Goal: Task Accomplishment & Management: Use online tool/utility

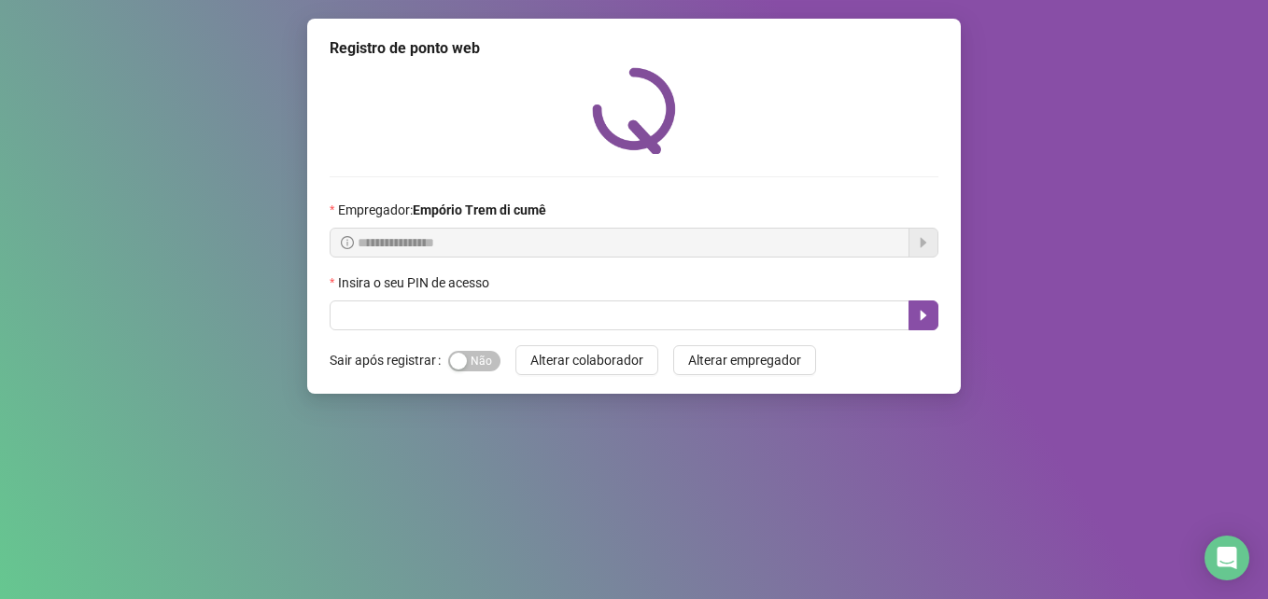
click at [847, 445] on div "**********" at bounding box center [634, 299] width 1268 height 599
click at [876, 465] on div "**********" at bounding box center [634, 299] width 1268 height 599
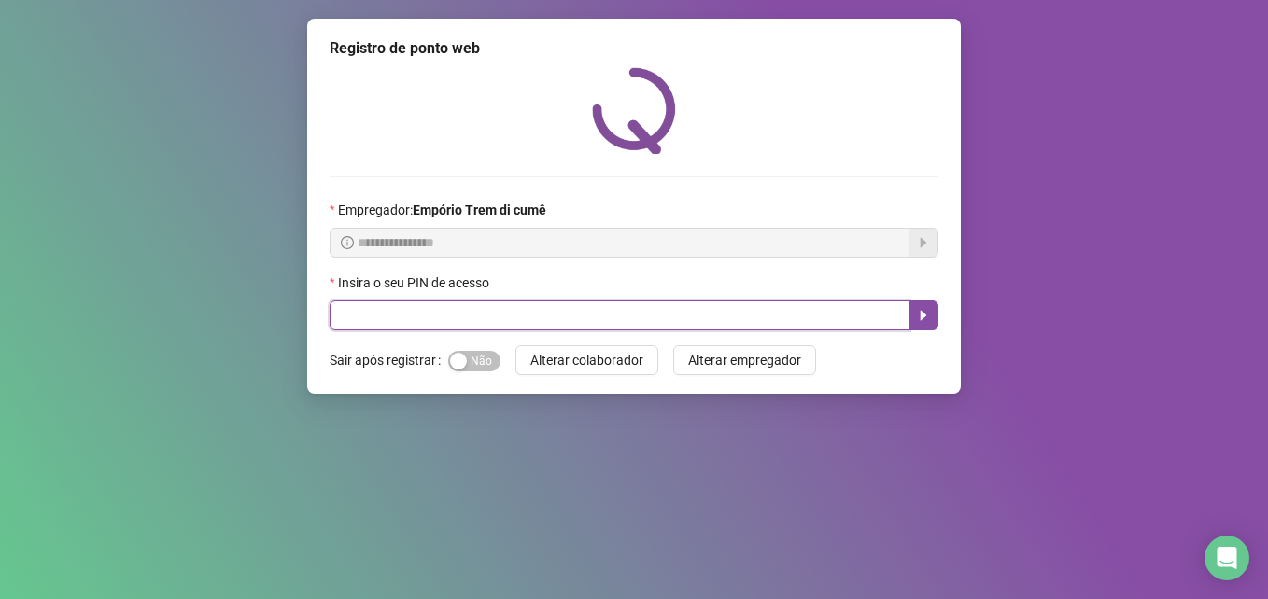
click at [726, 317] on input "text" at bounding box center [620, 316] width 580 height 30
type input "*****"
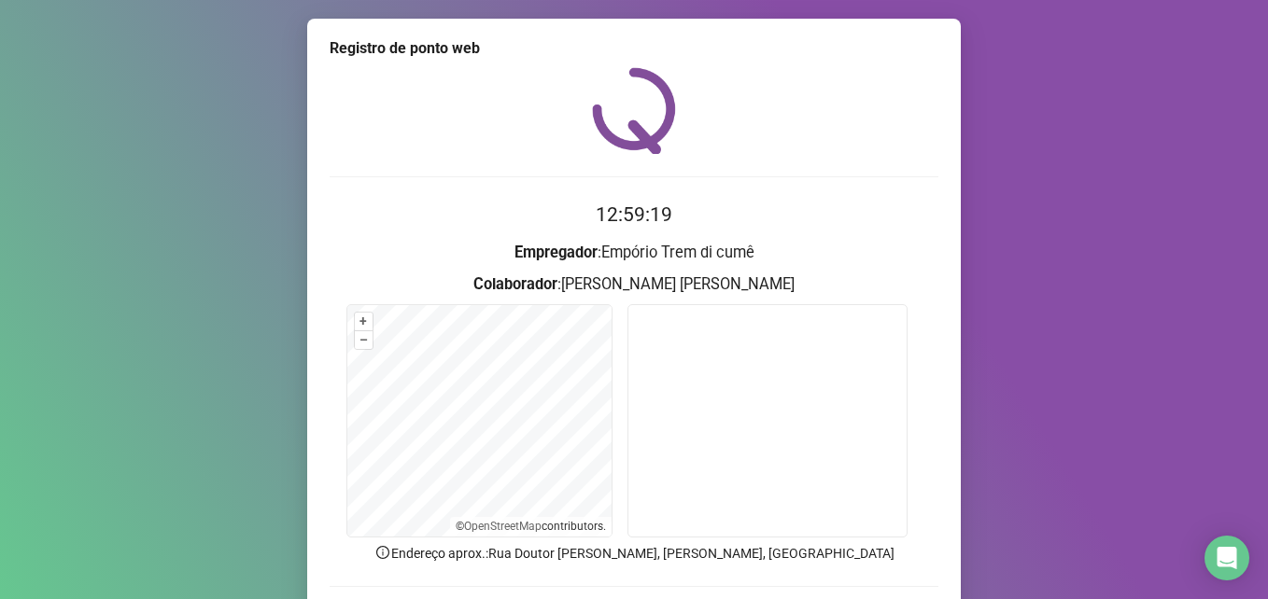
scroll to position [130, 0]
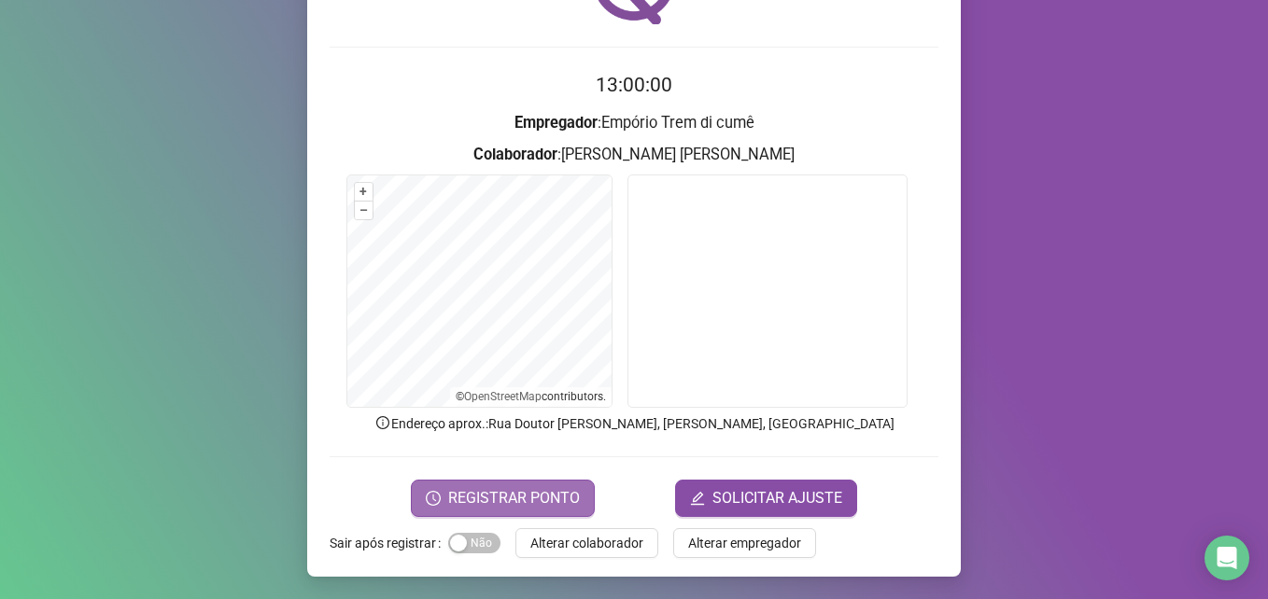
click at [502, 495] on span "REGISTRAR PONTO" at bounding box center [514, 498] width 132 height 22
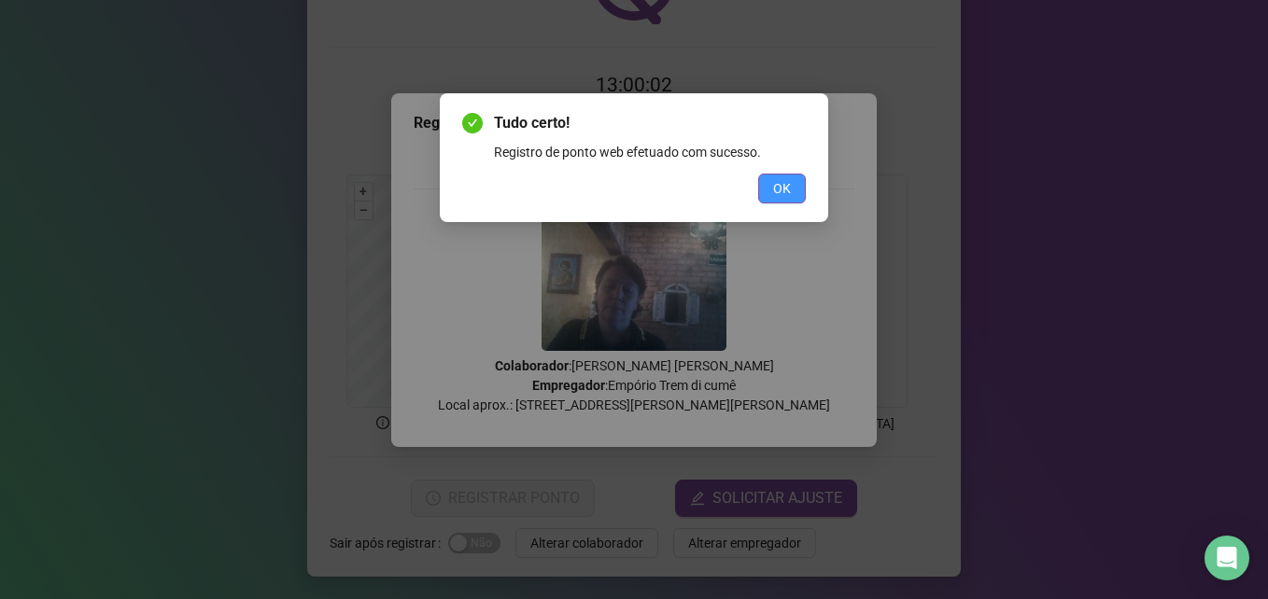
click at [786, 183] on span "OK" at bounding box center [782, 188] width 18 height 21
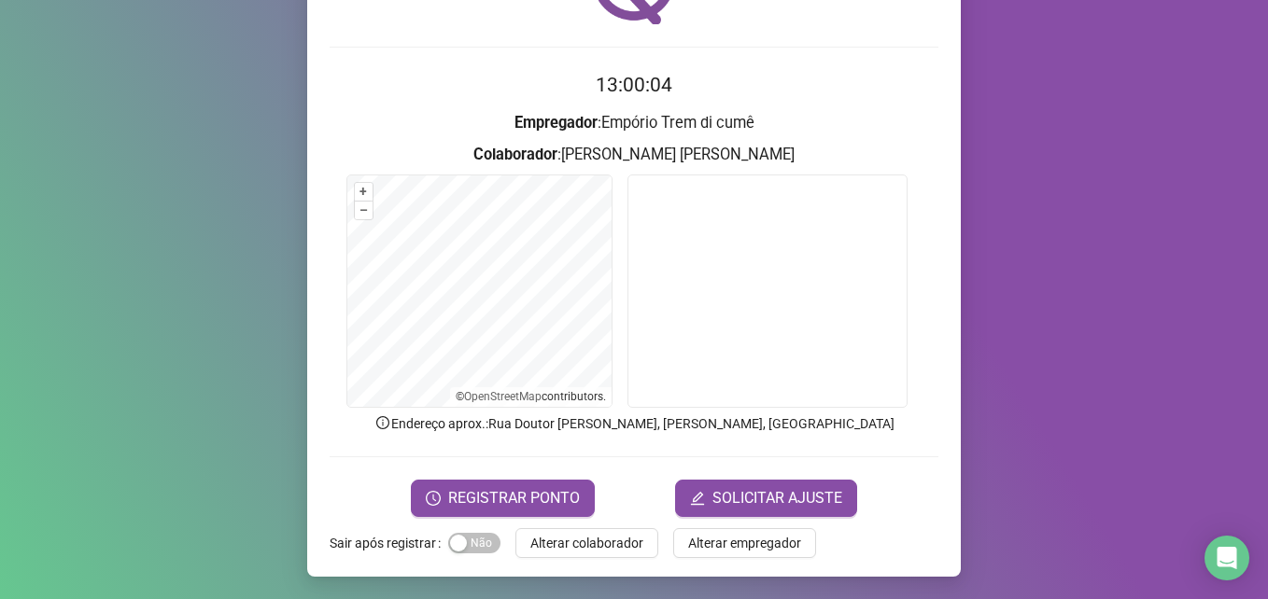
click at [593, 542] on span "Alterar colaborador" at bounding box center [586, 543] width 113 height 21
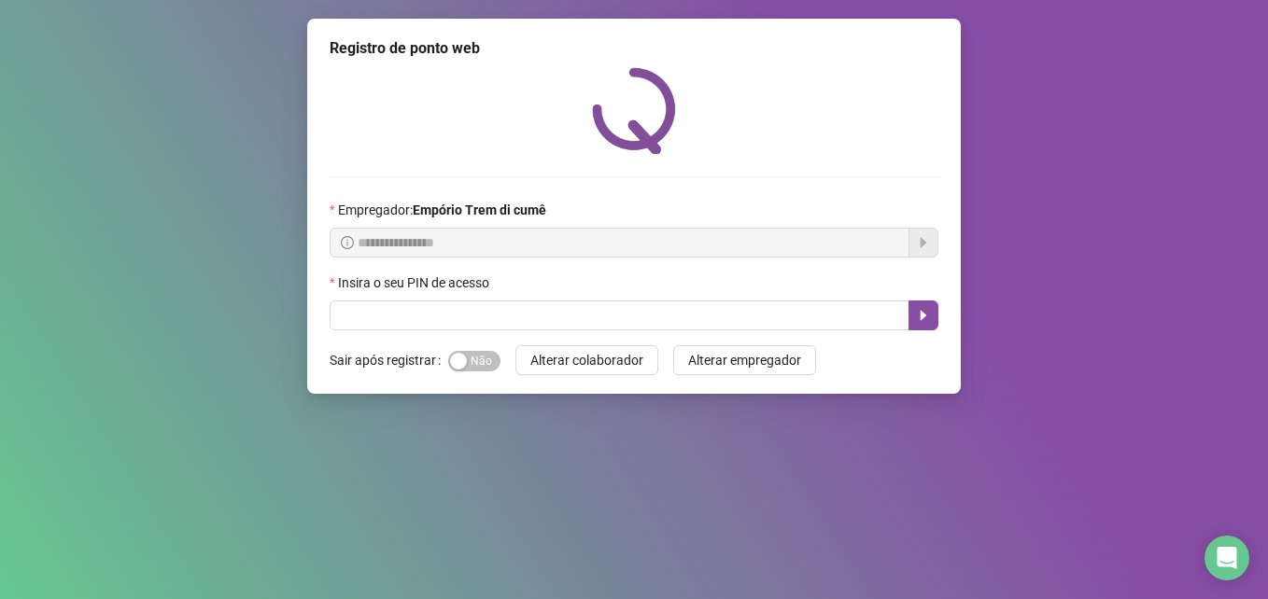
scroll to position [0, 0]
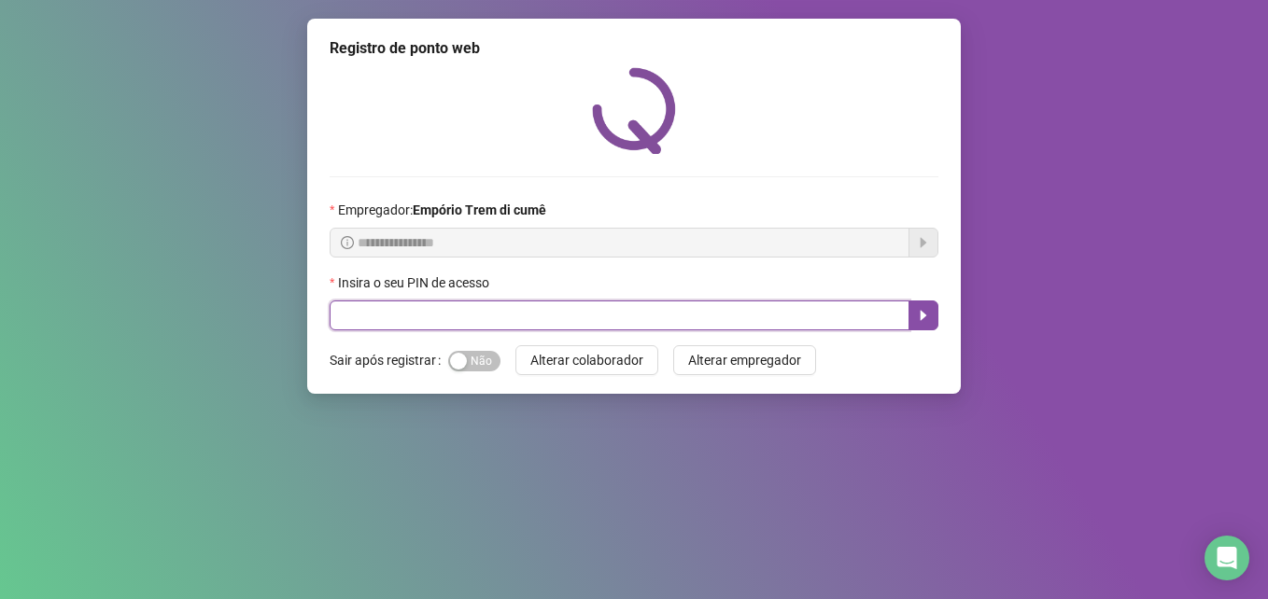
click at [515, 323] on input "text" at bounding box center [620, 316] width 580 height 30
type input "*****"
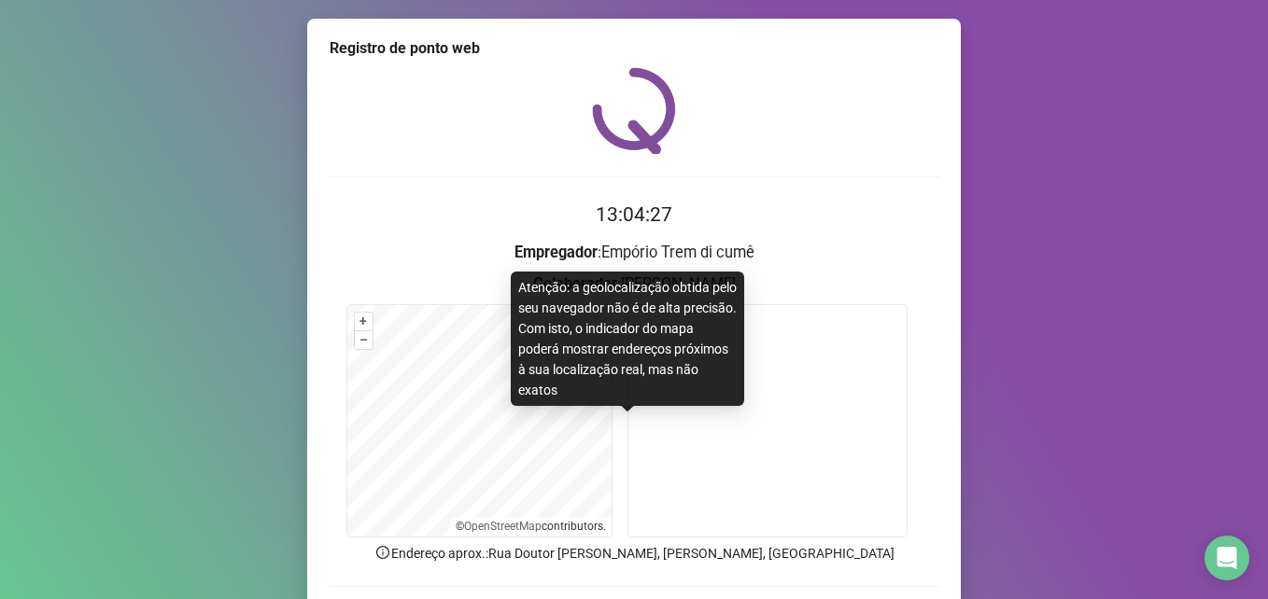
scroll to position [130, 0]
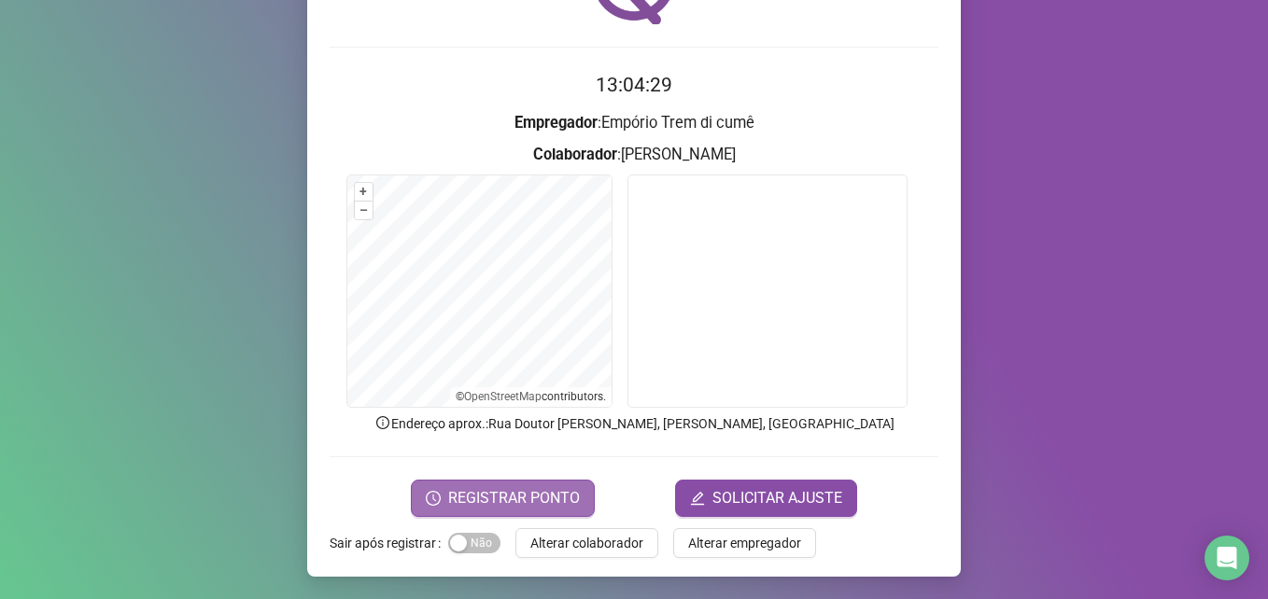
click at [528, 492] on span "REGISTRAR PONTO" at bounding box center [514, 498] width 132 height 22
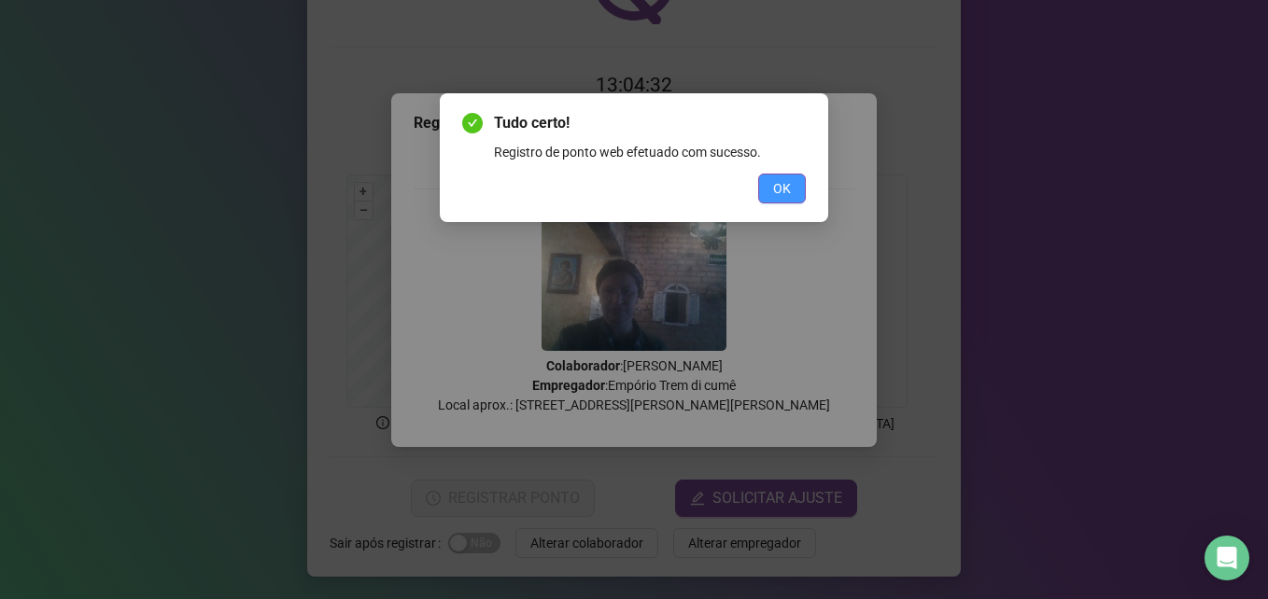
click at [785, 181] on span "OK" at bounding box center [782, 188] width 18 height 21
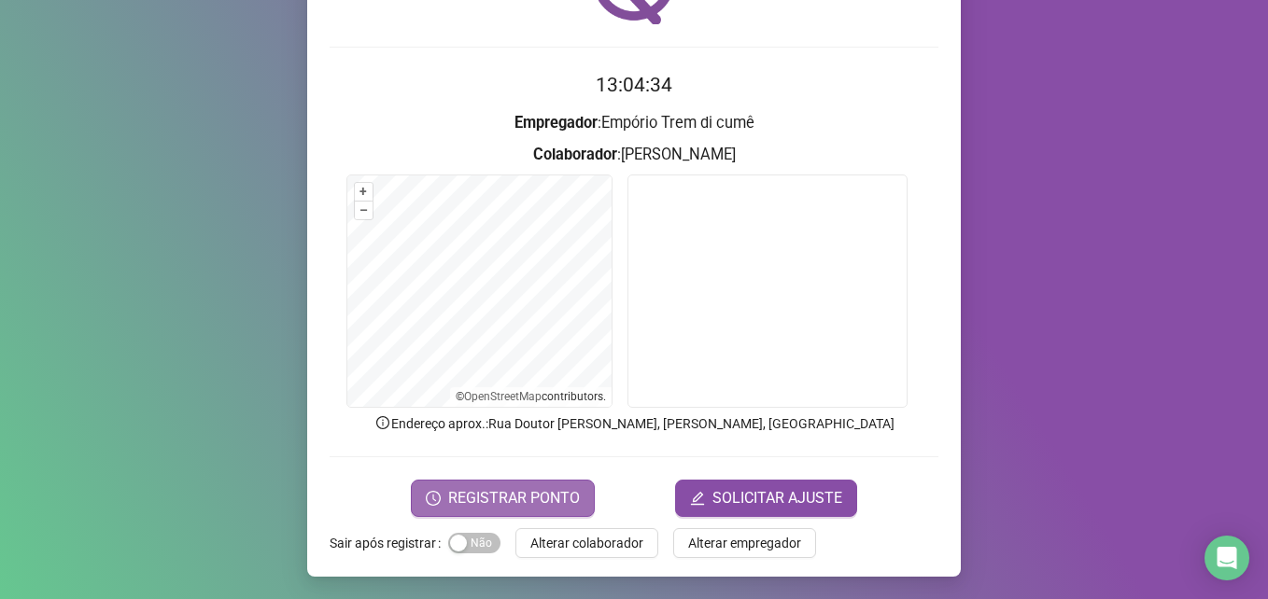
click at [530, 497] on span "REGISTRAR PONTO" at bounding box center [514, 498] width 132 height 22
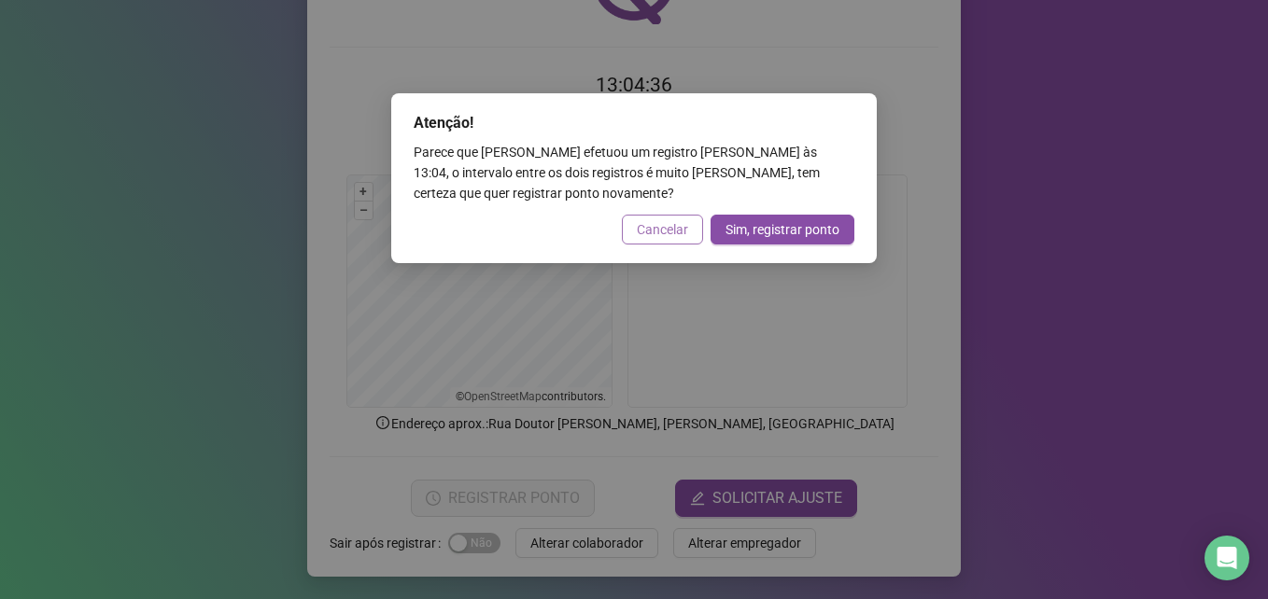
click at [656, 221] on span "Cancelar" at bounding box center [662, 229] width 51 height 21
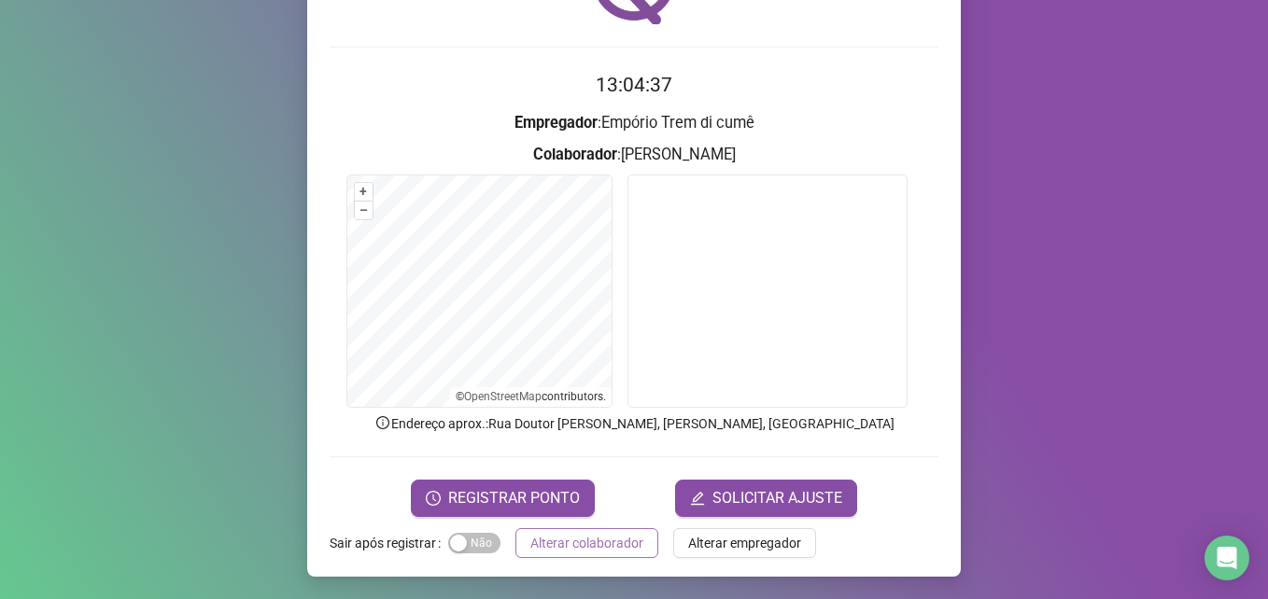
click at [611, 541] on span "Alterar colaborador" at bounding box center [586, 543] width 113 height 21
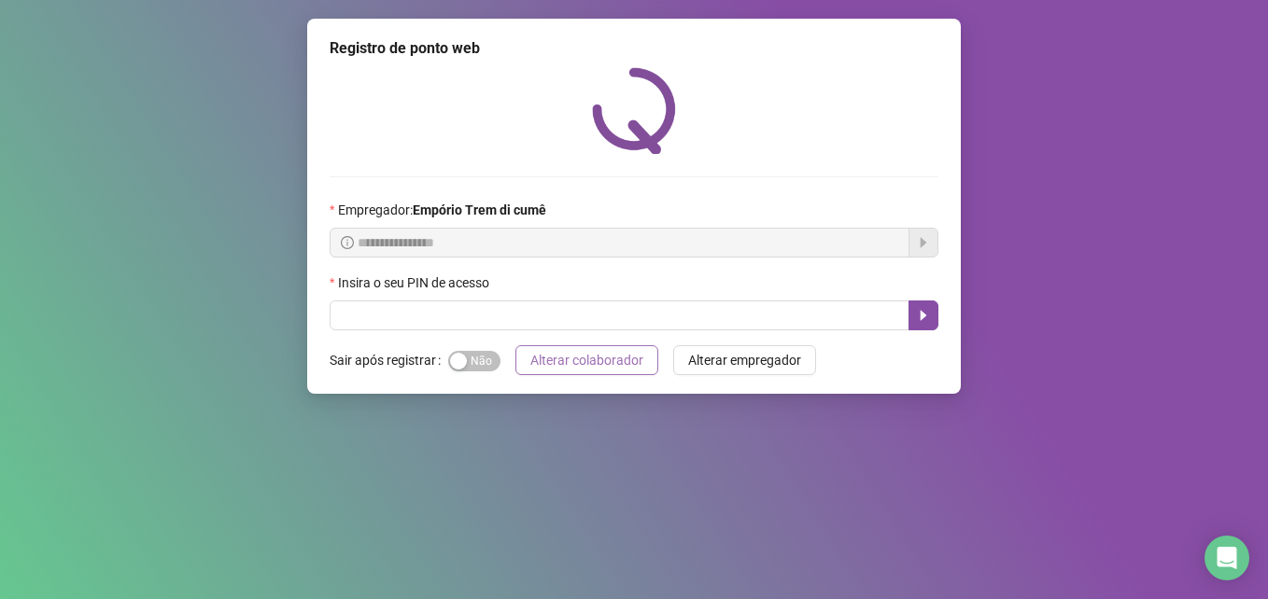
scroll to position [0, 0]
click at [581, 497] on div "**********" at bounding box center [634, 299] width 1268 height 599
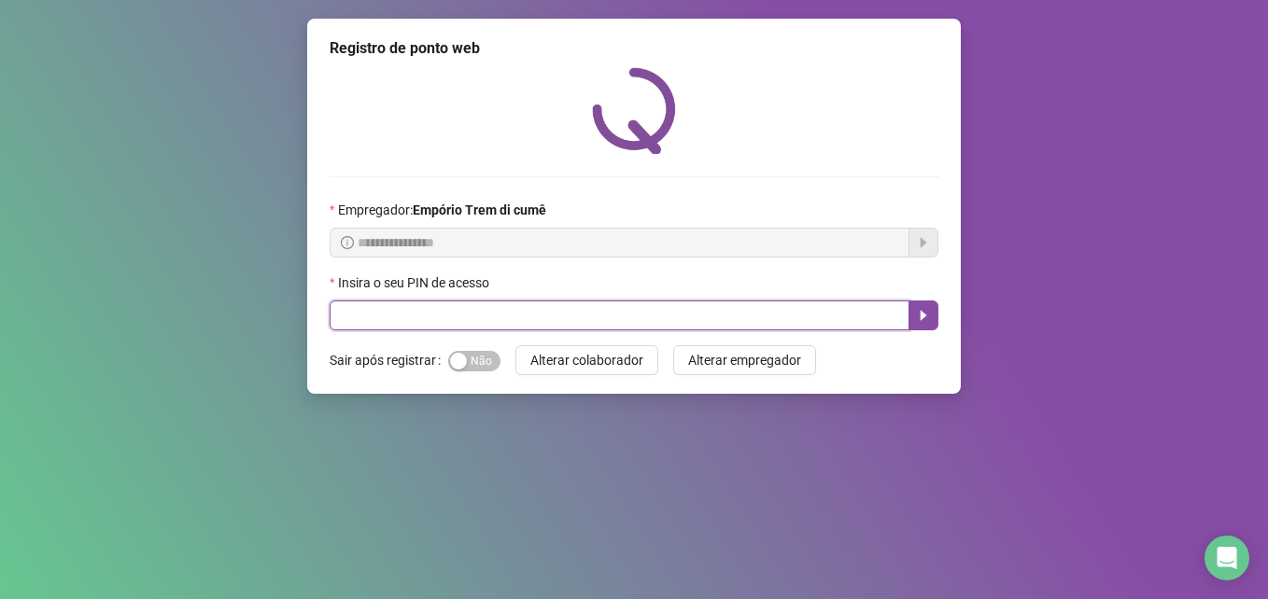
click at [795, 325] on input "text" at bounding box center [620, 316] width 580 height 30
type input "*****"
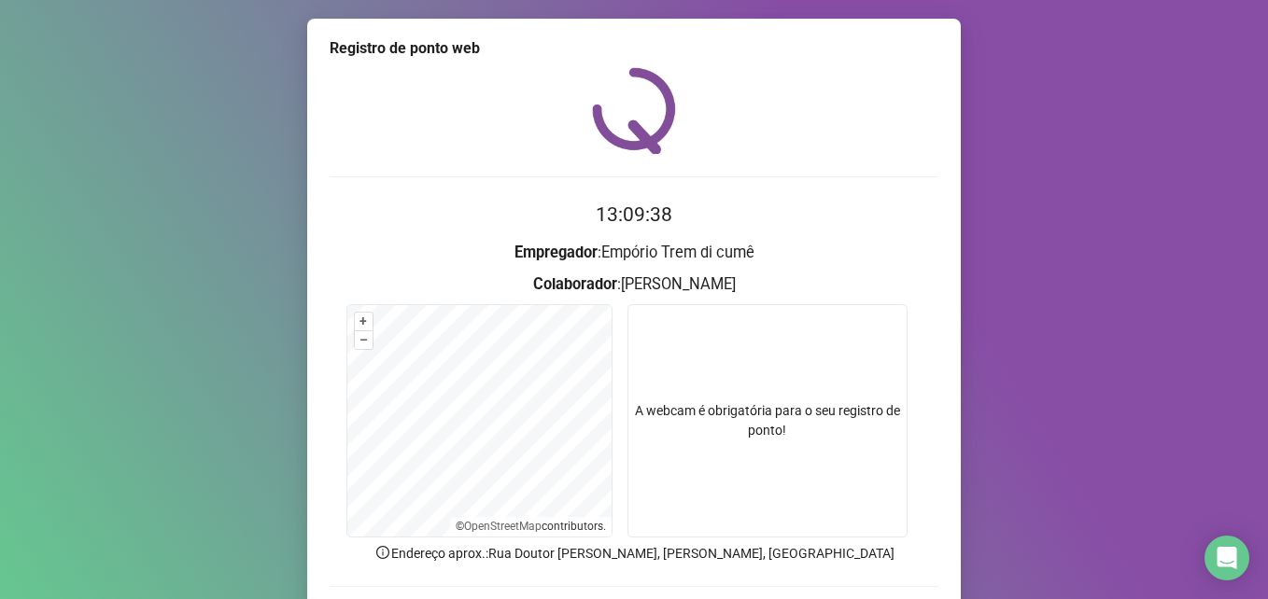
scroll to position [130, 0]
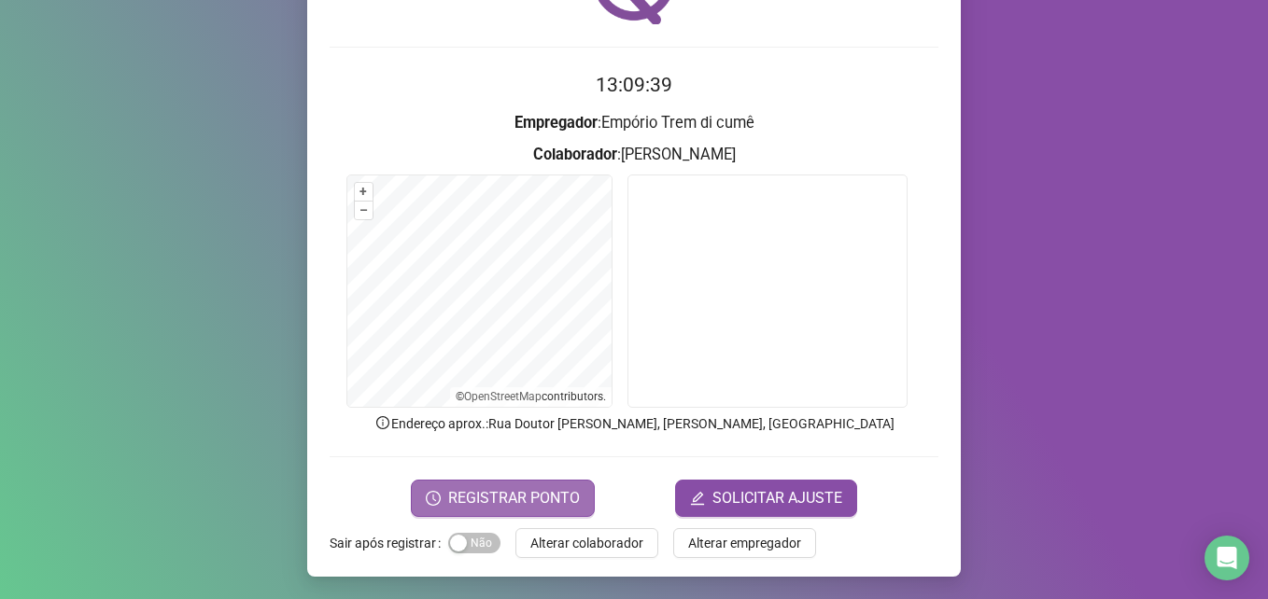
click at [546, 510] on button "REGISTRAR PONTO" at bounding box center [503, 498] width 184 height 37
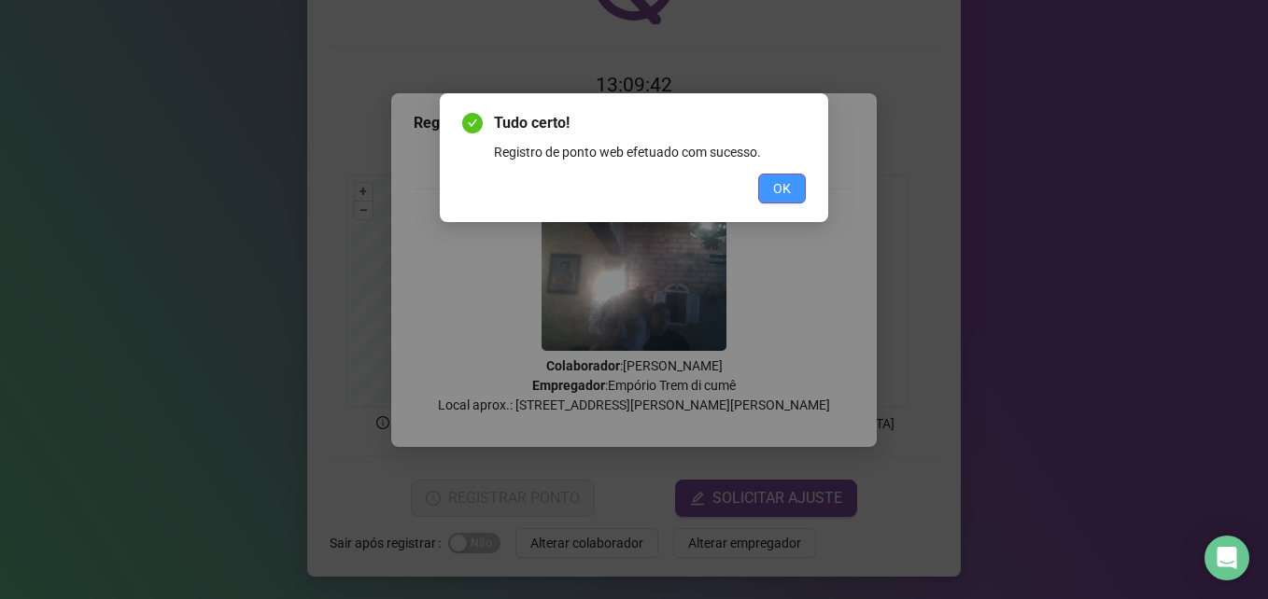
click at [781, 188] on span "OK" at bounding box center [782, 188] width 18 height 21
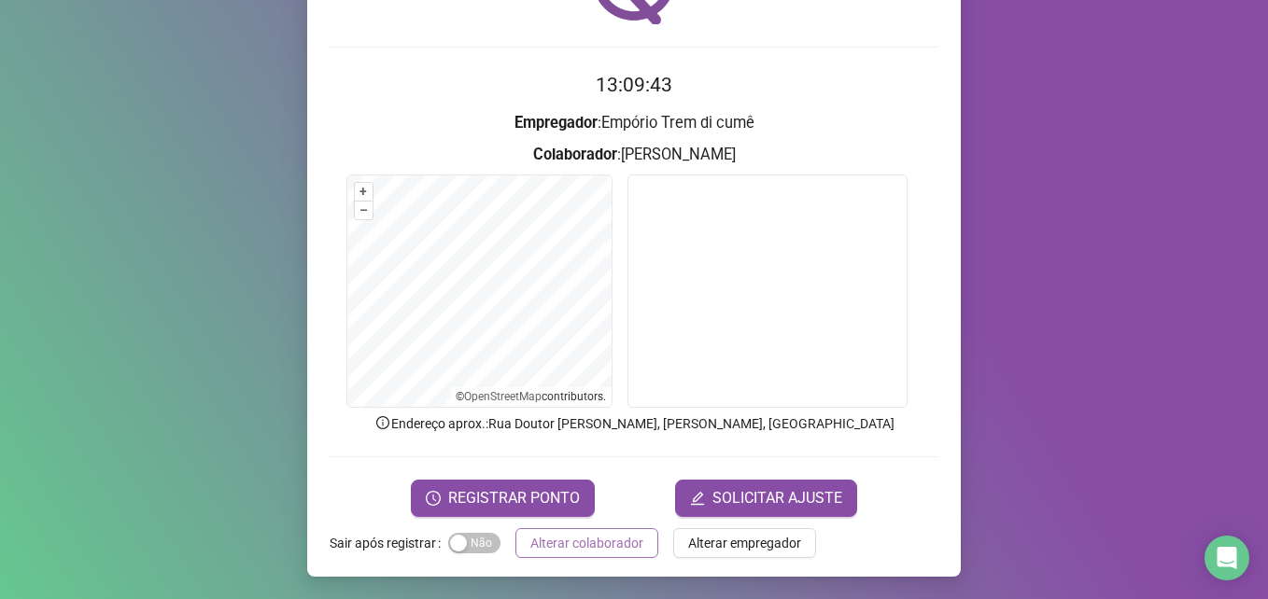
click at [626, 544] on span "Alterar colaborador" at bounding box center [586, 543] width 113 height 21
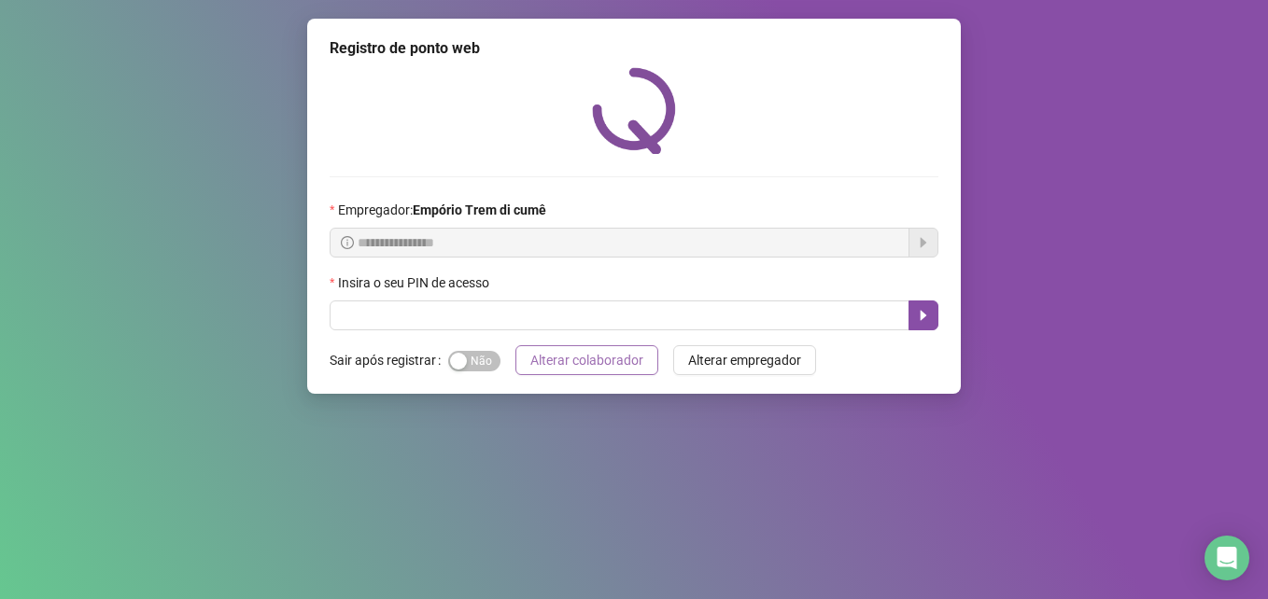
scroll to position [0, 0]
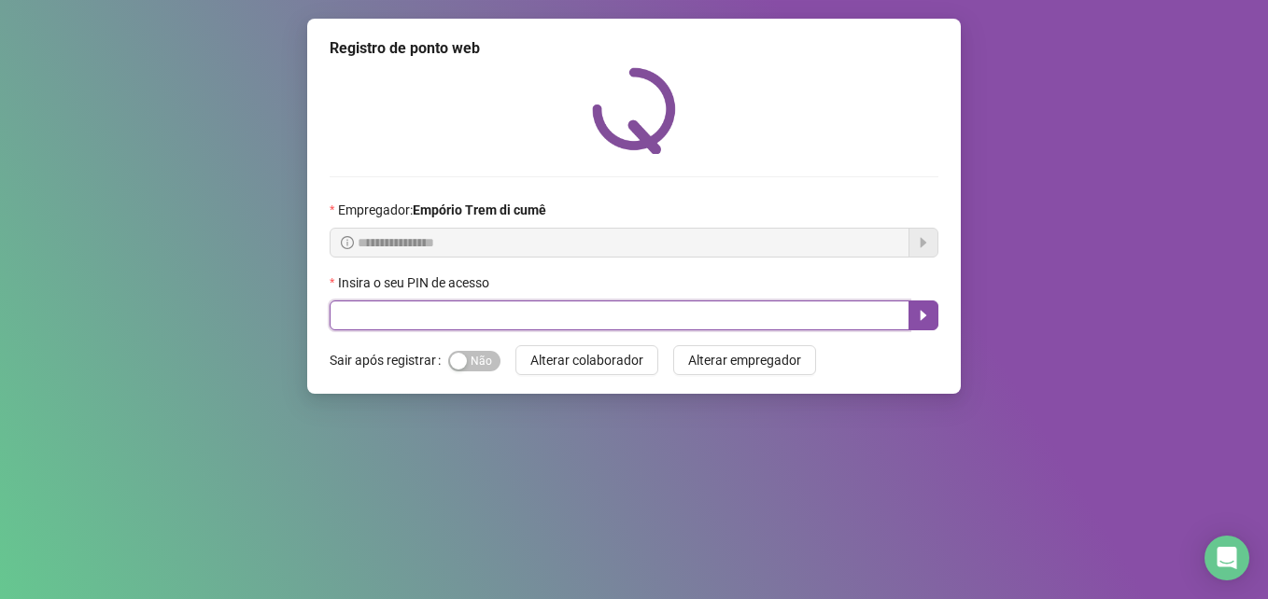
click at [707, 314] on input "text" at bounding box center [620, 316] width 580 height 30
click at [883, 314] on input "text" at bounding box center [620, 316] width 580 height 30
type input "*****"
click at [926, 312] on icon "caret-right" at bounding box center [923, 315] width 15 height 15
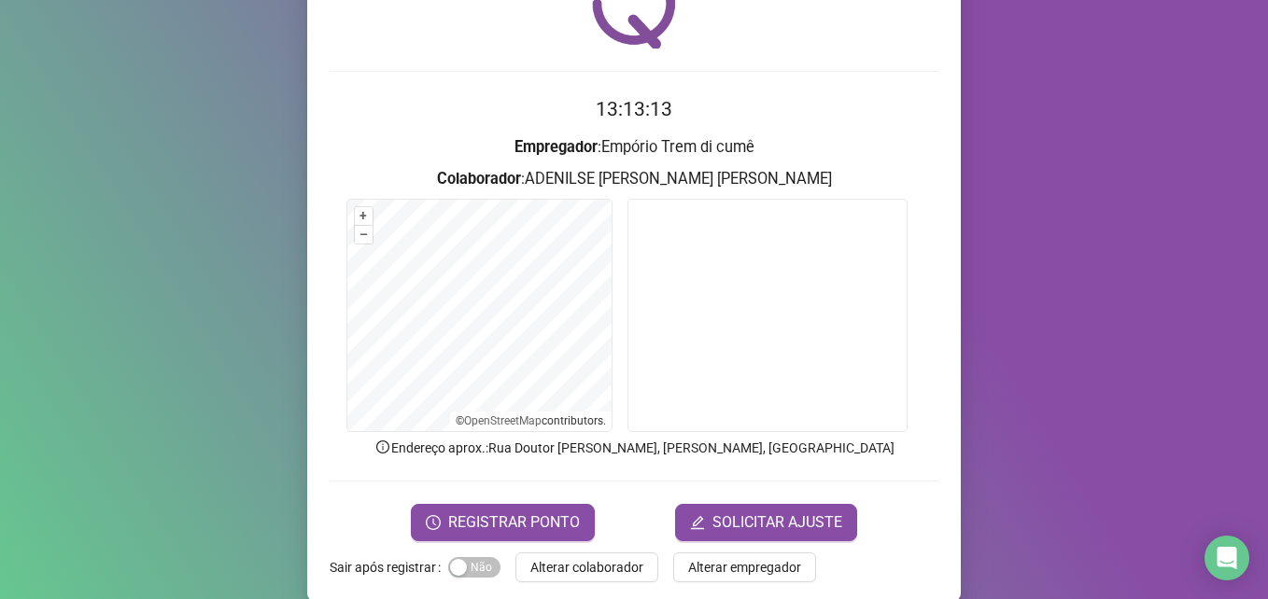
scroll to position [130, 0]
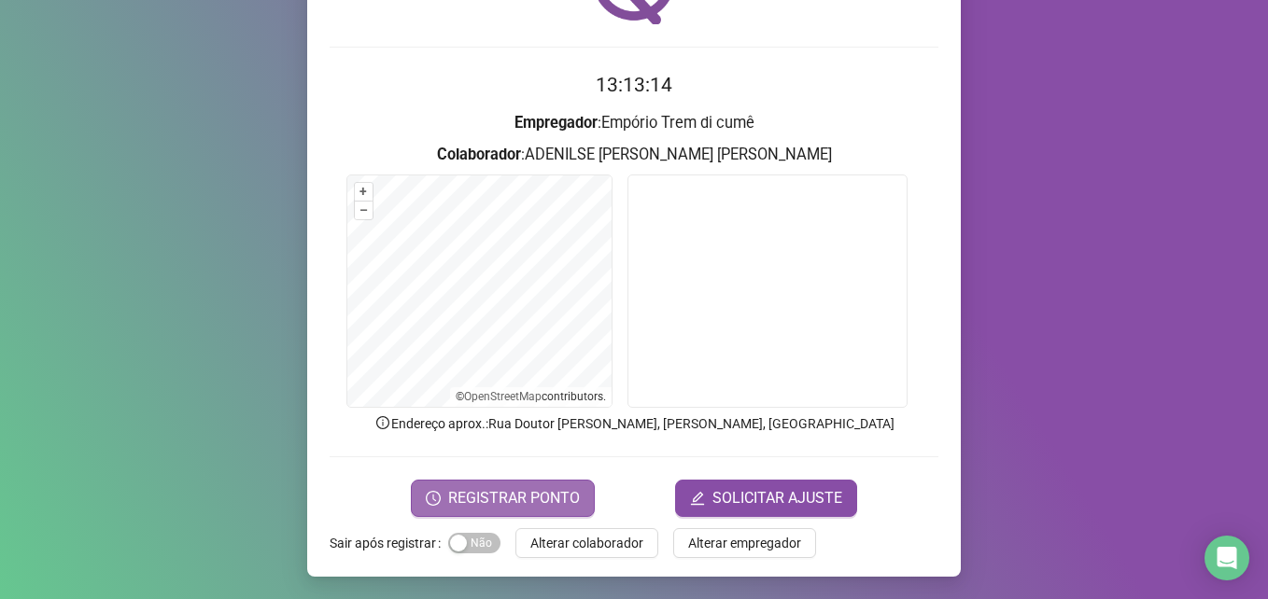
click at [559, 497] on span "REGISTRAR PONTO" at bounding box center [514, 498] width 132 height 22
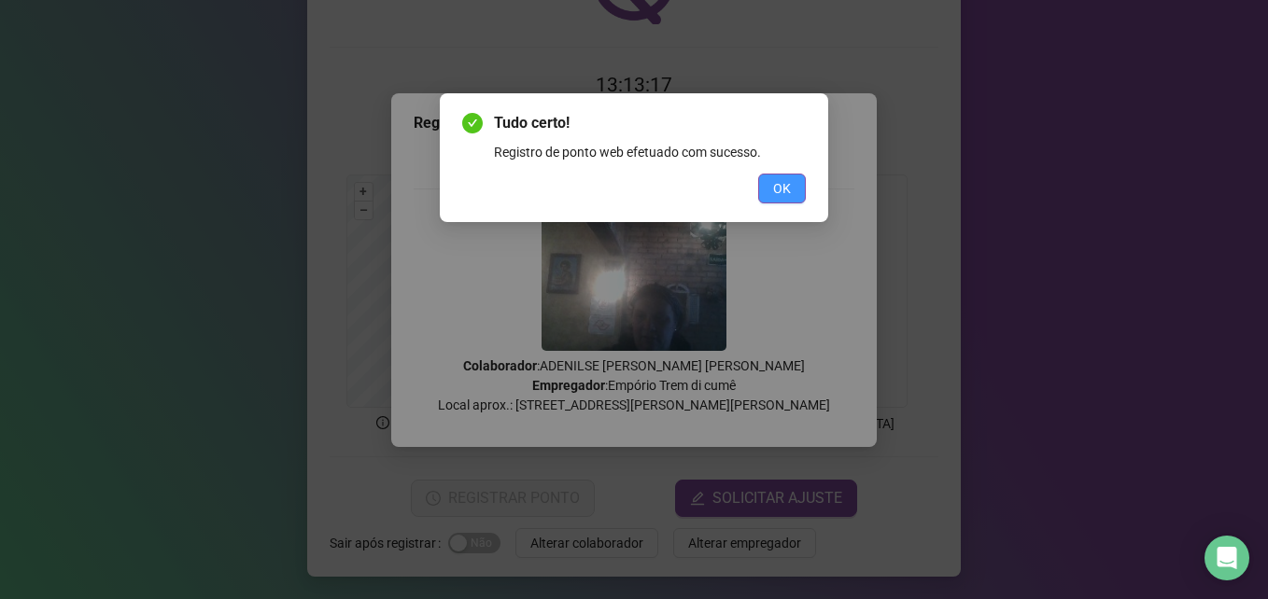
click at [777, 176] on button "OK" at bounding box center [782, 189] width 48 height 30
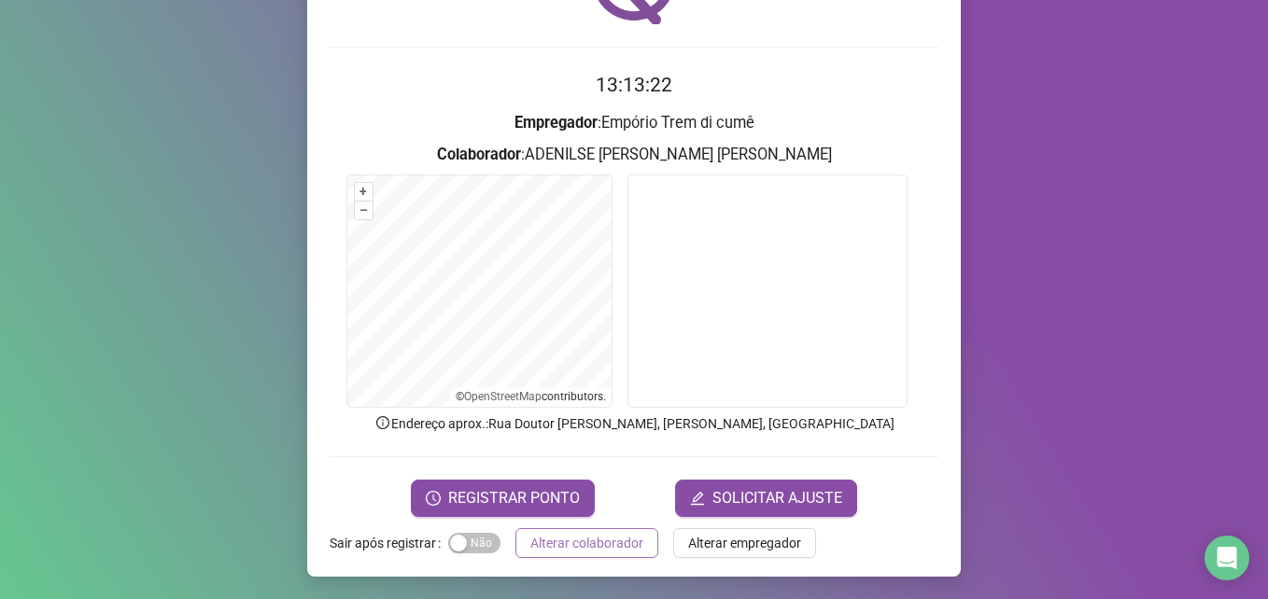
click at [596, 545] on span "Alterar colaborador" at bounding box center [586, 543] width 113 height 21
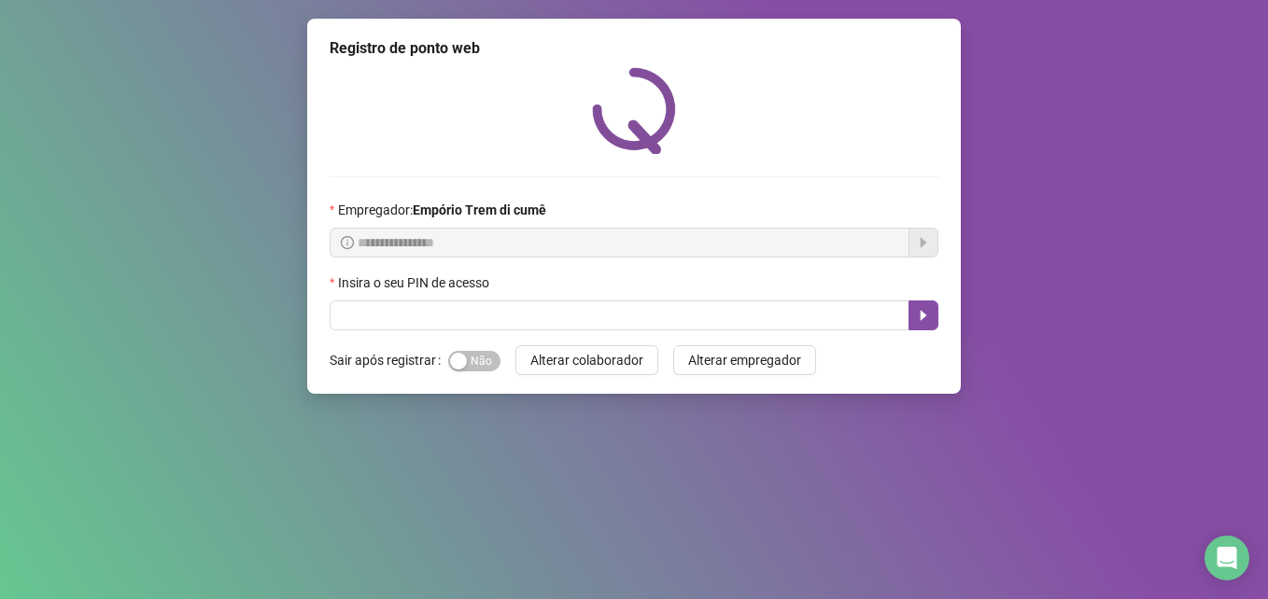
scroll to position [0, 0]
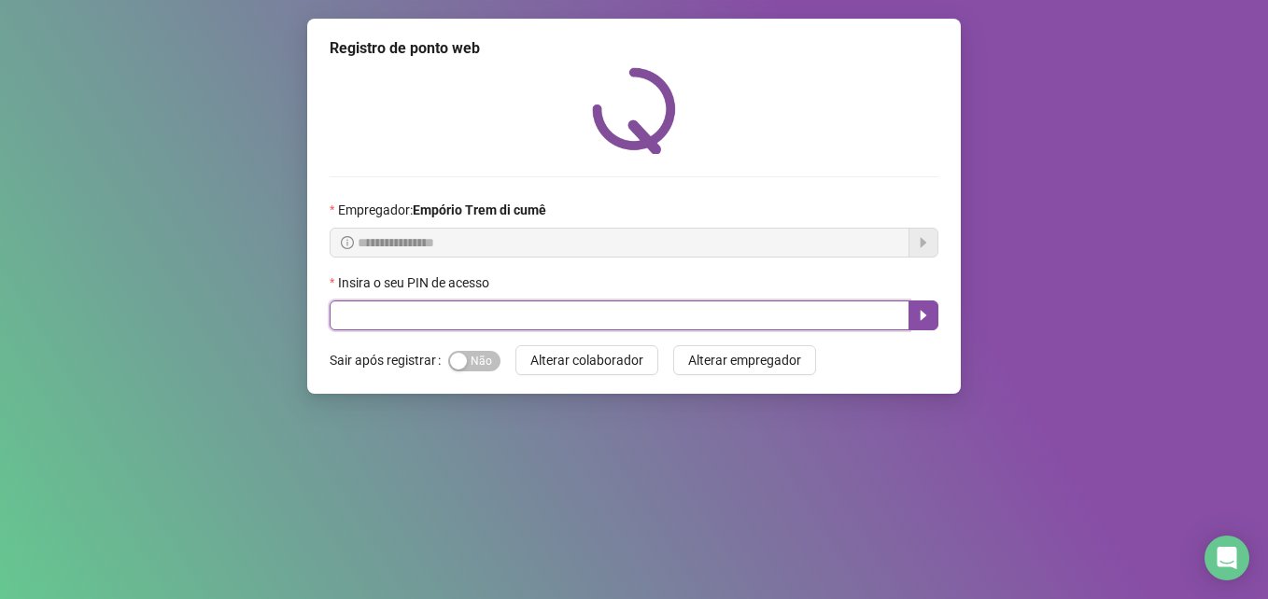
click at [392, 318] on input "text" at bounding box center [620, 316] width 580 height 30
type input "*****"
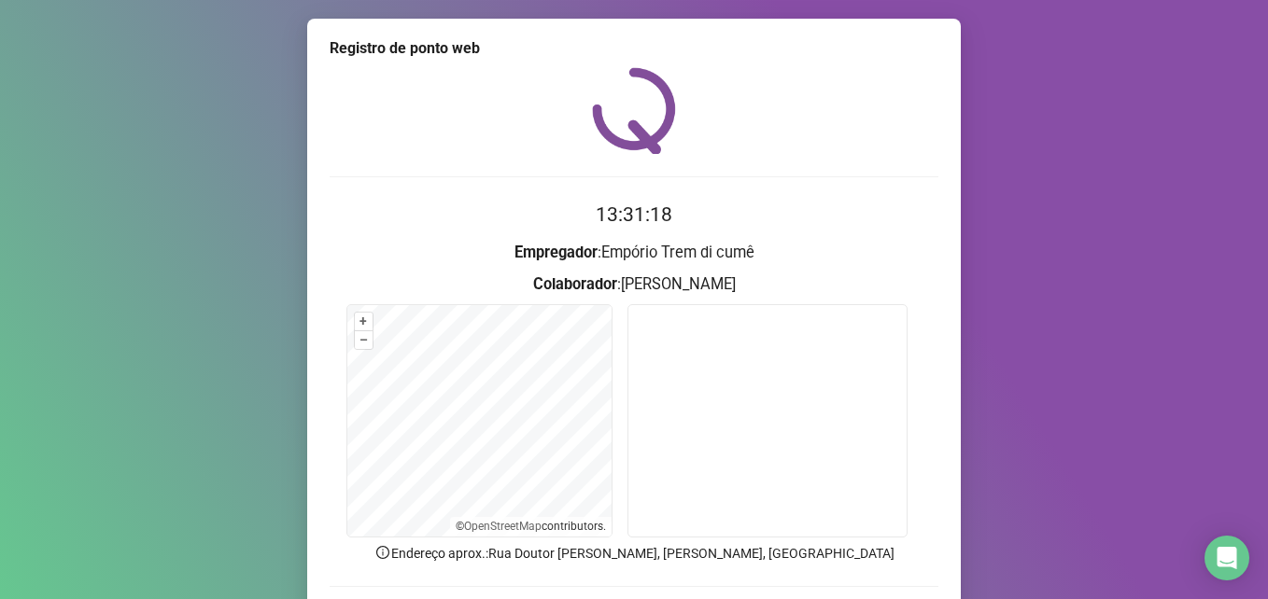
scroll to position [130, 0]
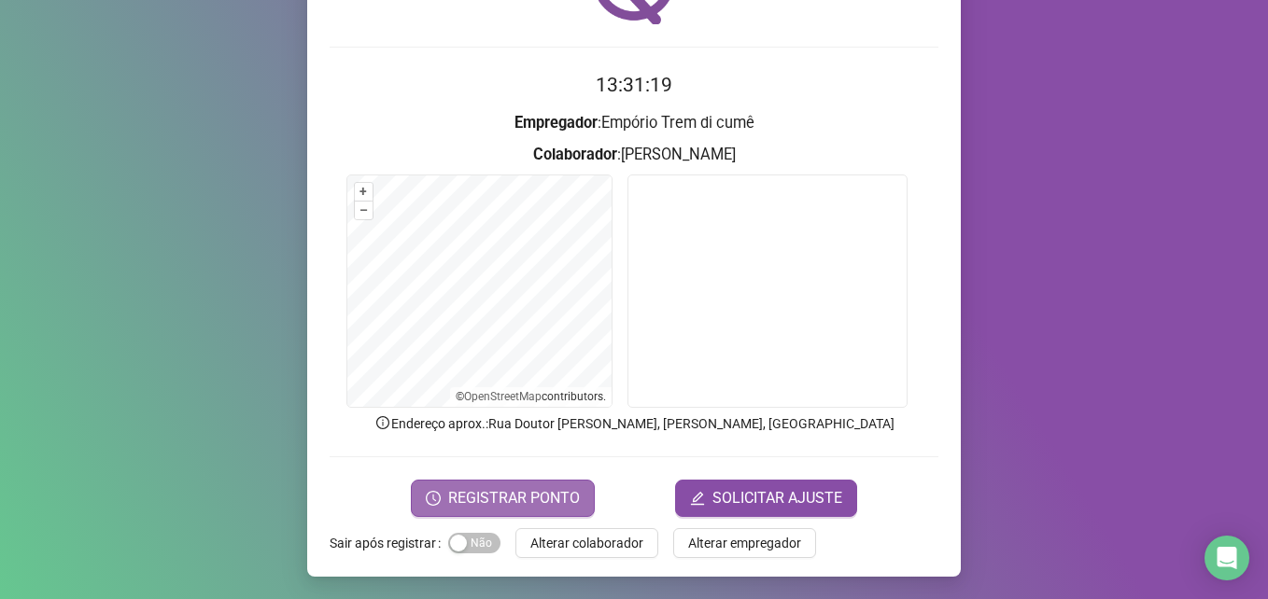
click at [545, 503] on span "REGISTRAR PONTO" at bounding box center [514, 498] width 132 height 22
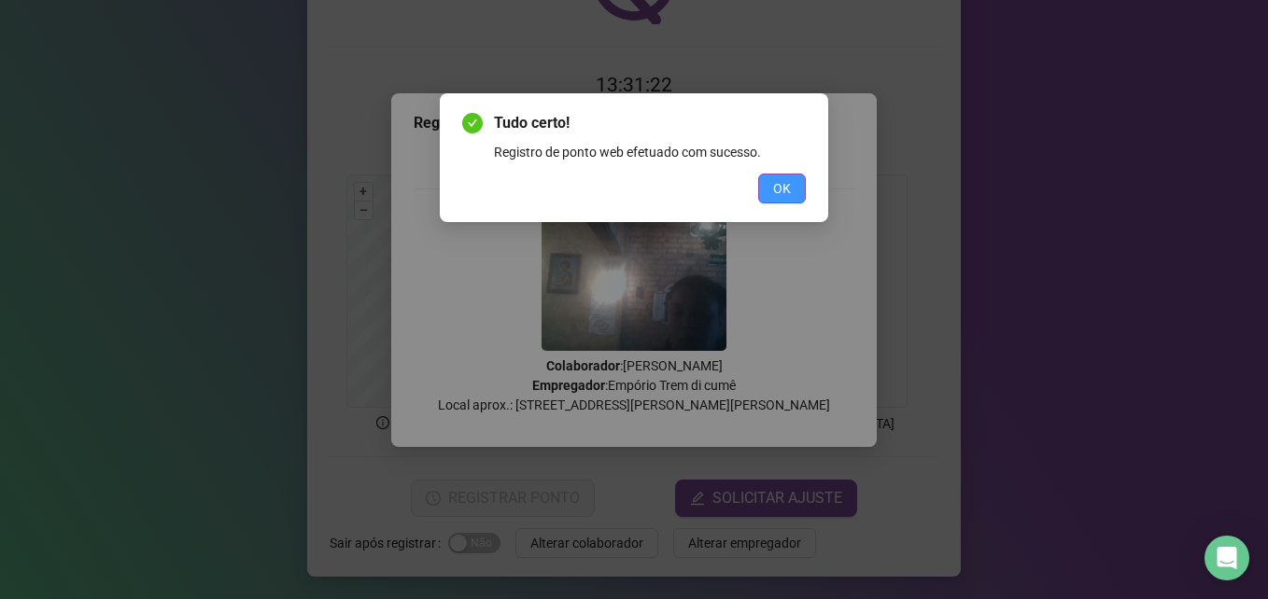
click at [794, 203] on button "OK" at bounding box center [782, 189] width 48 height 30
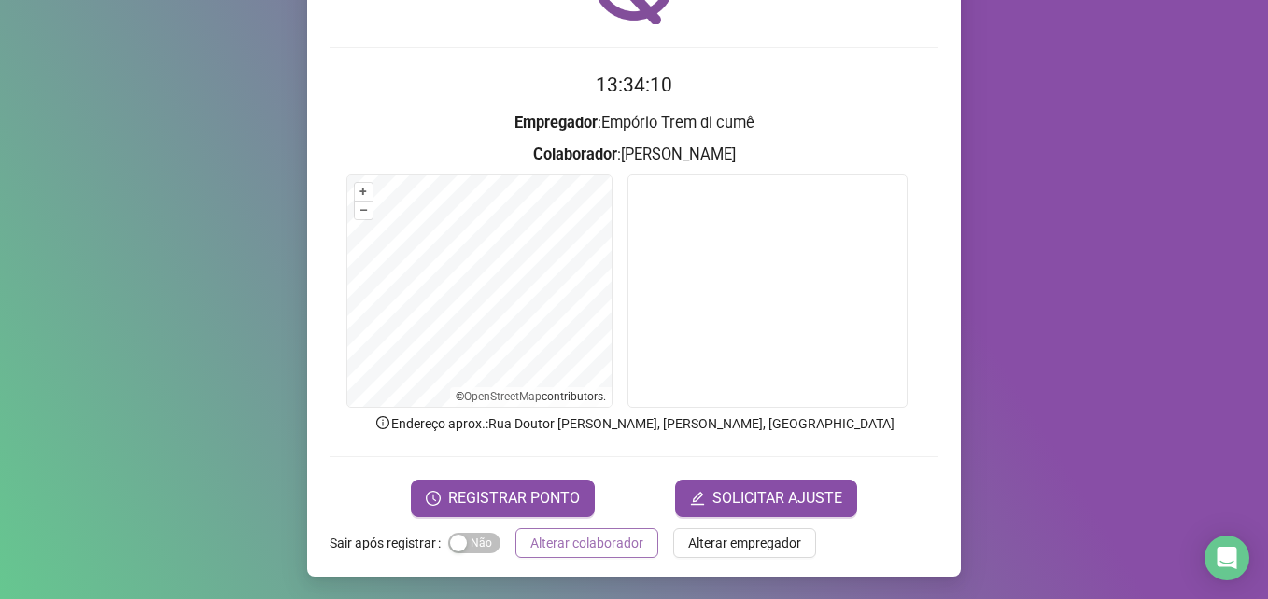
click at [583, 546] on span "Alterar colaborador" at bounding box center [586, 543] width 113 height 21
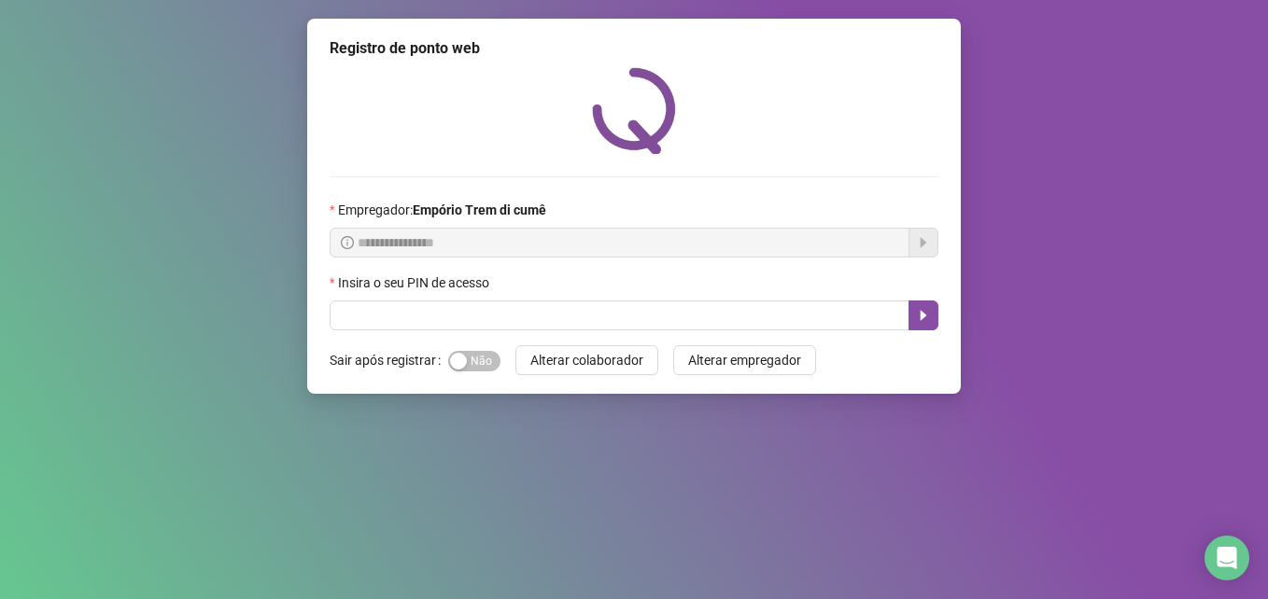
scroll to position [0, 0]
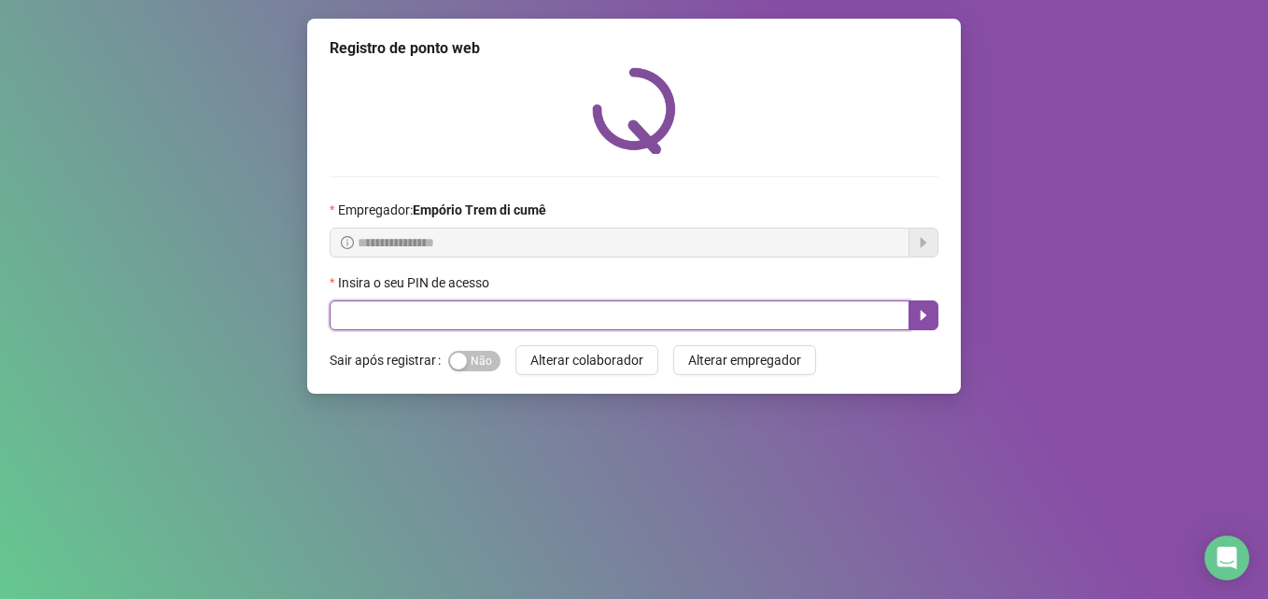
click at [644, 328] on input "text" at bounding box center [620, 316] width 580 height 30
type input "*****"
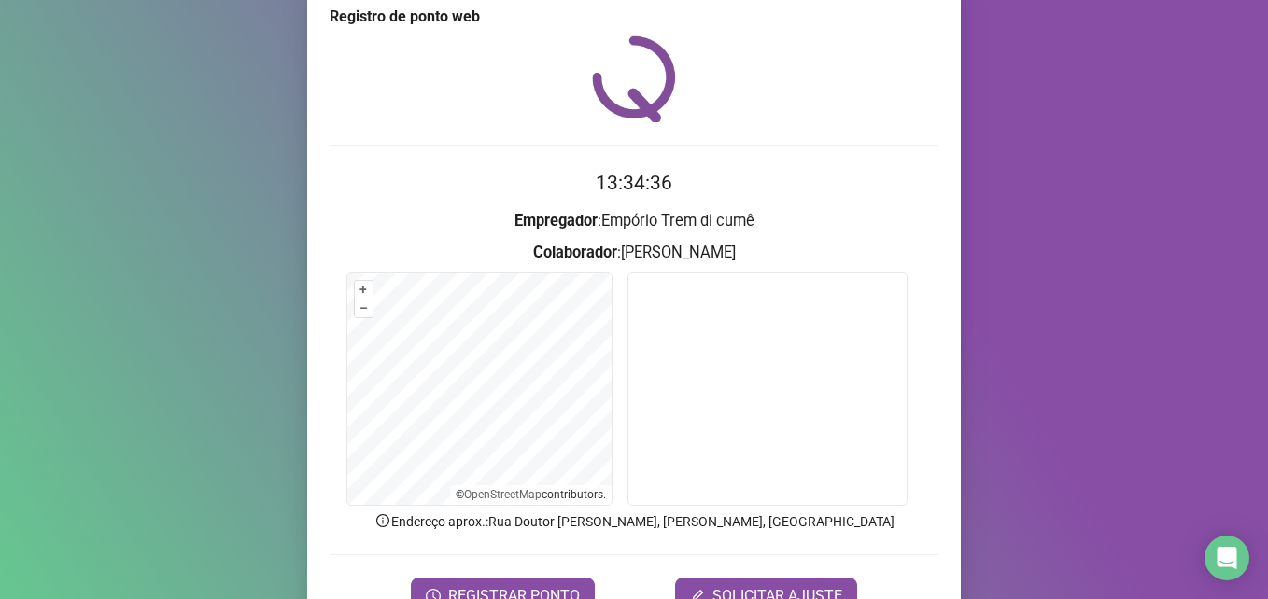
scroll to position [130, 0]
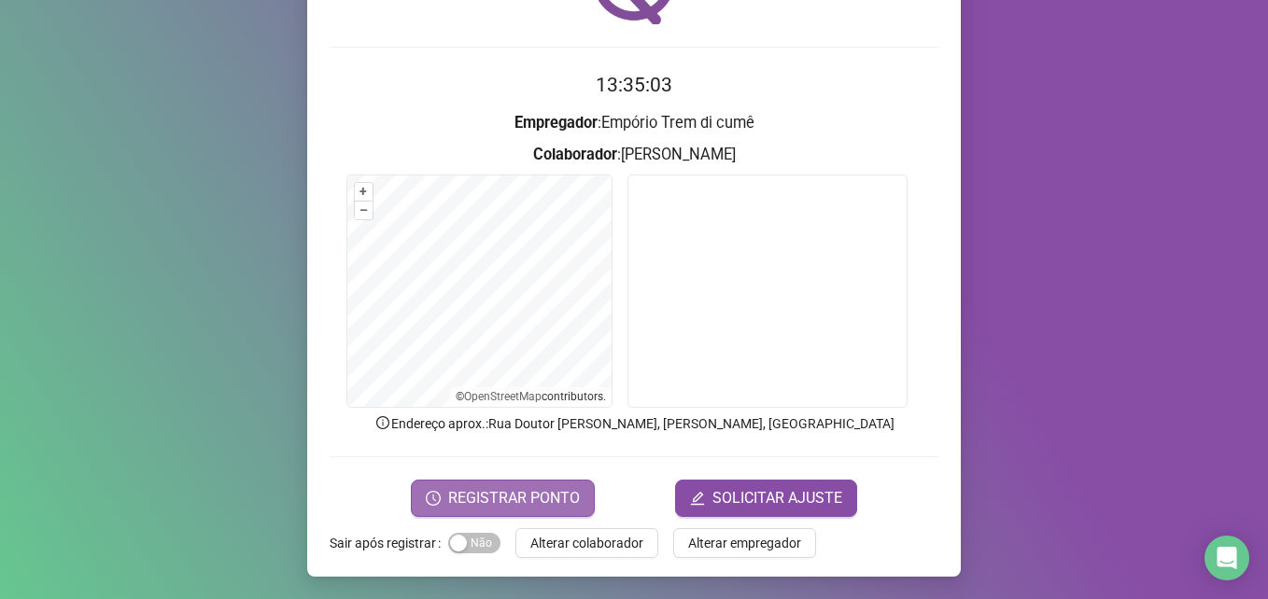
click at [537, 500] on span "REGISTRAR PONTO" at bounding box center [514, 498] width 132 height 22
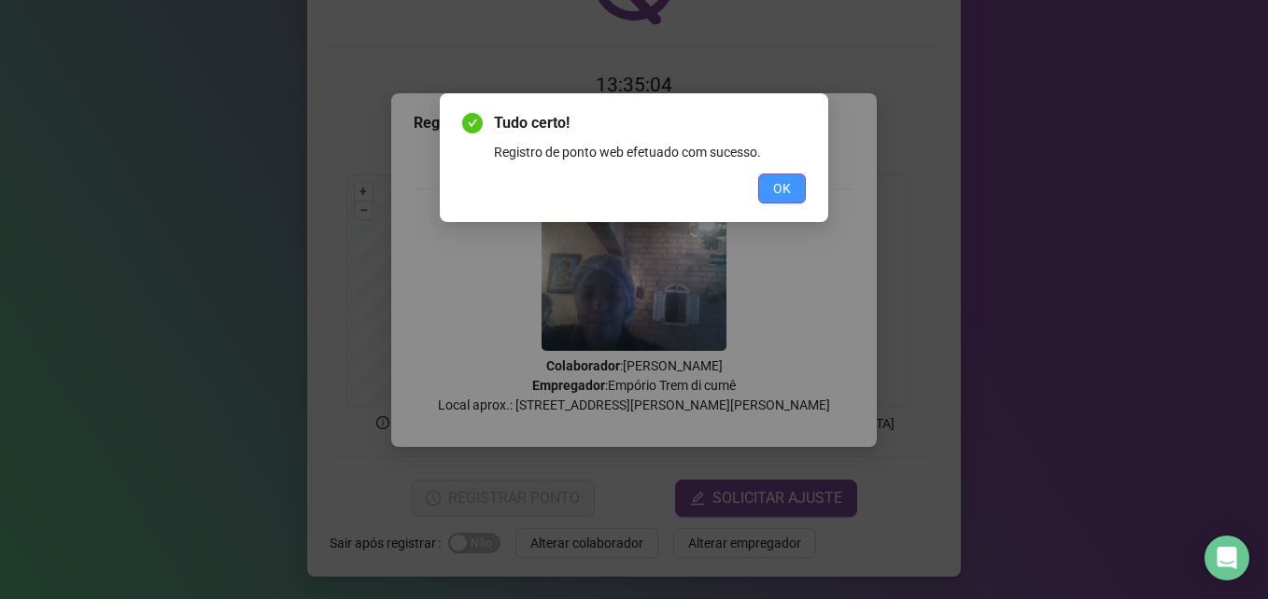
click at [772, 188] on button "OK" at bounding box center [782, 189] width 48 height 30
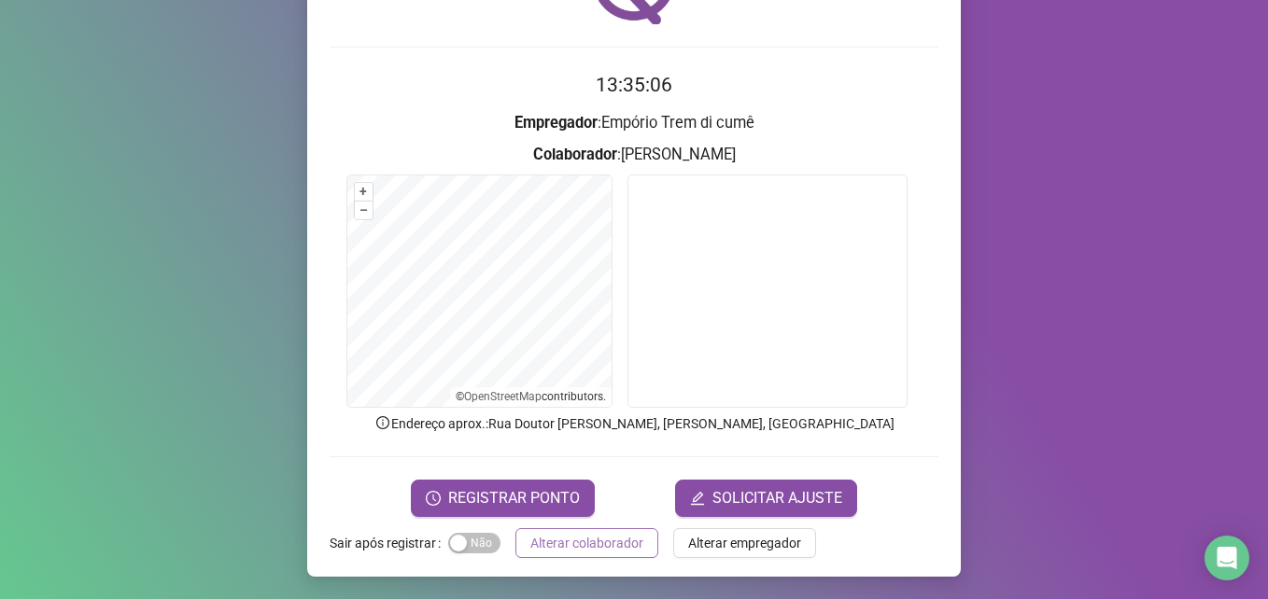
click at [598, 535] on span "Alterar colaborador" at bounding box center [586, 543] width 113 height 21
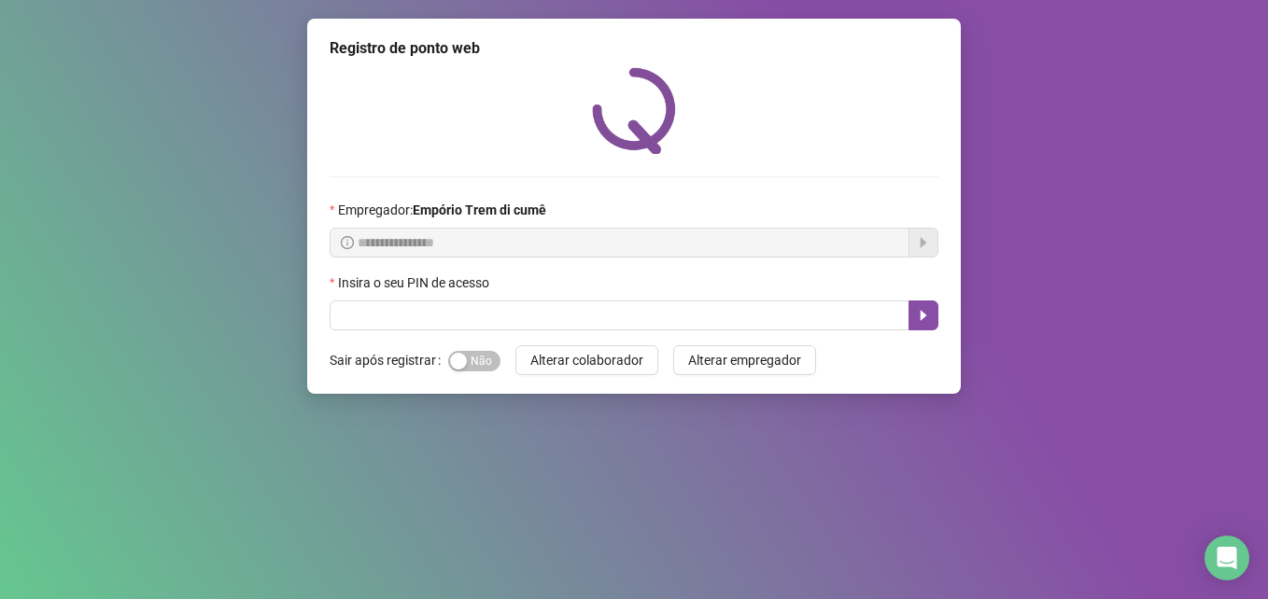
scroll to position [0, 0]
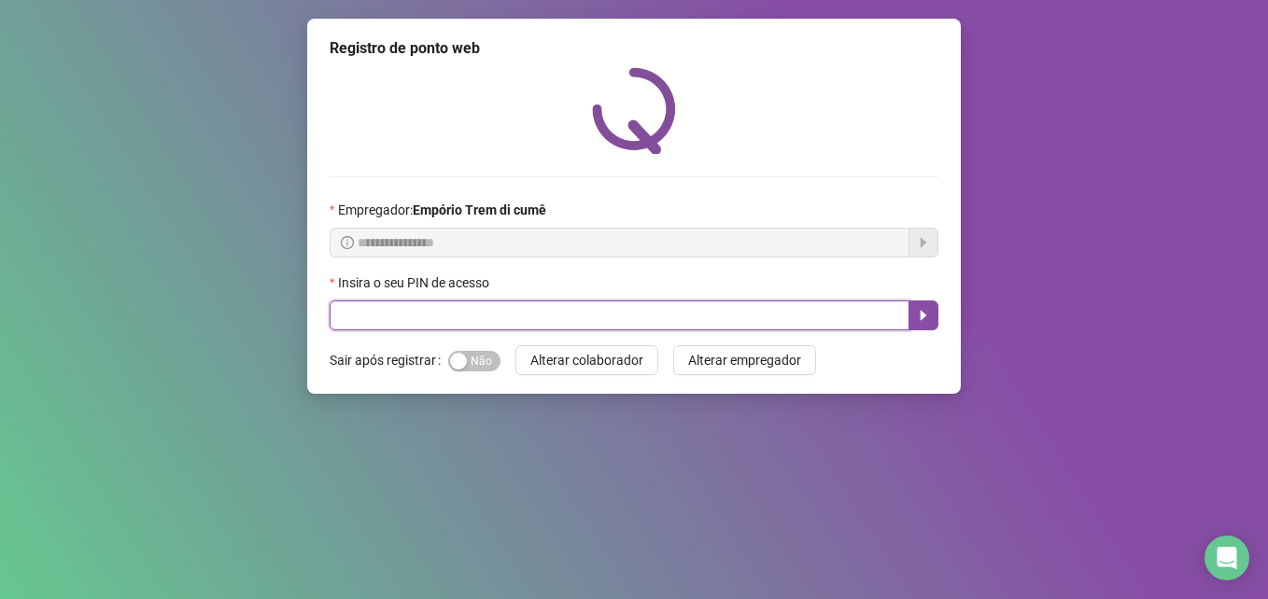
click at [378, 311] on input "text" at bounding box center [620, 316] width 580 height 30
type input "*****"
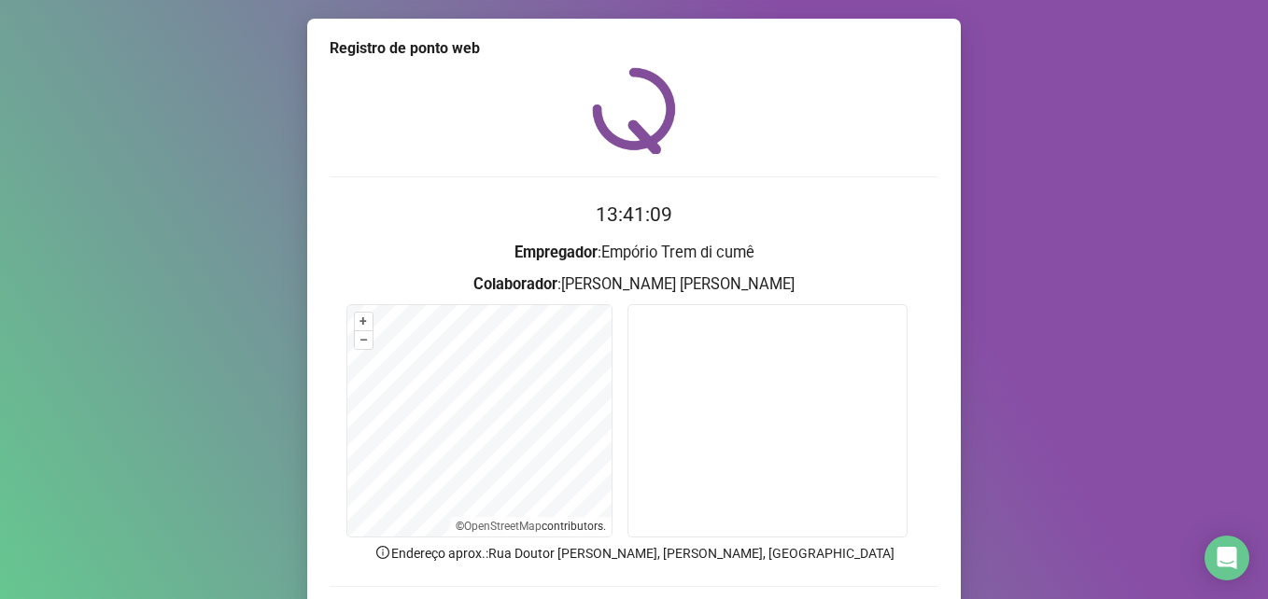
scroll to position [130, 0]
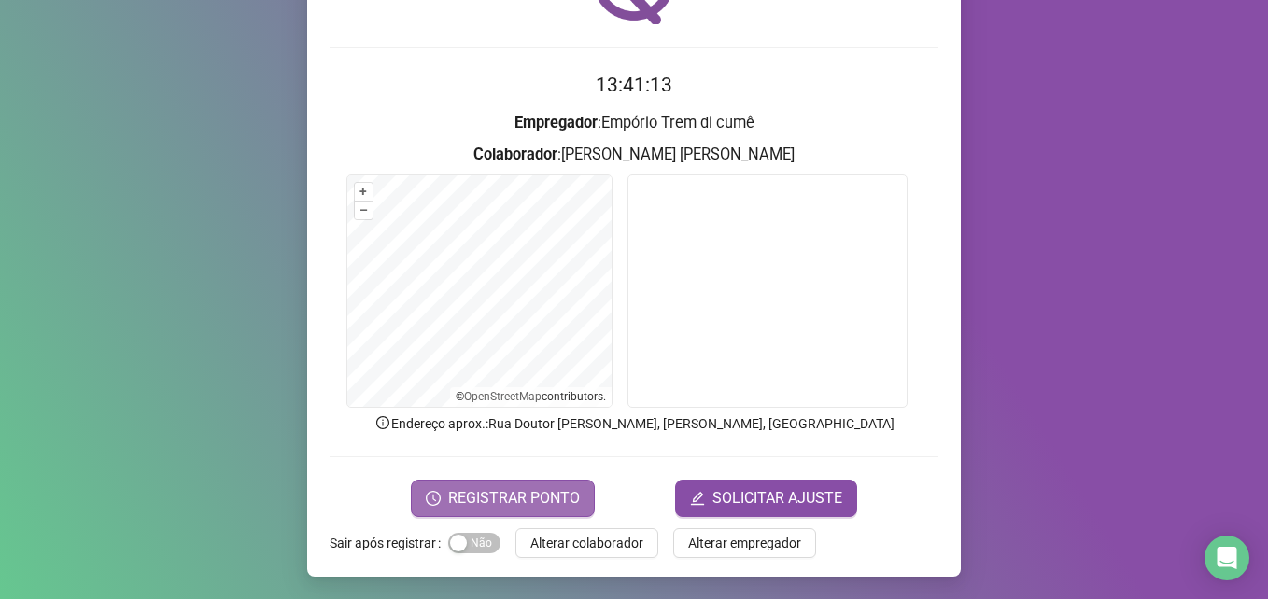
click at [544, 493] on span "REGISTRAR PONTO" at bounding box center [514, 498] width 132 height 22
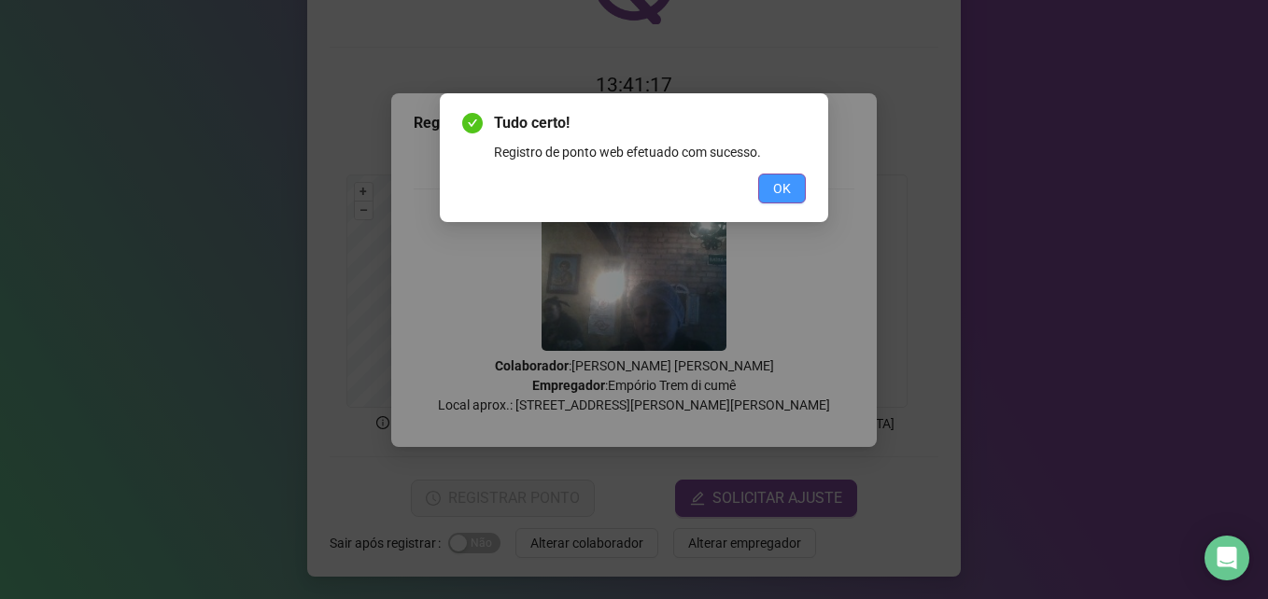
click at [785, 186] on span "OK" at bounding box center [782, 188] width 18 height 21
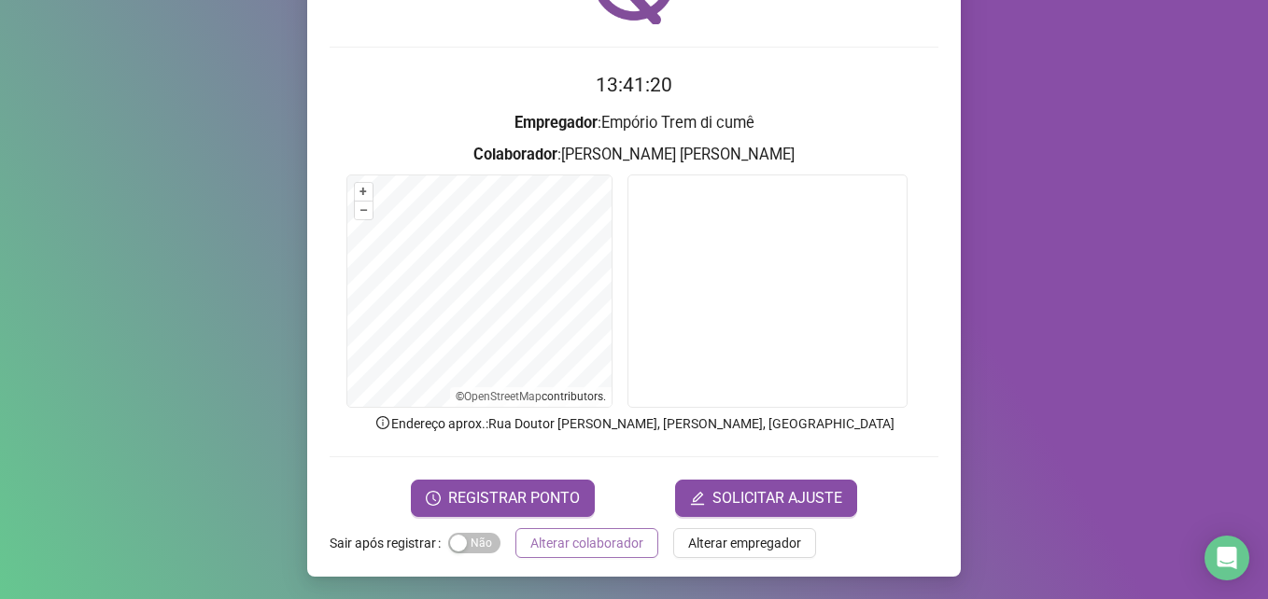
click at [625, 543] on span "Alterar colaborador" at bounding box center [586, 543] width 113 height 21
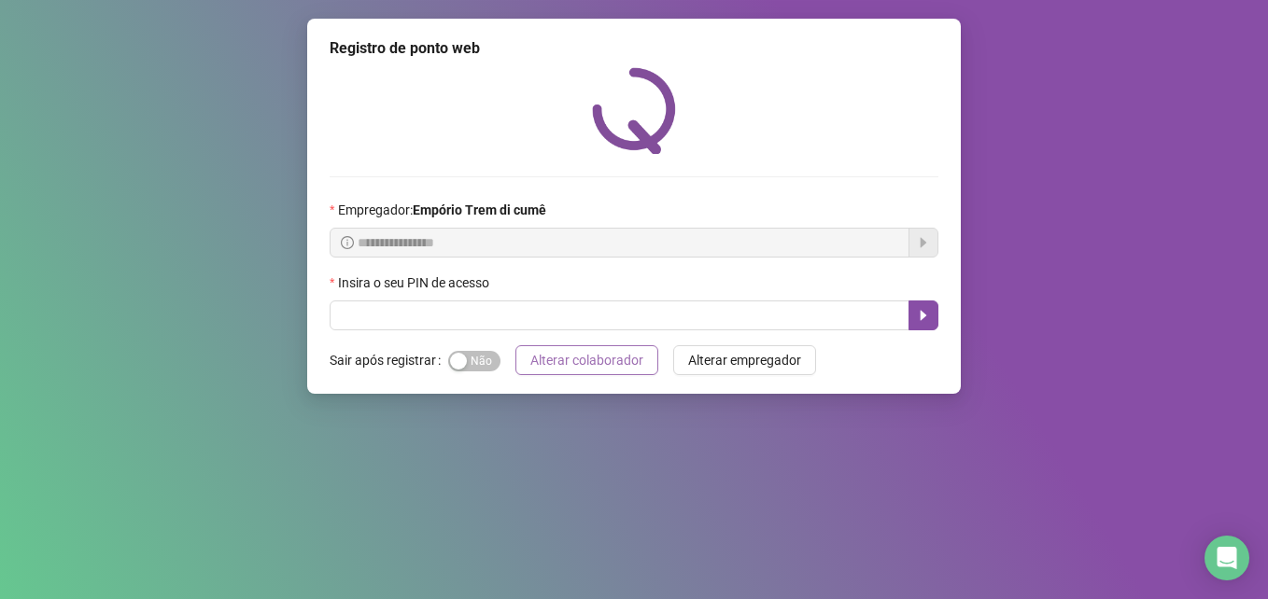
scroll to position [0, 0]
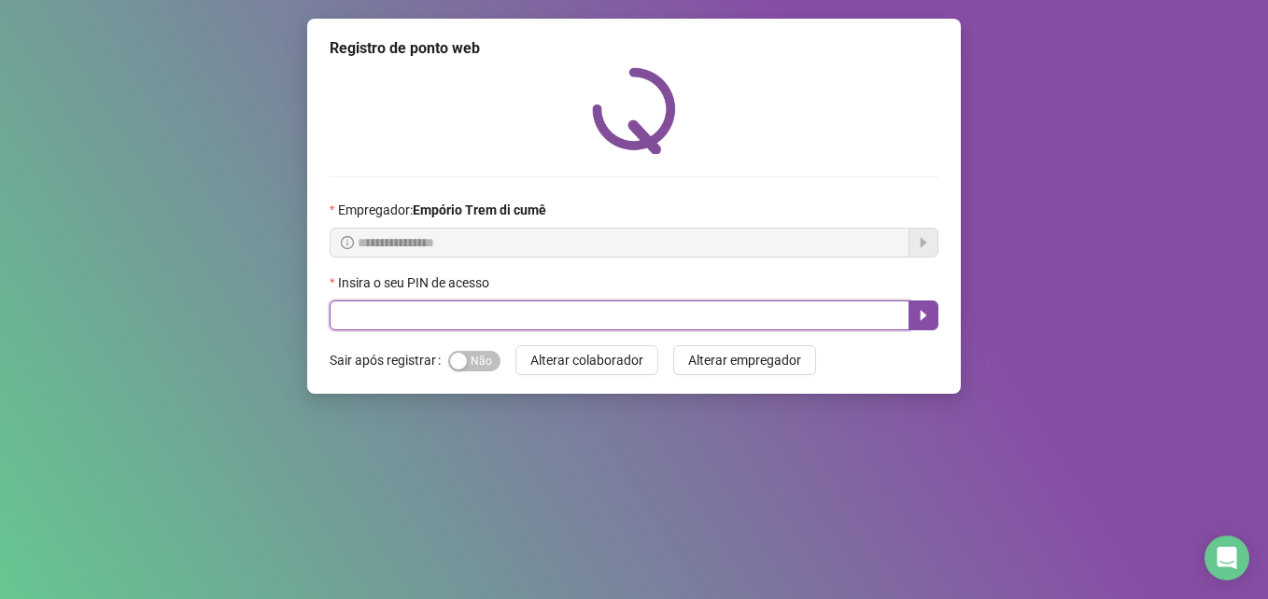
click at [727, 301] on input "text" at bounding box center [620, 316] width 580 height 30
type input "*****"
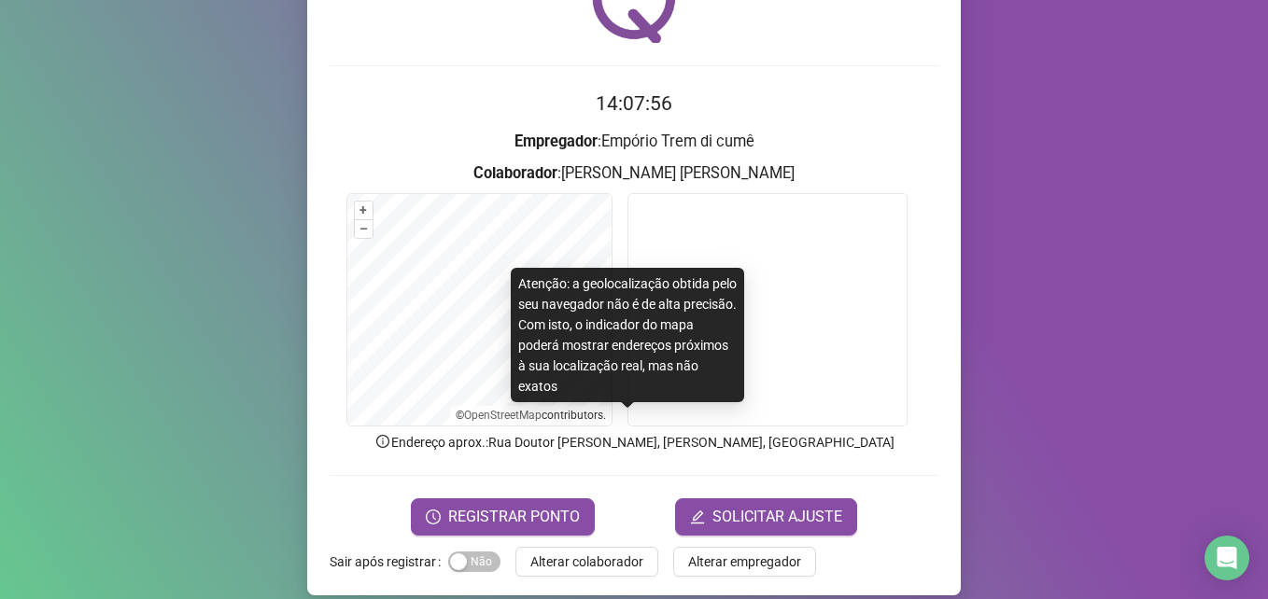
scroll to position [130, 0]
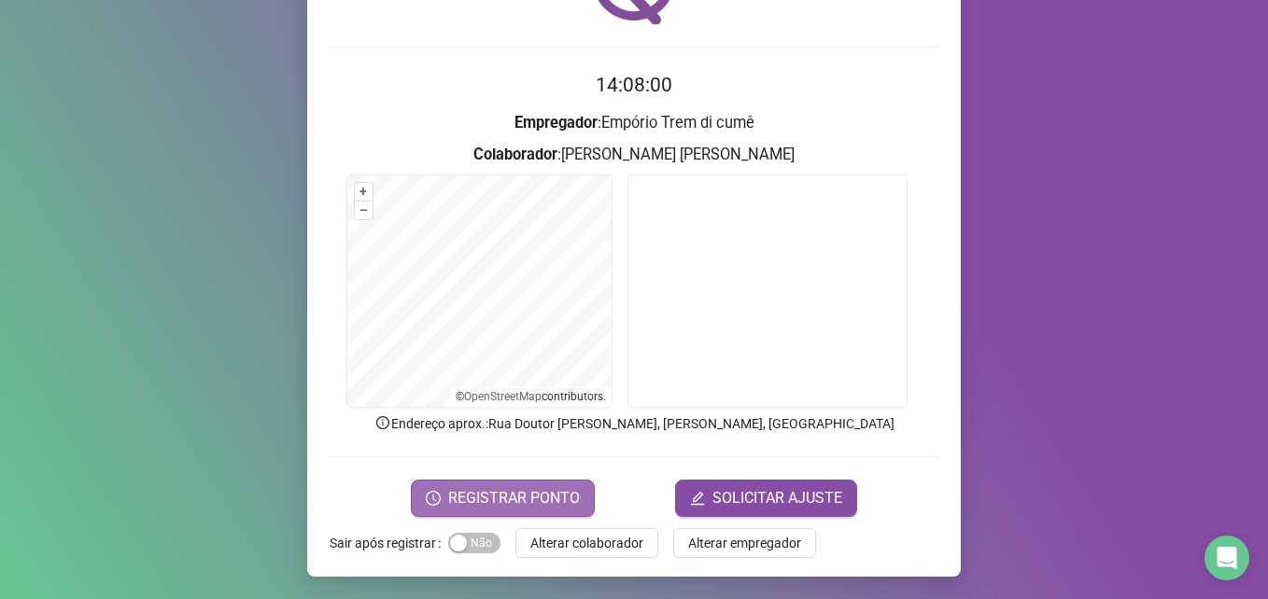
click at [548, 499] on span "REGISTRAR PONTO" at bounding box center [514, 498] width 132 height 22
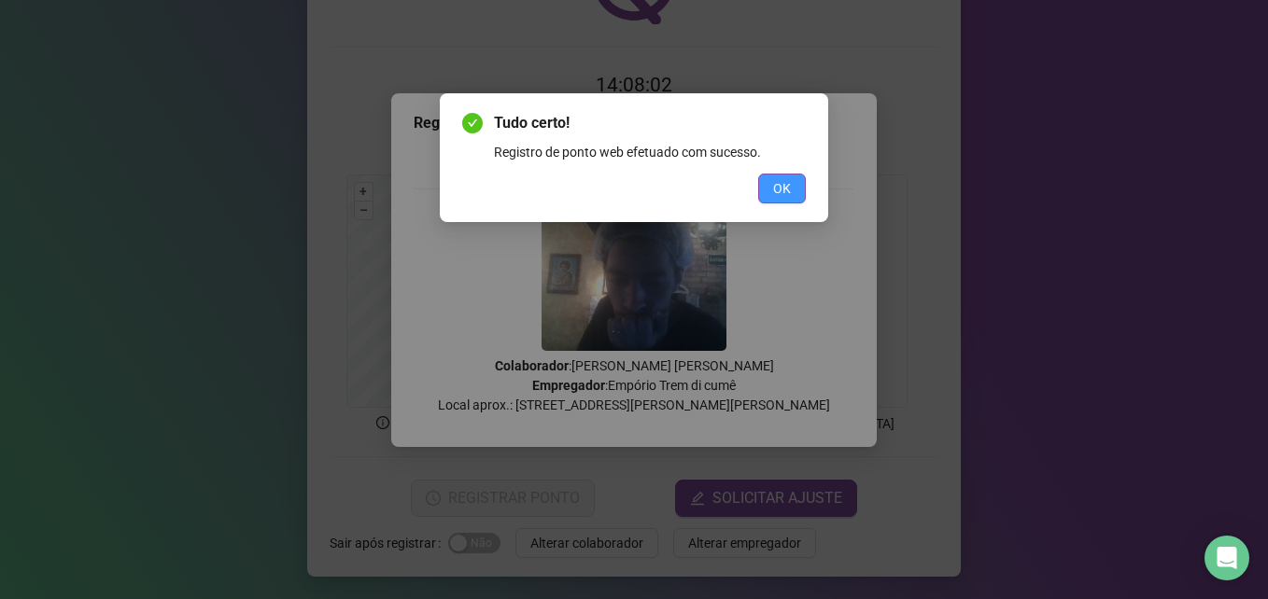
click at [791, 196] on button "OK" at bounding box center [782, 189] width 48 height 30
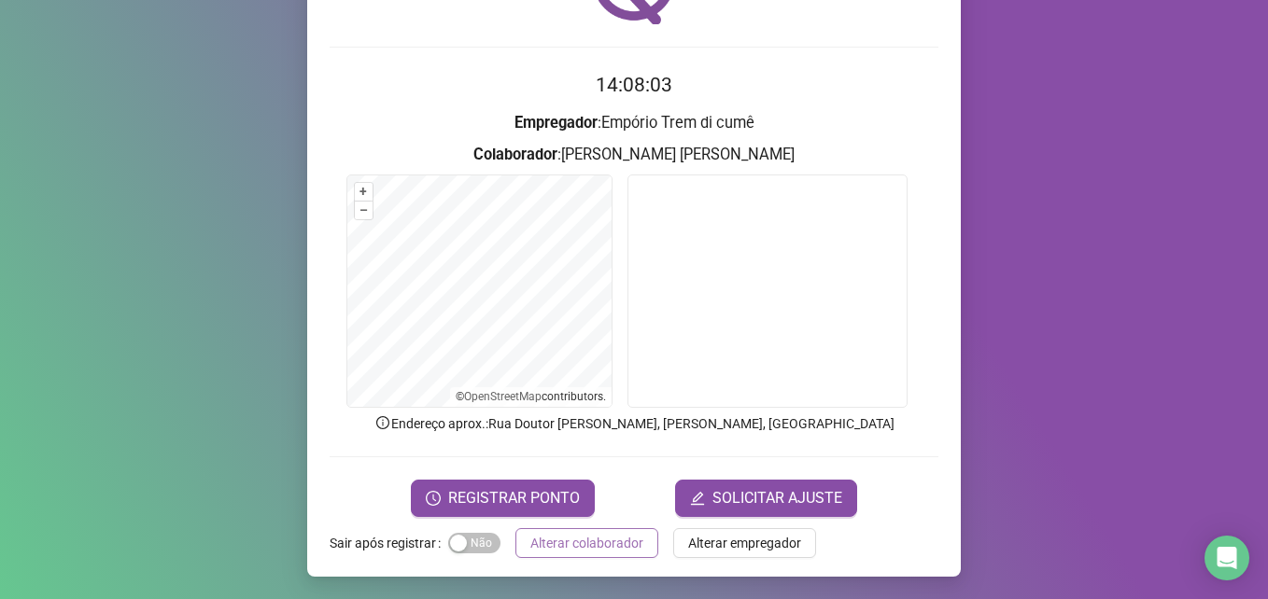
click at [609, 551] on span "Alterar colaborador" at bounding box center [586, 543] width 113 height 21
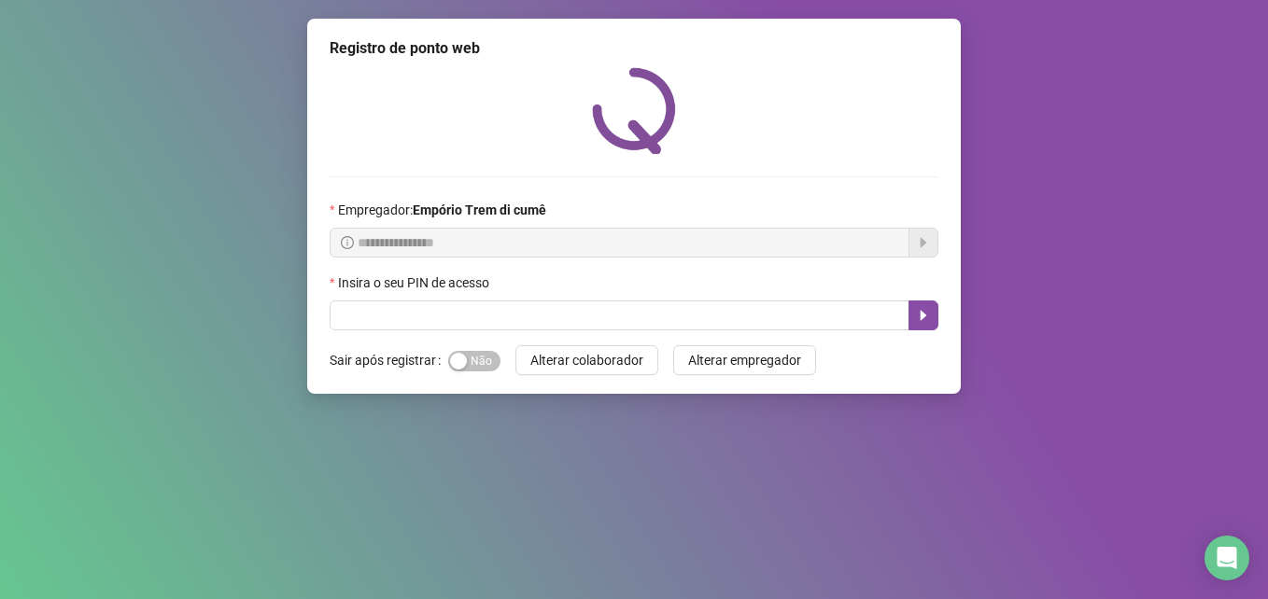
scroll to position [0, 0]
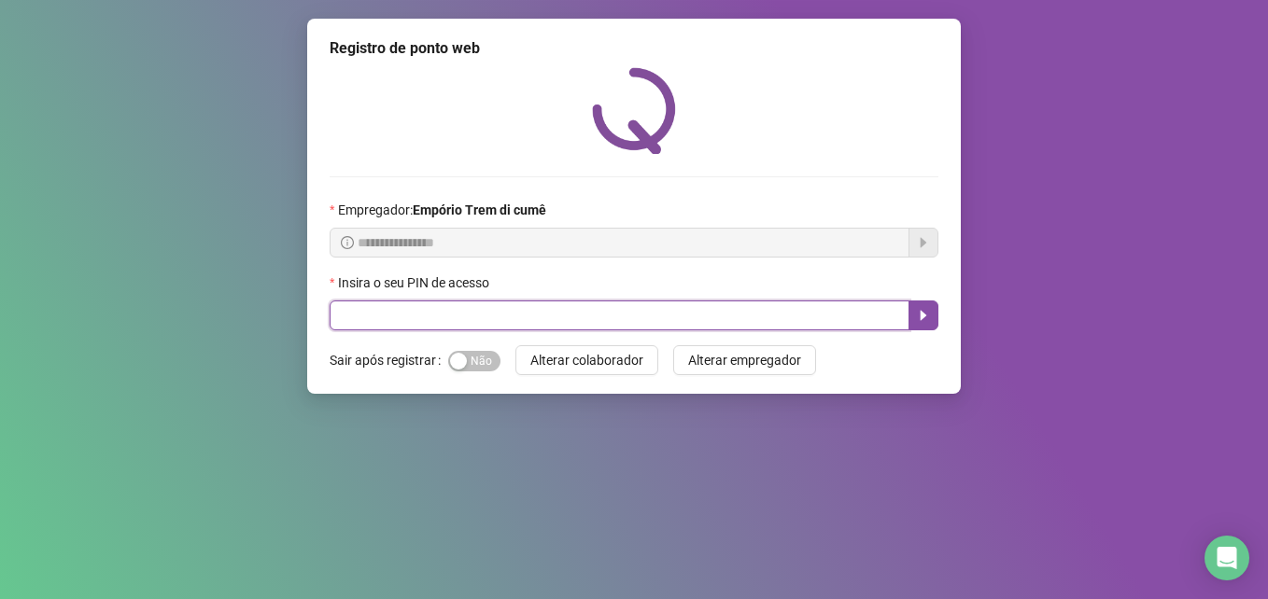
click at [352, 308] on input "text" at bounding box center [620, 316] width 580 height 30
type input "*****"
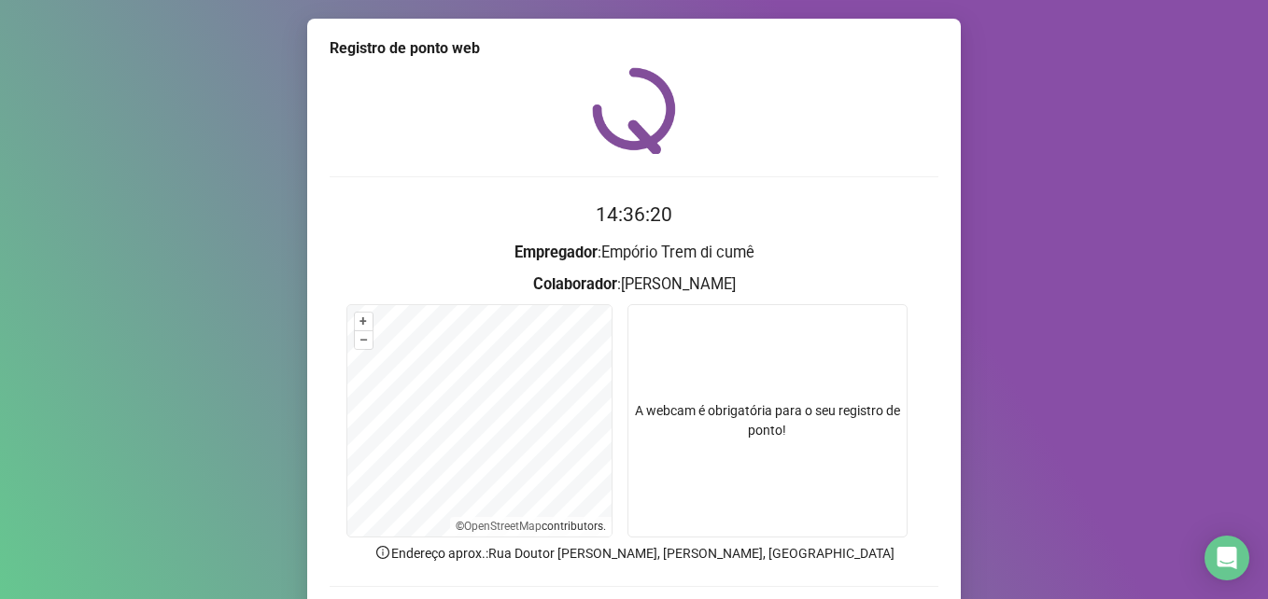
scroll to position [130, 0]
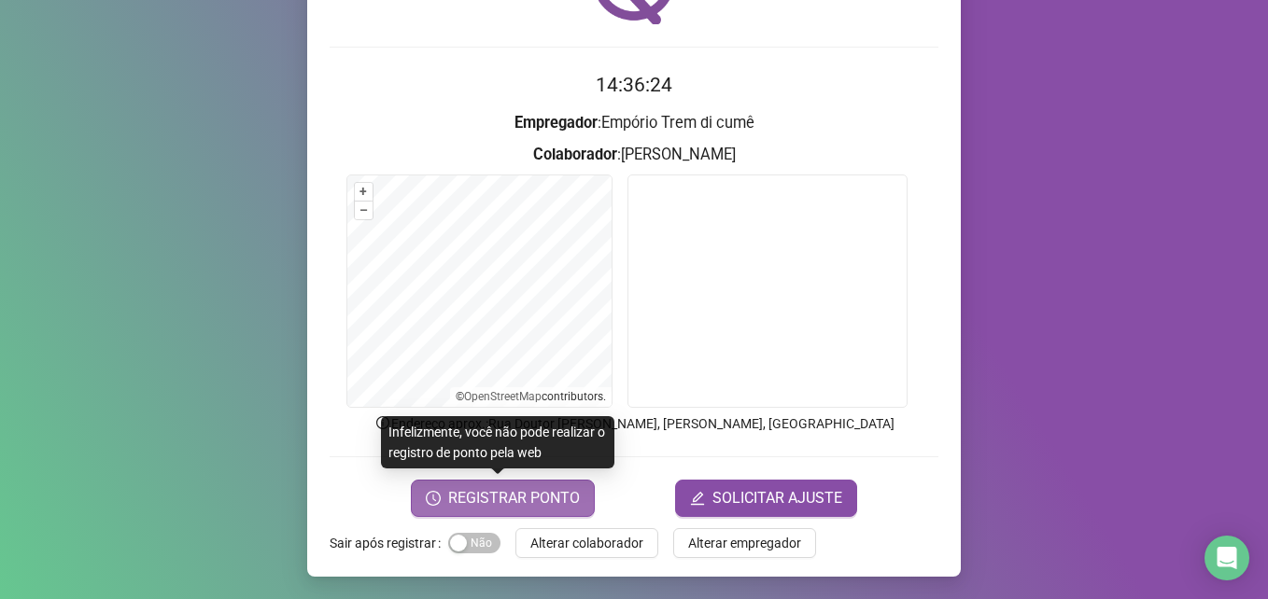
click at [508, 495] on span "REGISTRAR PONTO" at bounding box center [514, 498] width 132 height 22
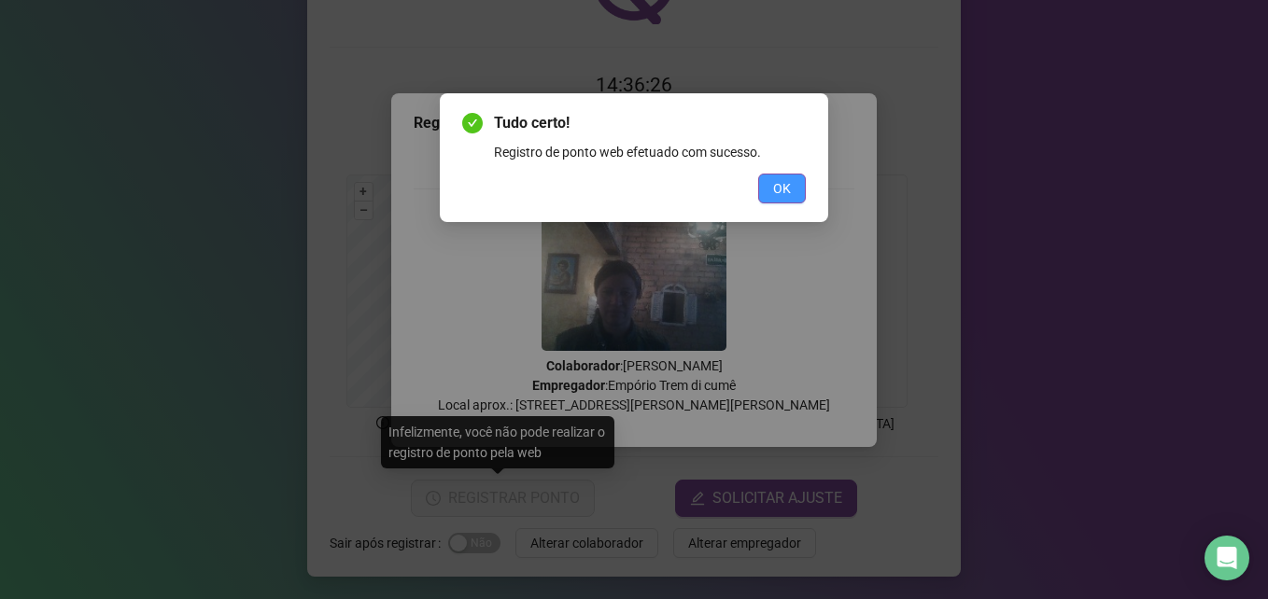
click at [783, 184] on span "OK" at bounding box center [782, 188] width 18 height 21
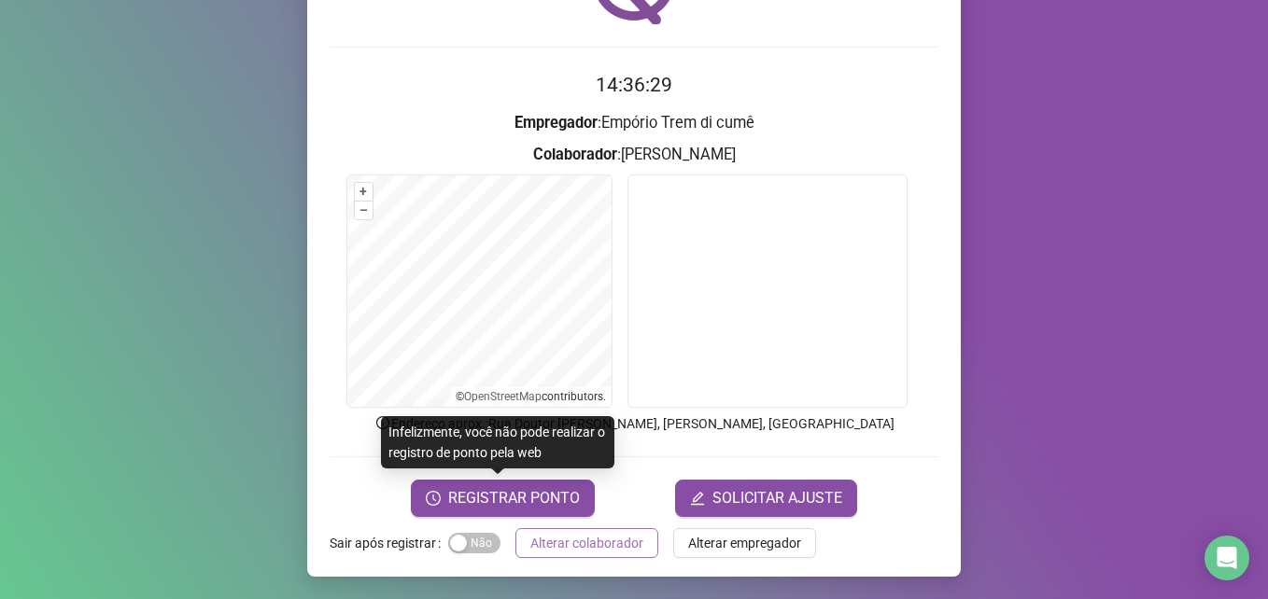
click at [549, 535] on span "Alterar colaborador" at bounding box center [586, 543] width 113 height 21
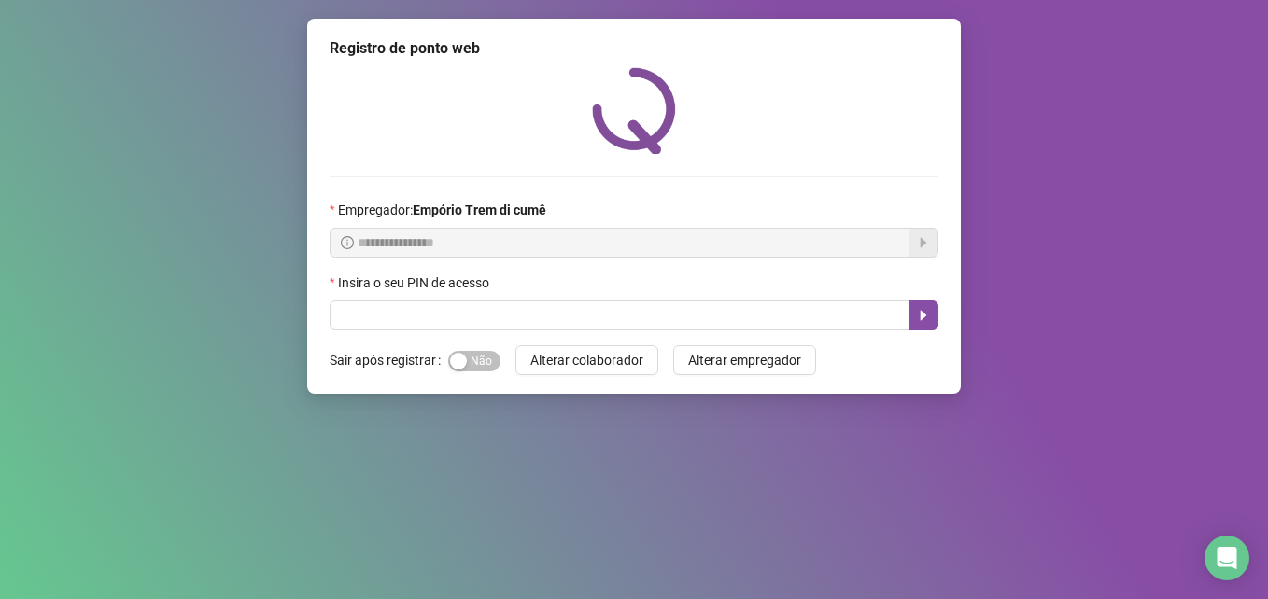
scroll to position [0, 0]
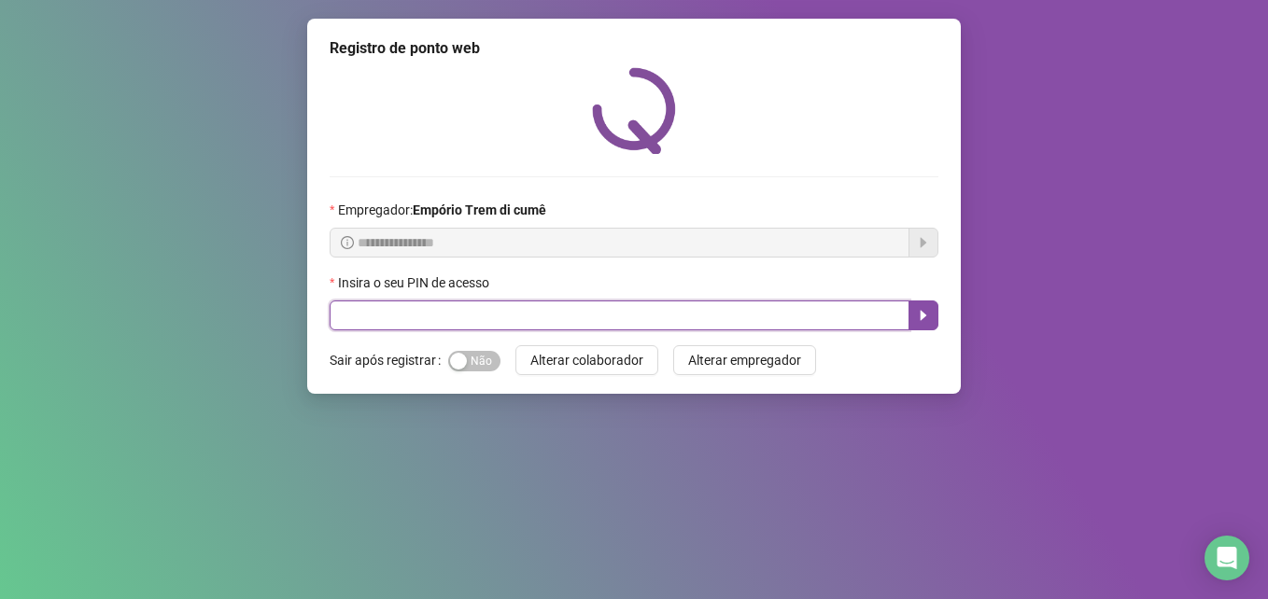
click at [523, 314] on input "text" at bounding box center [620, 316] width 580 height 30
type input "*****"
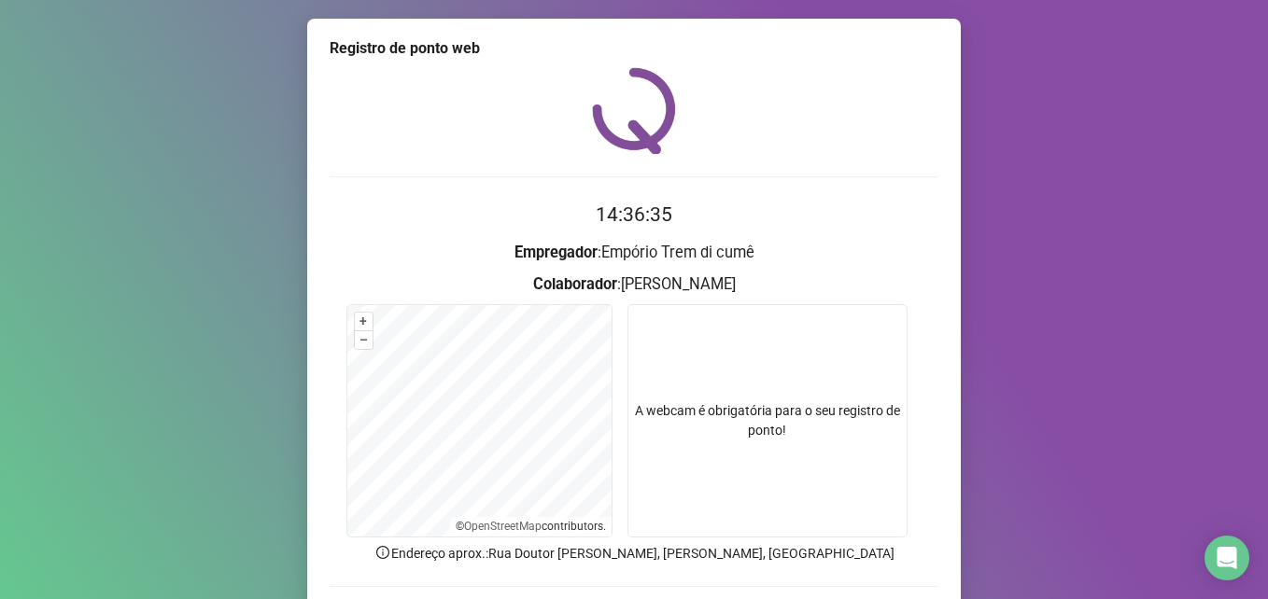
scroll to position [130, 0]
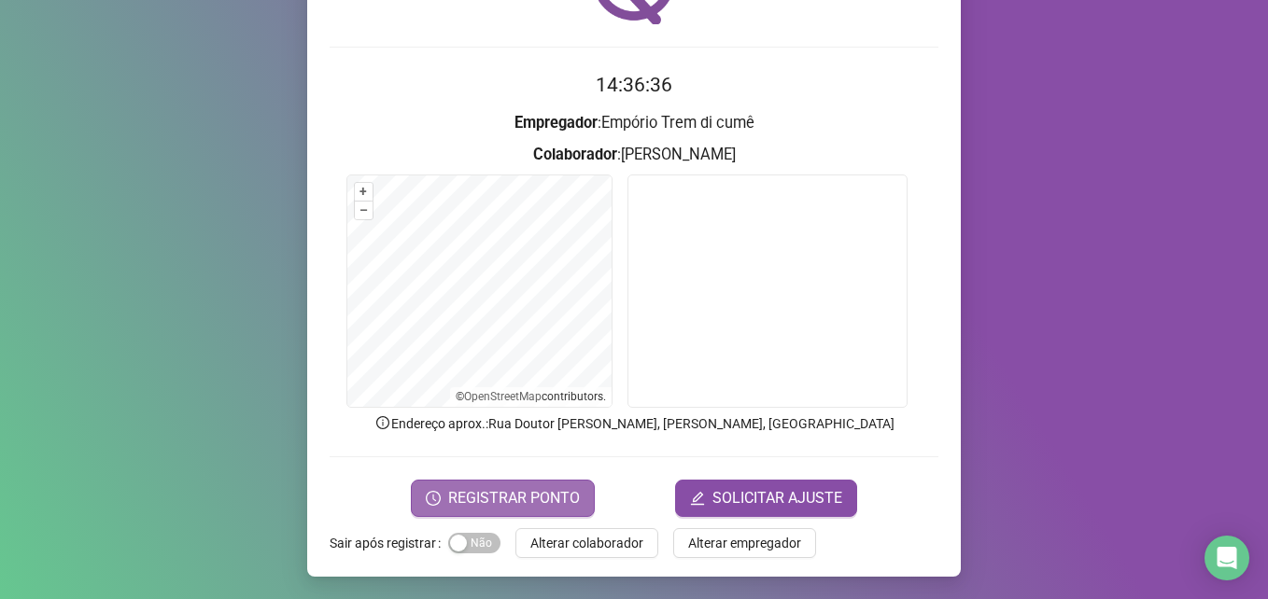
click at [546, 489] on span "REGISTRAR PONTO" at bounding box center [514, 498] width 132 height 22
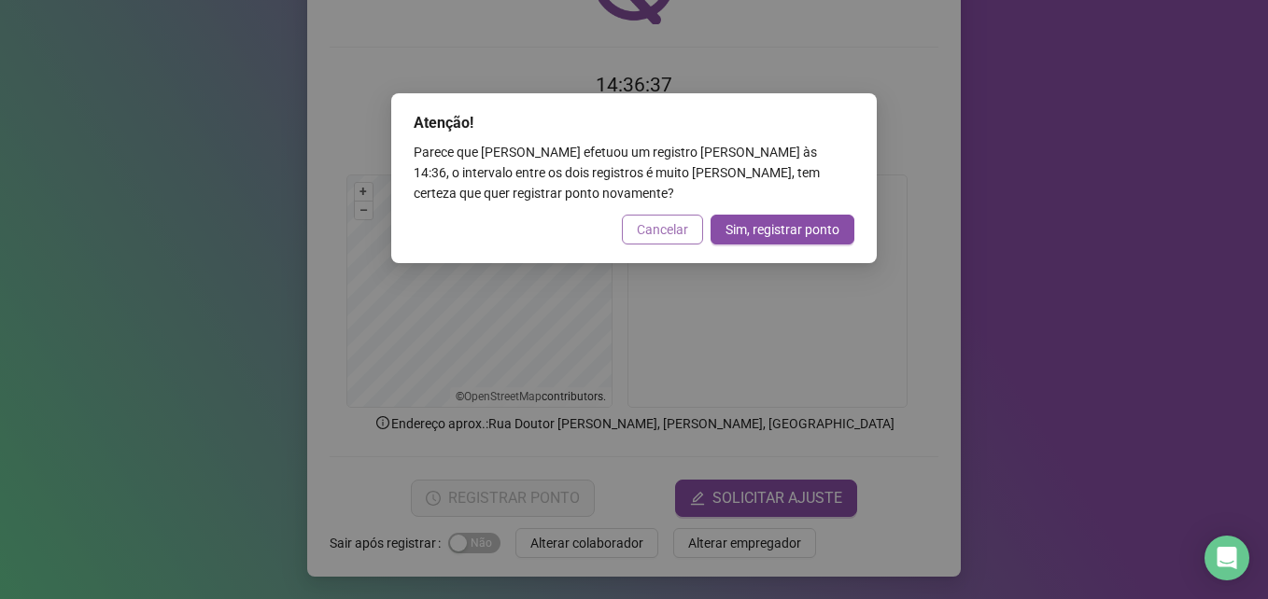
click at [656, 229] on span "Cancelar" at bounding box center [662, 229] width 51 height 21
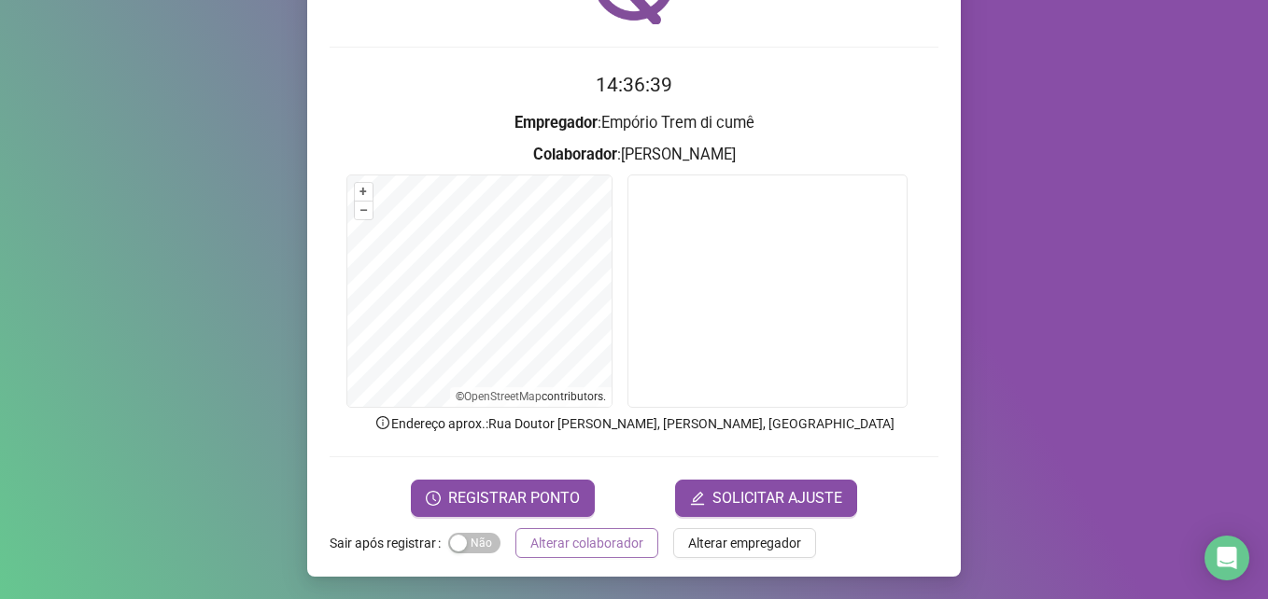
click at [606, 542] on span "Alterar colaborador" at bounding box center [586, 543] width 113 height 21
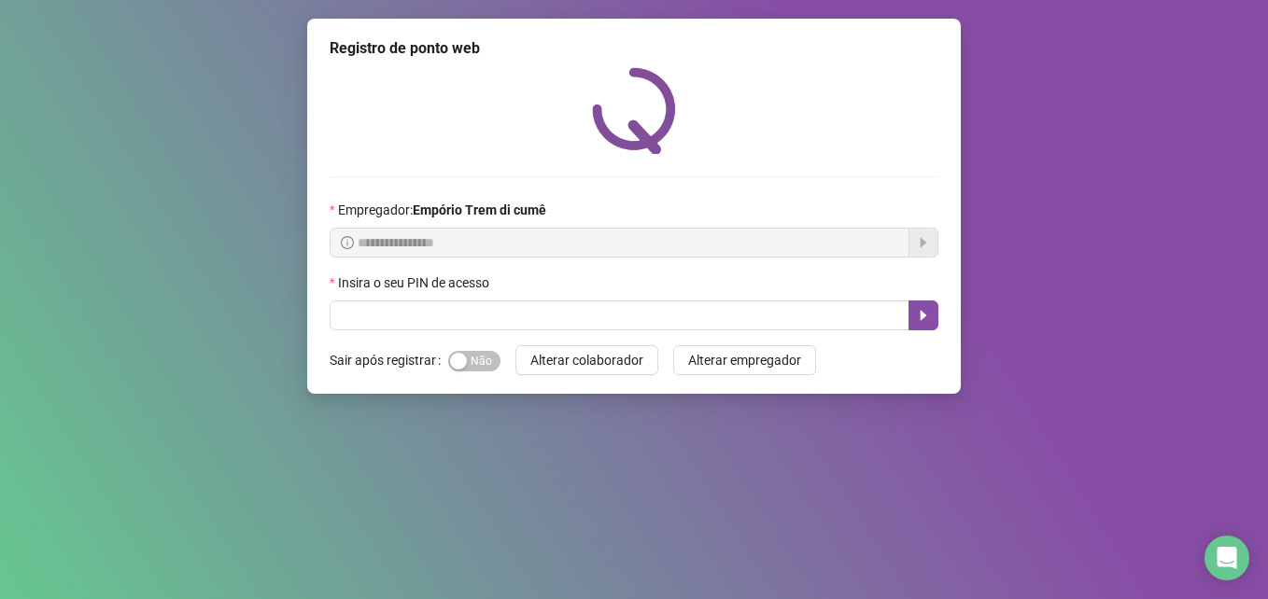
scroll to position [0, 0]
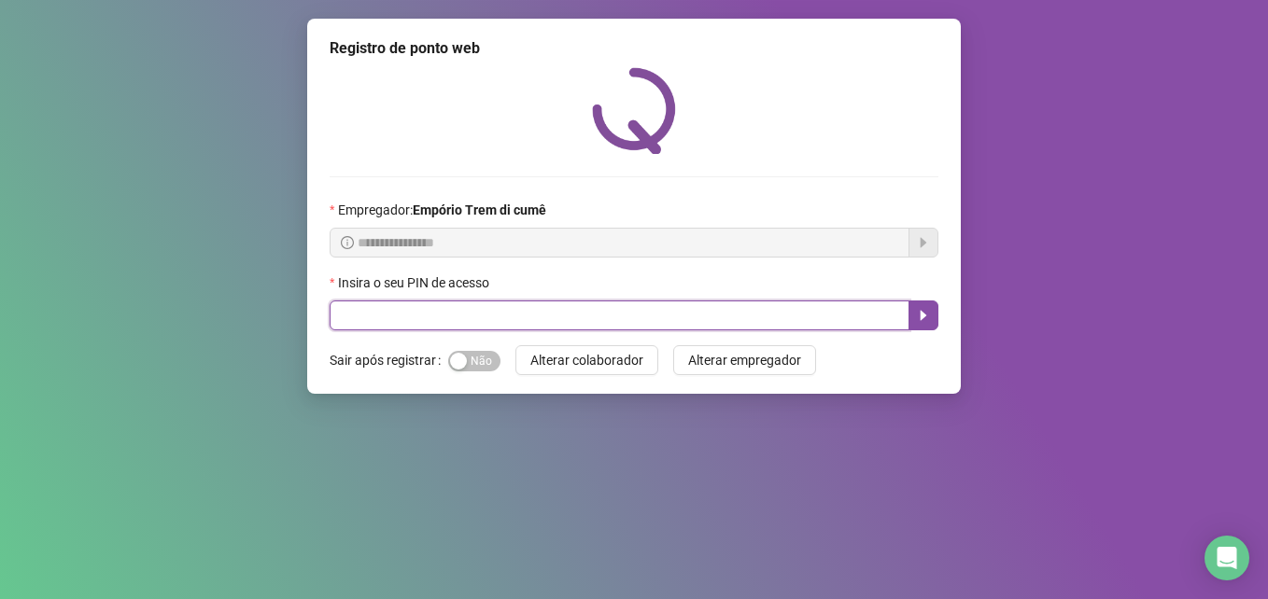
click at [847, 324] on input "text" at bounding box center [620, 316] width 580 height 30
type input "*****"
click at [923, 314] on icon "caret-right" at bounding box center [923, 316] width 7 height 10
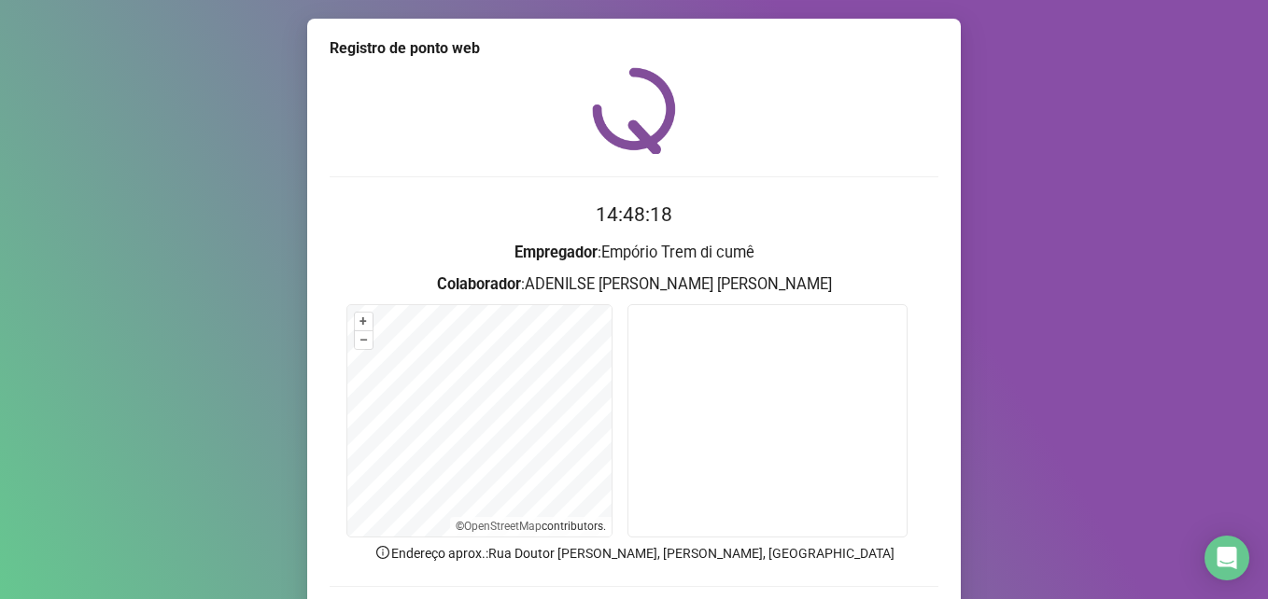
scroll to position [130, 0]
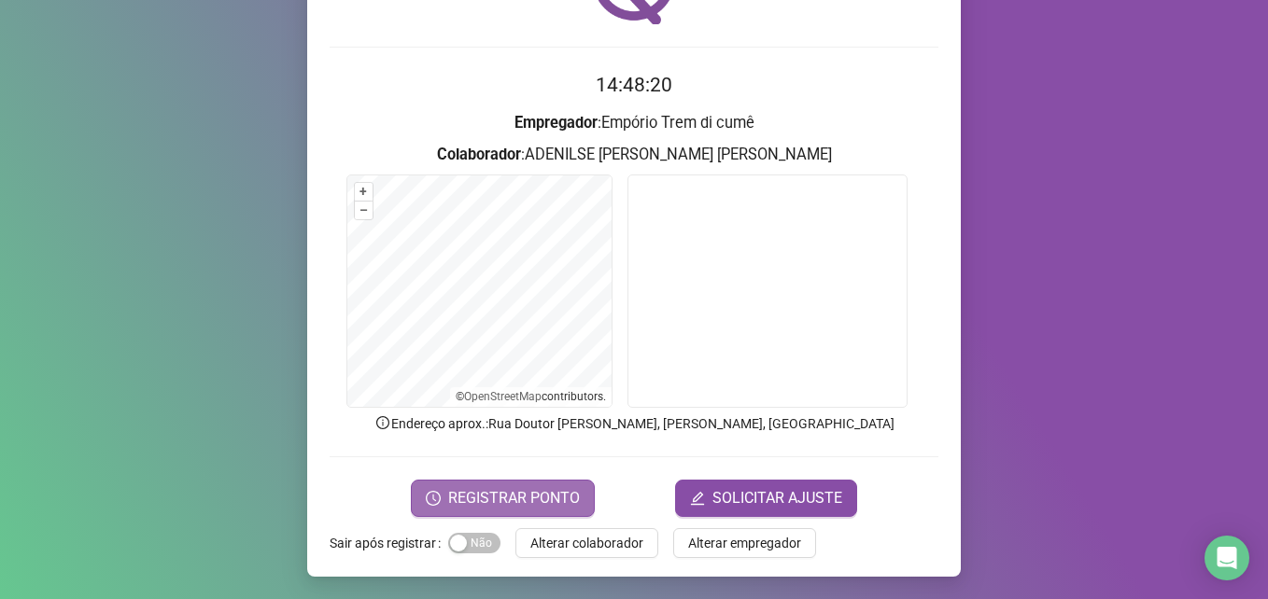
click at [536, 491] on span "REGISTRAR PONTO" at bounding box center [514, 498] width 132 height 22
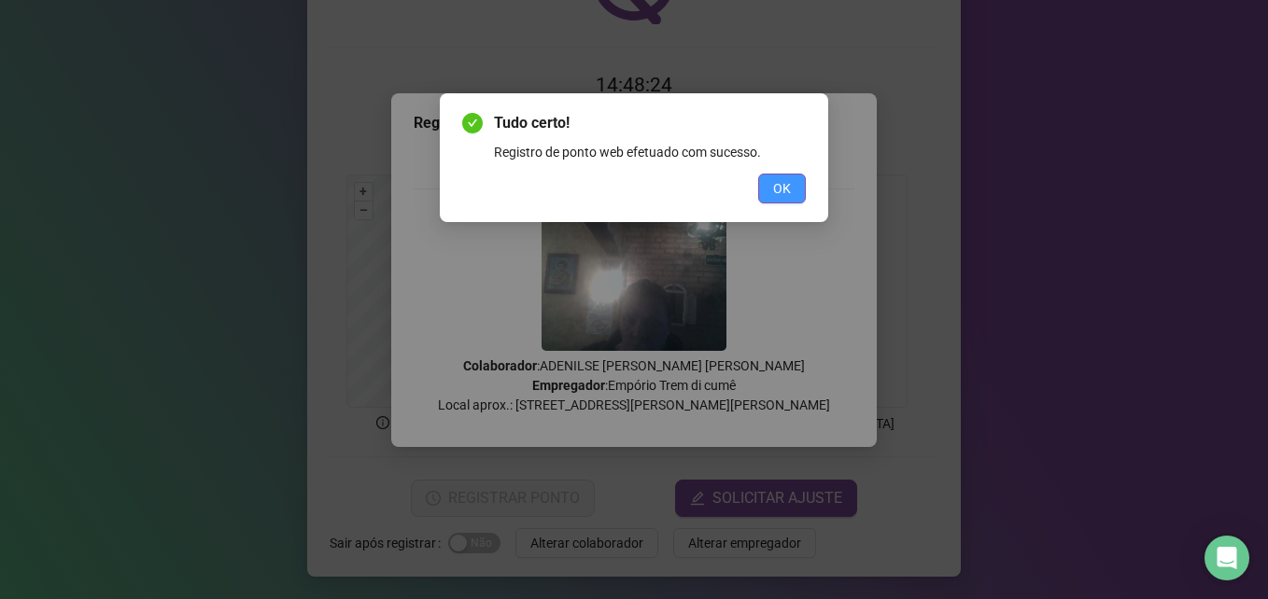
click at [786, 187] on span "OK" at bounding box center [782, 188] width 18 height 21
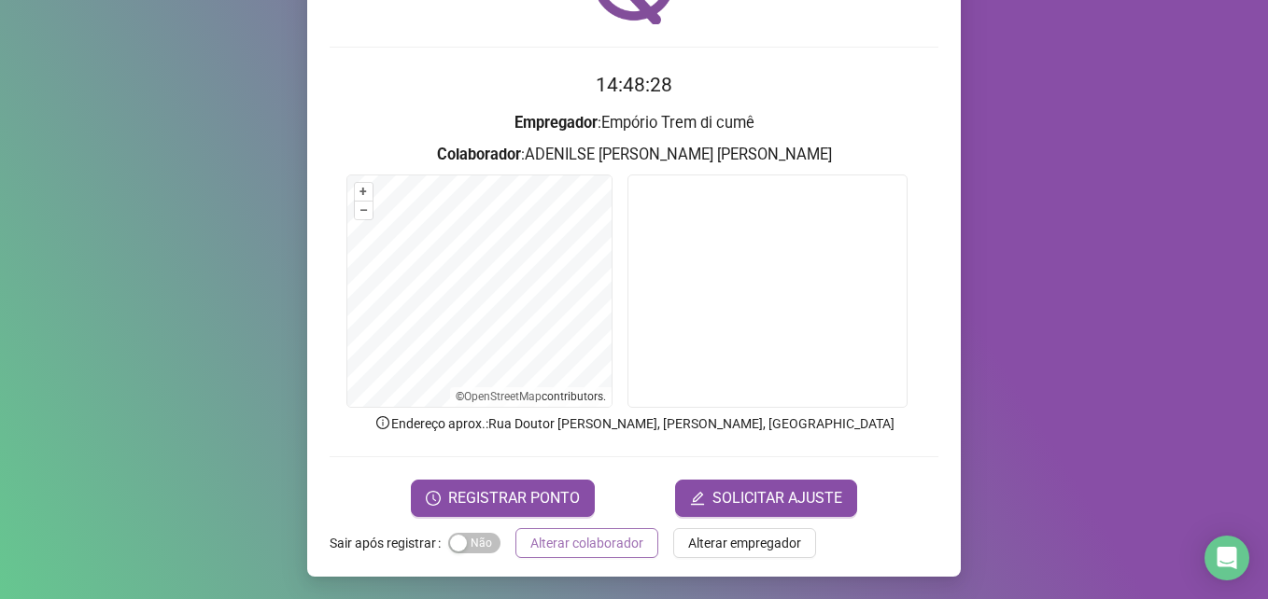
click at [621, 542] on span "Alterar colaborador" at bounding box center [586, 543] width 113 height 21
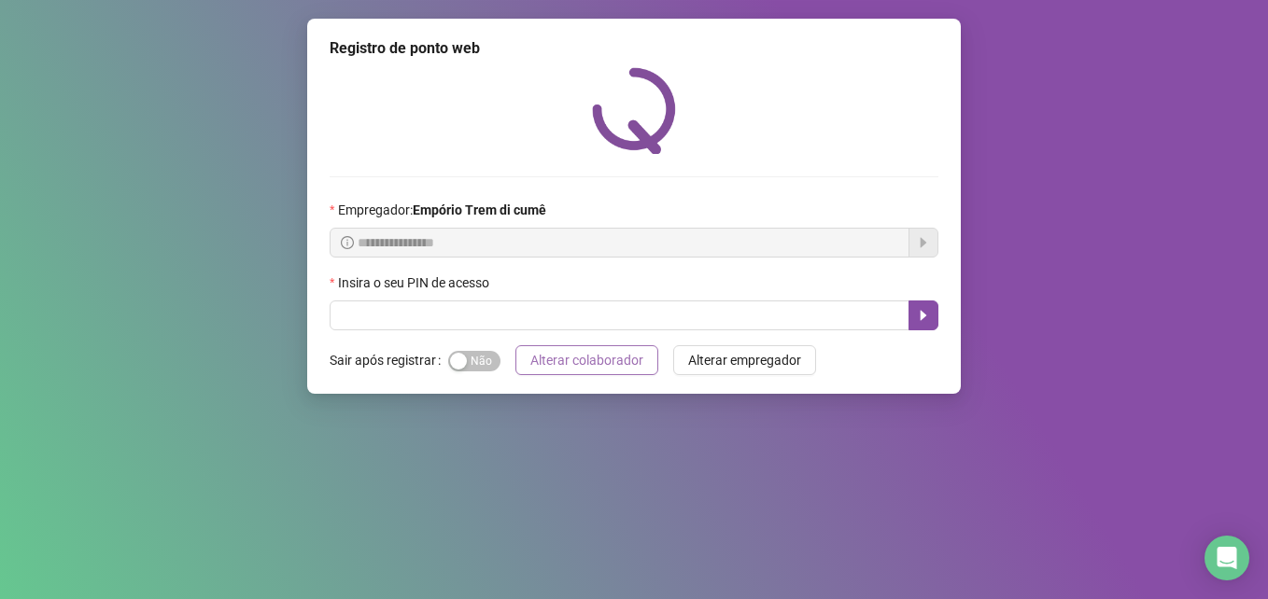
scroll to position [0, 0]
drag, startPoint x: 900, startPoint y: 260, endPoint x: 891, endPoint y: 89, distance: 171.1
click at [890, 85] on div at bounding box center [634, 110] width 609 height 87
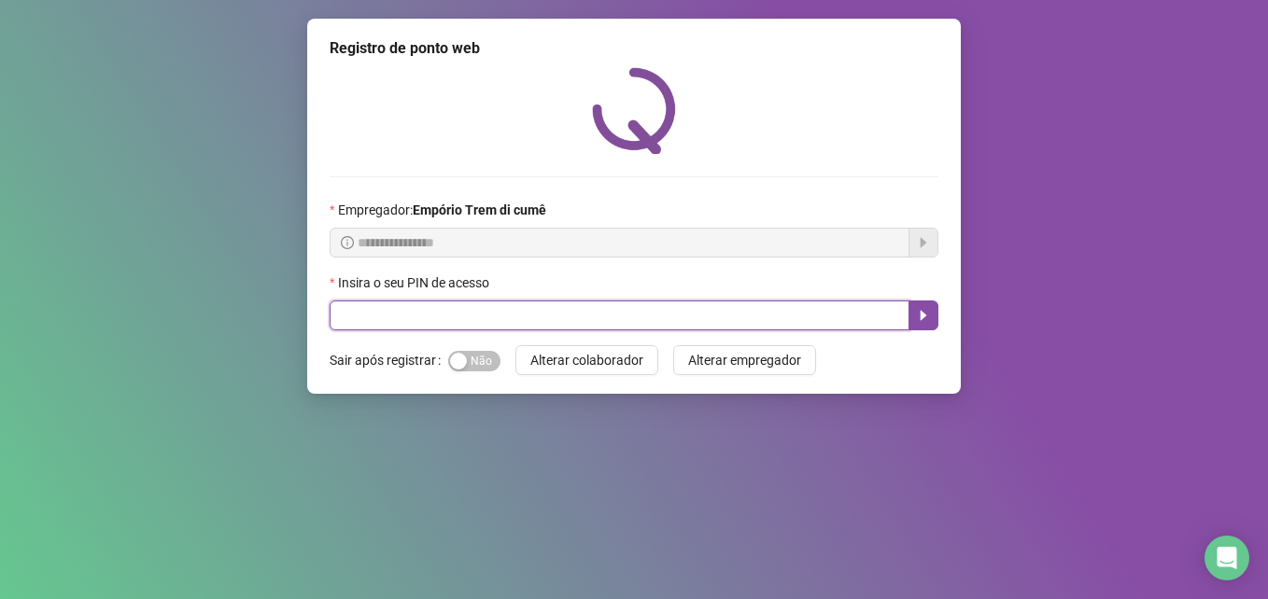
click at [591, 325] on input "text" at bounding box center [620, 316] width 580 height 30
type input "*****"
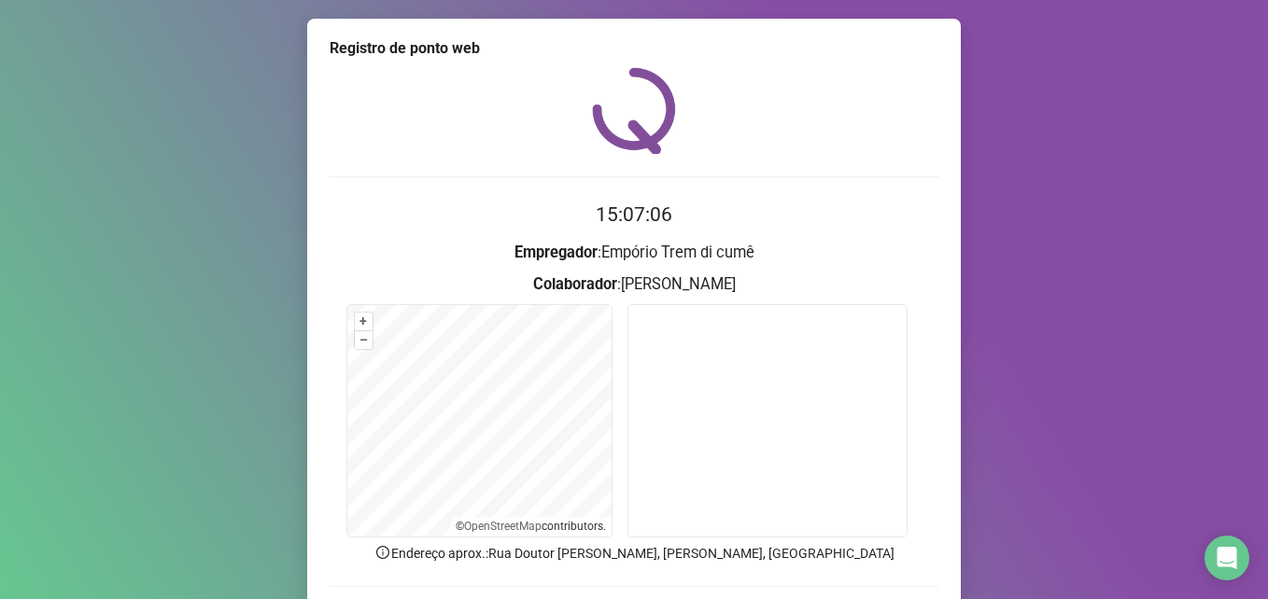
scroll to position [93, 0]
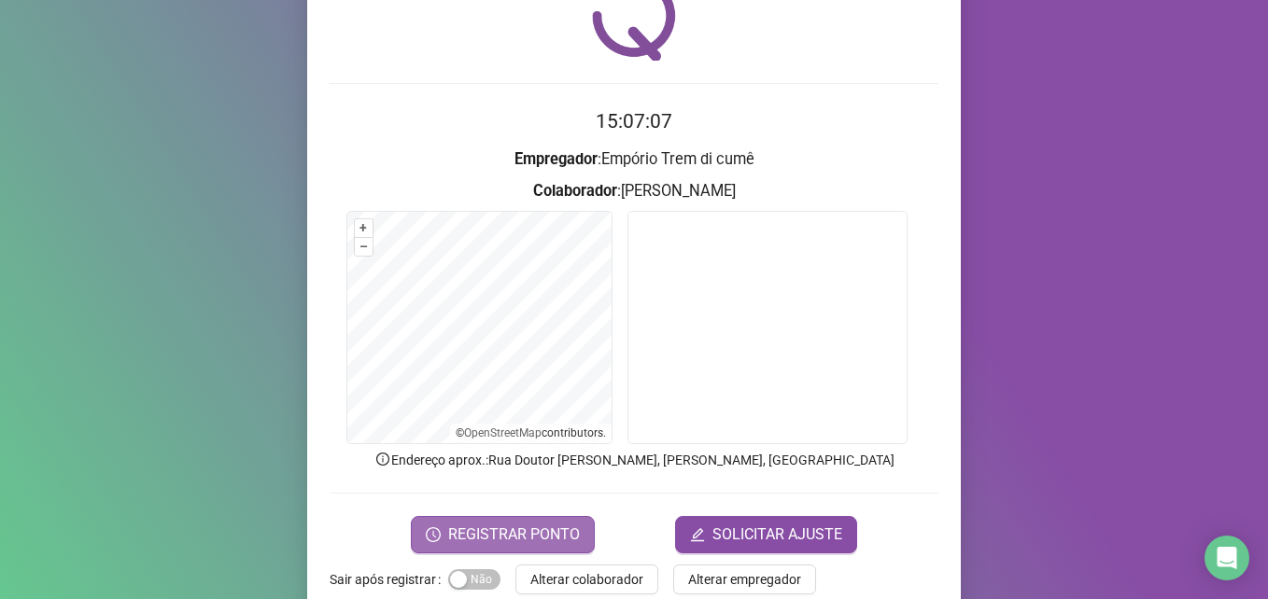
click at [555, 541] on span "REGISTRAR PONTO" at bounding box center [514, 535] width 132 height 22
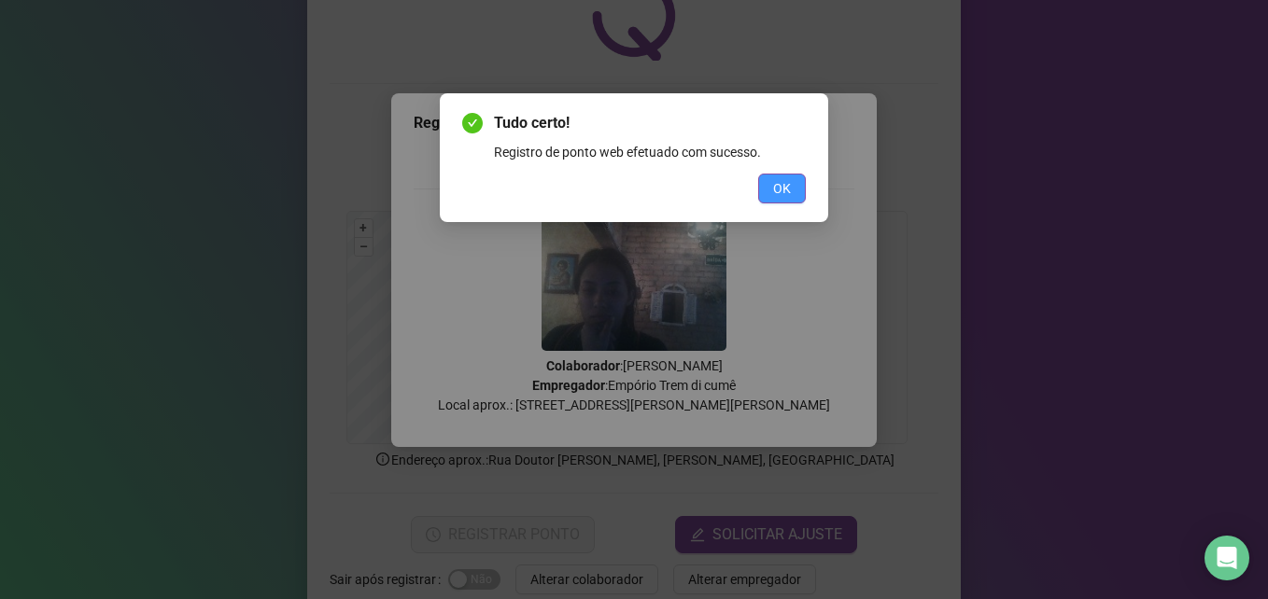
click at [778, 184] on span "OK" at bounding box center [782, 188] width 18 height 21
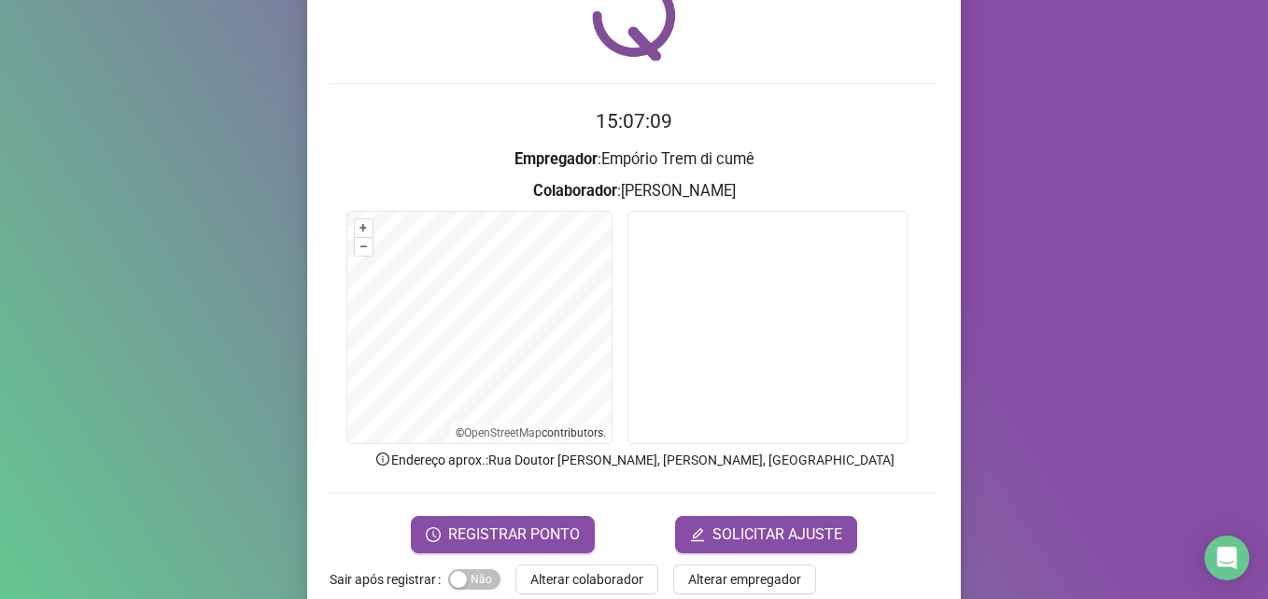
click at [531, 514] on form "15:07:09 Empregador : [PERSON_NAME] di cumê Colaborador : [PERSON_NAME] + – ⇧ ›…" at bounding box center [634, 329] width 609 height 446
click at [541, 534] on span "REGISTRAR PONTO" at bounding box center [514, 535] width 132 height 22
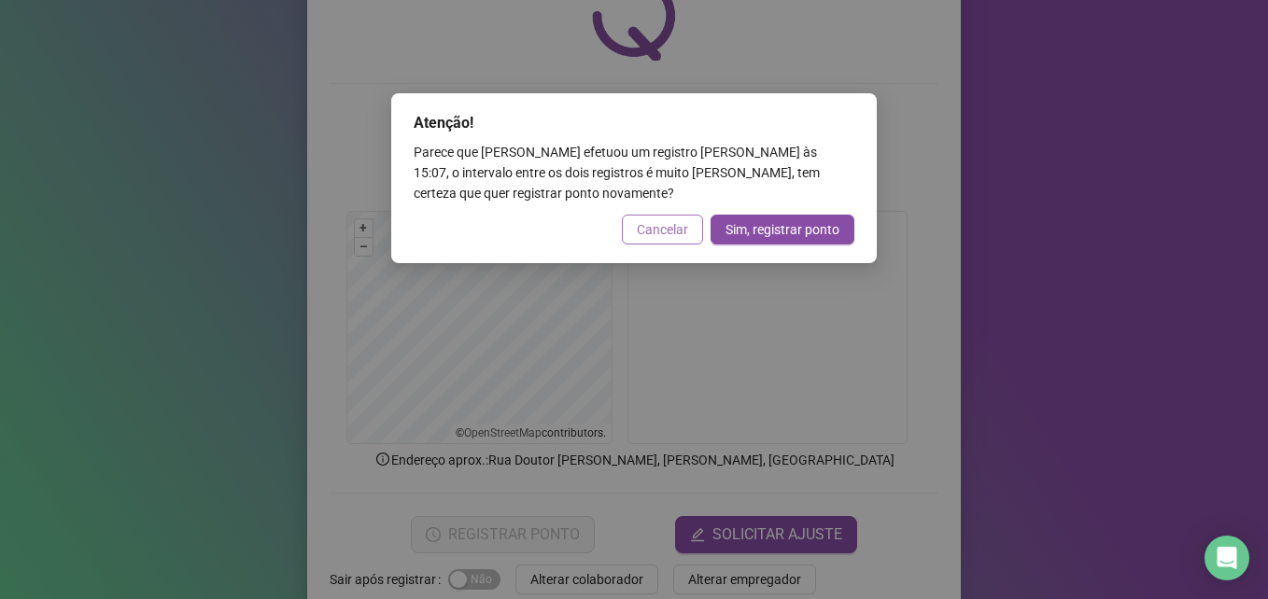
click at [647, 221] on span "Cancelar" at bounding box center [662, 229] width 51 height 21
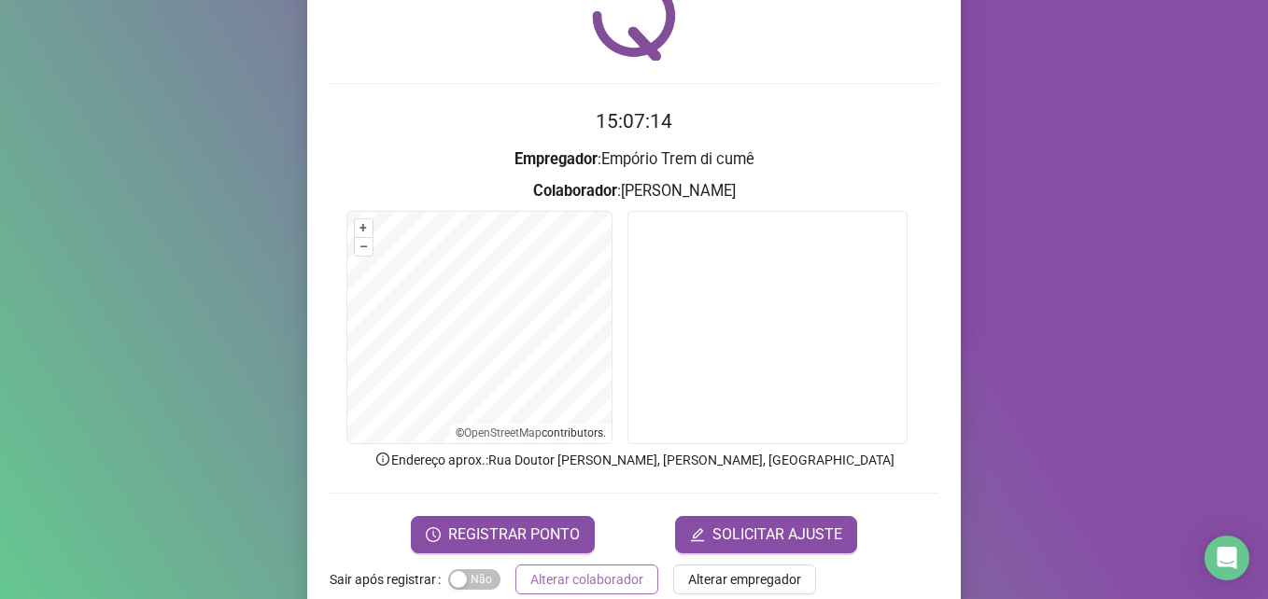
click at [605, 583] on span "Alterar colaborador" at bounding box center [586, 579] width 113 height 21
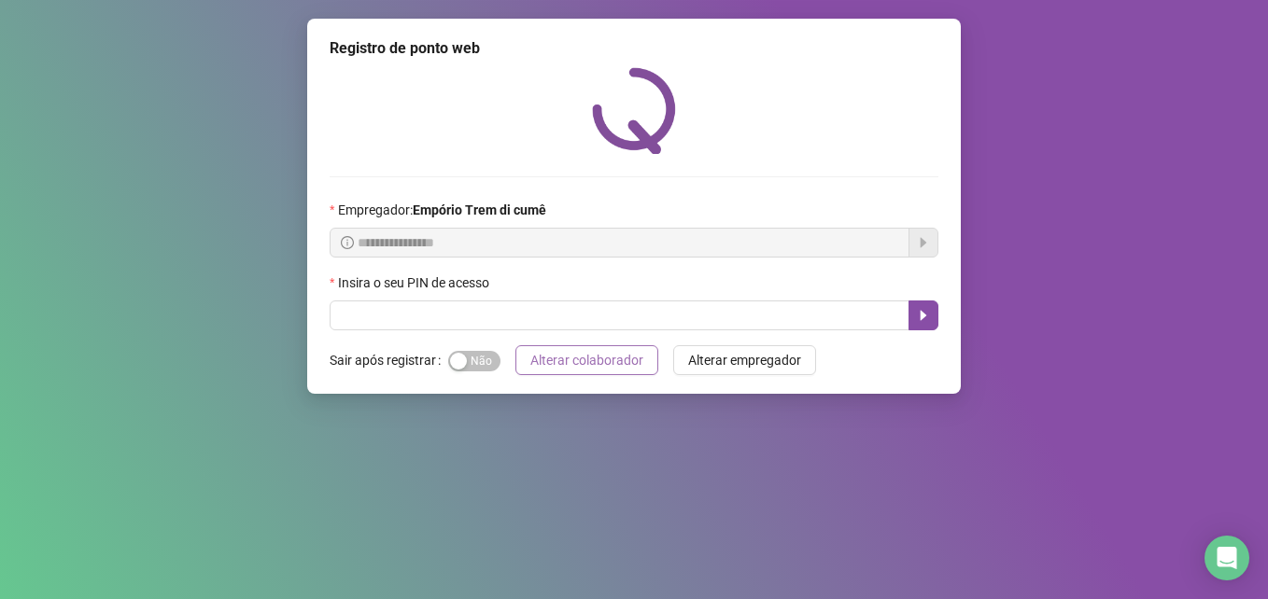
scroll to position [0, 0]
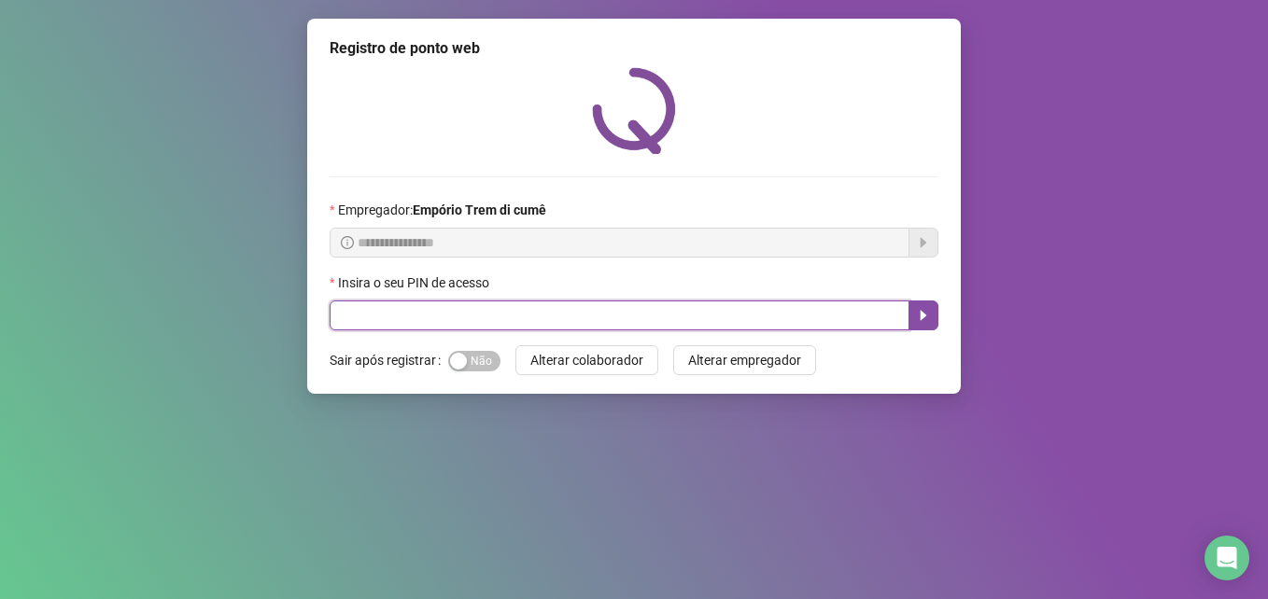
click at [559, 310] on input "text" at bounding box center [620, 316] width 580 height 30
click at [560, 310] on input "text" at bounding box center [620, 316] width 580 height 30
type input "*****"
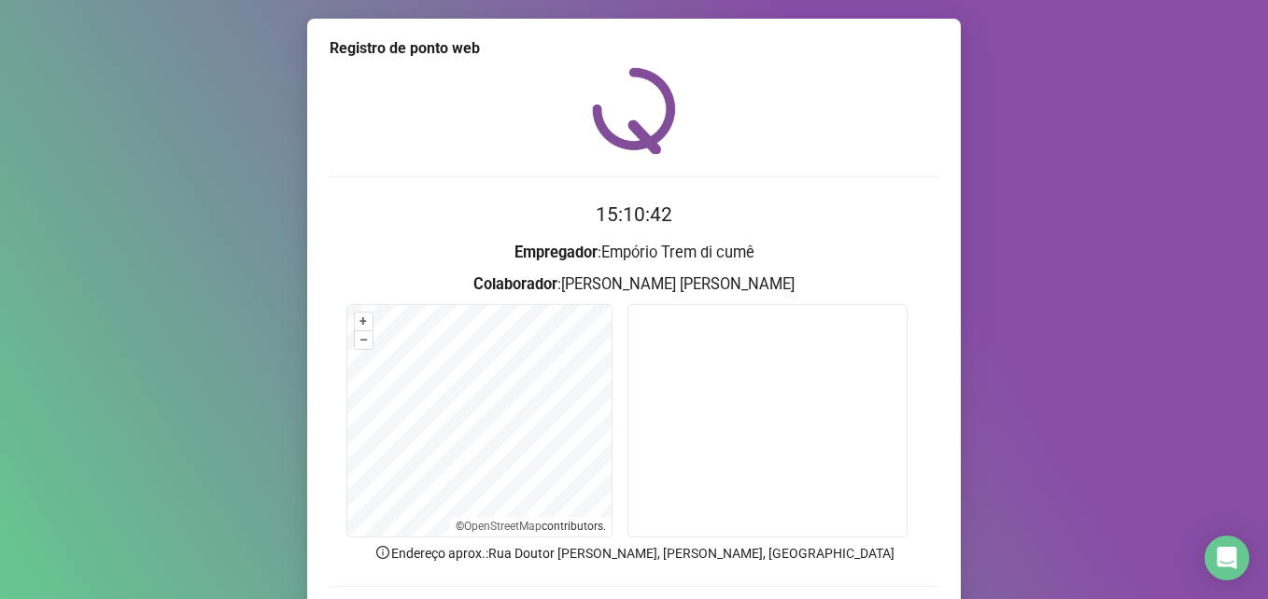
scroll to position [130, 0]
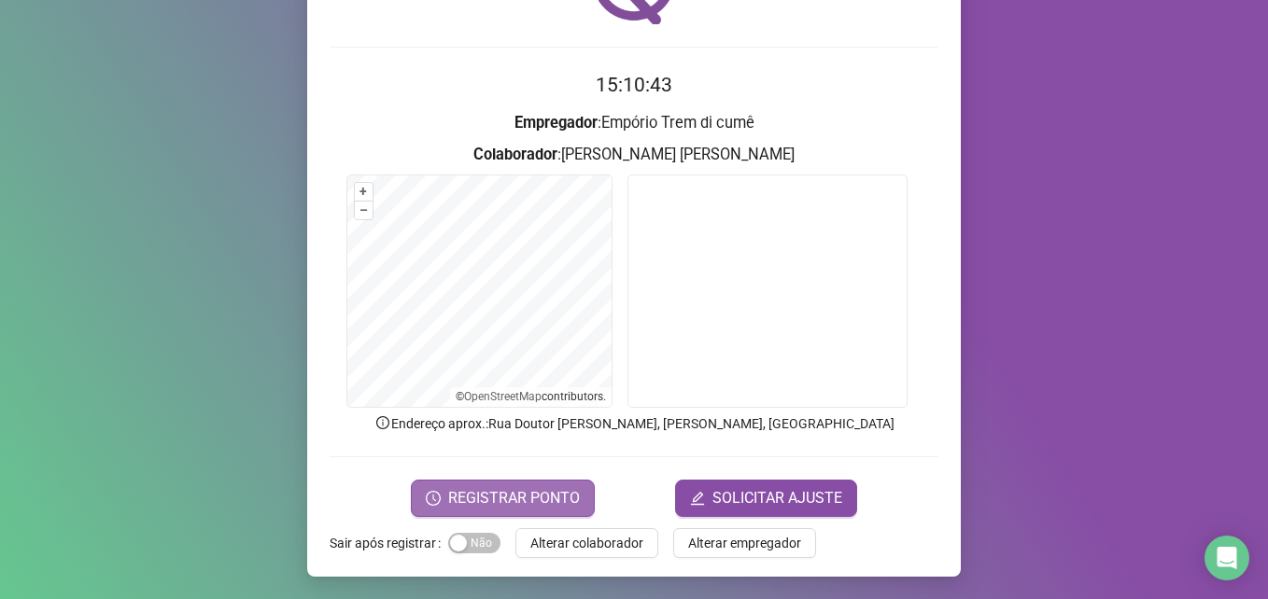
click at [482, 487] on span "REGISTRAR PONTO" at bounding box center [514, 498] width 132 height 22
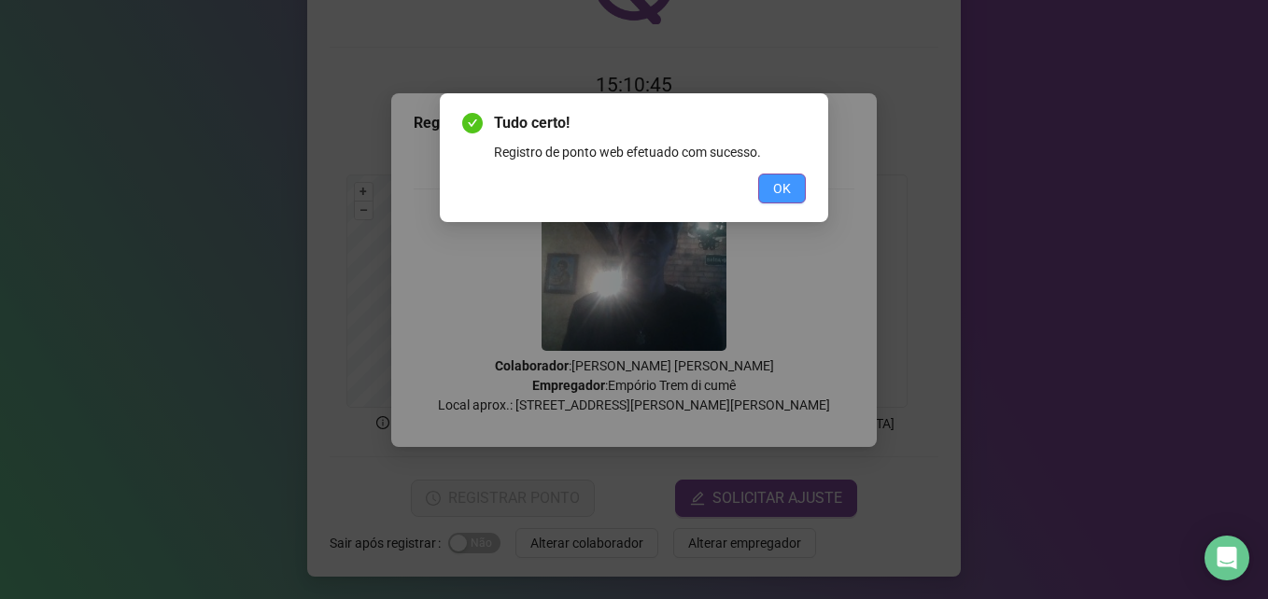
click at [775, 188] on span "OK" at bounding box center [782, 188] width 18 height 21
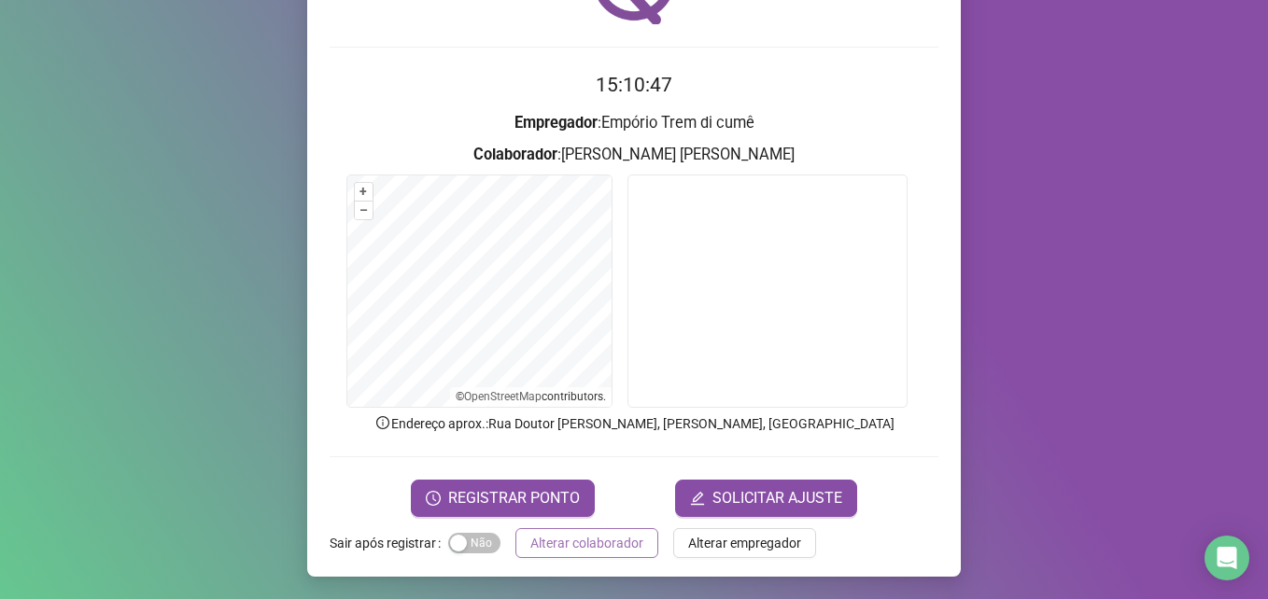
click at [574, 548] on span "Alterar colaborador" at bounding box center [586, 543] width 113 height 21
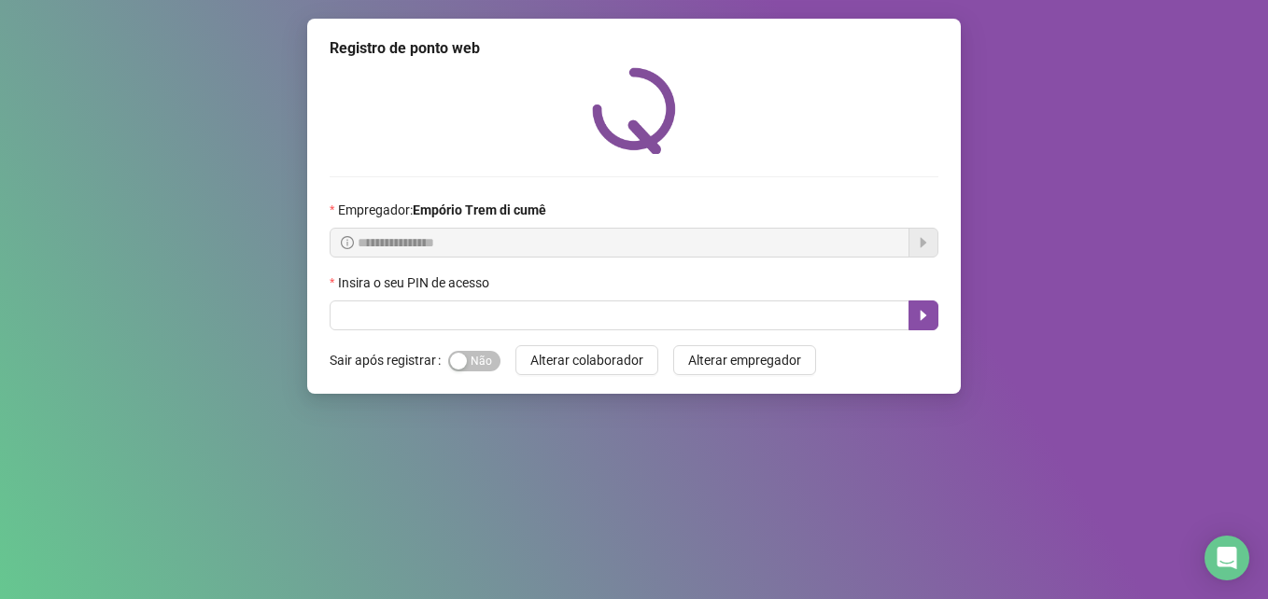
scroll to position [0, 0]
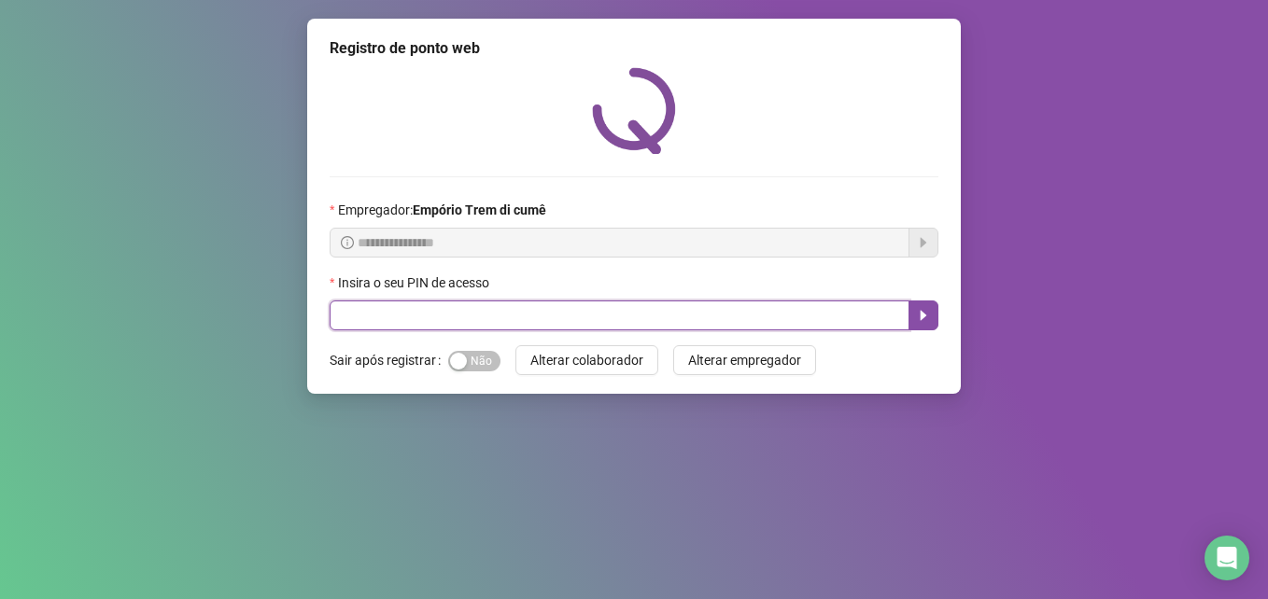
click at [647, 324] on input "text" at bounding box center [620, 316] width 580 height 30
type input "*****"
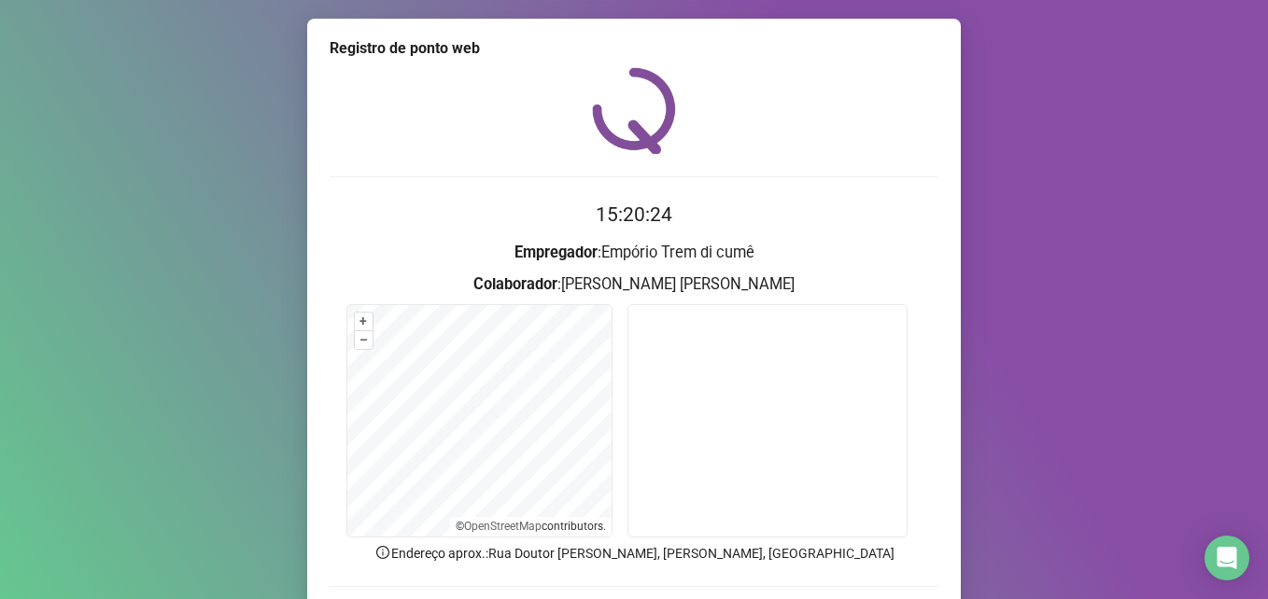
scroll to position [130, 0]
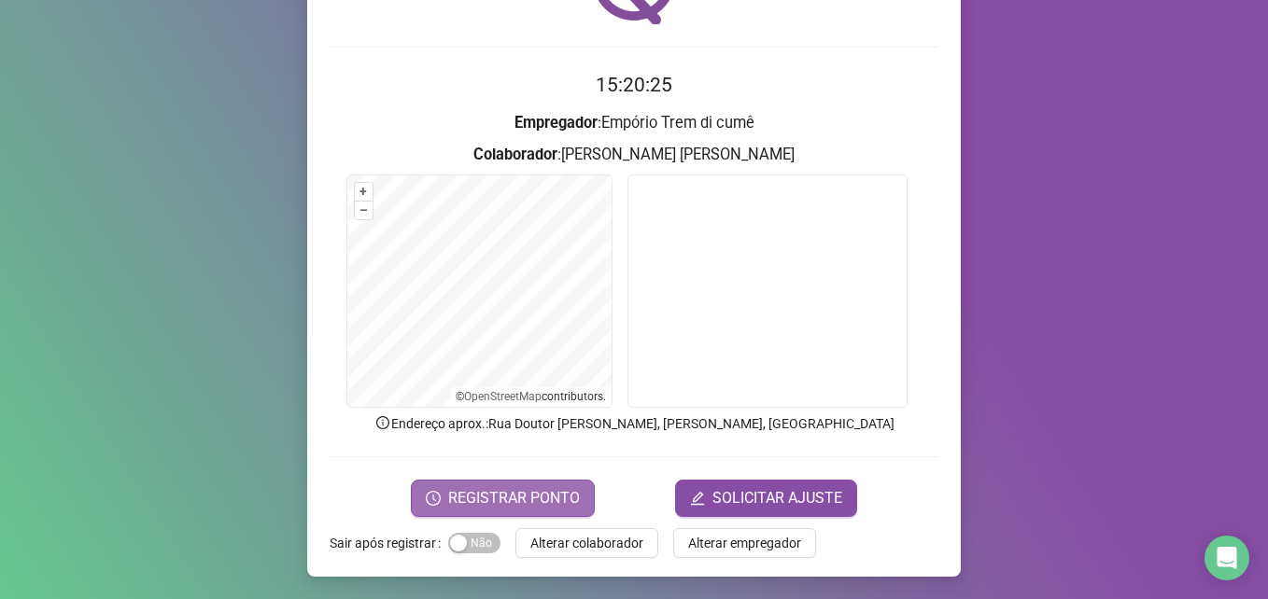
click at [525, 494] on span "REGISTRAR PONTO" at bounding box center [514, 498] width 132 height 22
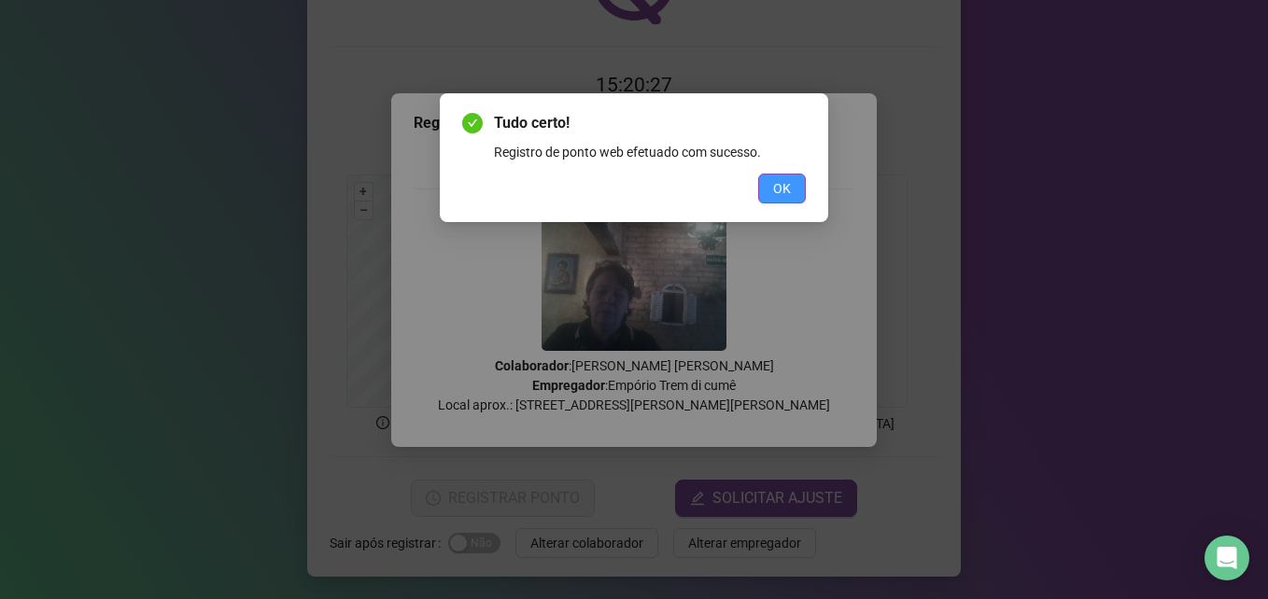
click at [775, 177] on button "OK" at bounding box center [782, 189] width 48 height 30
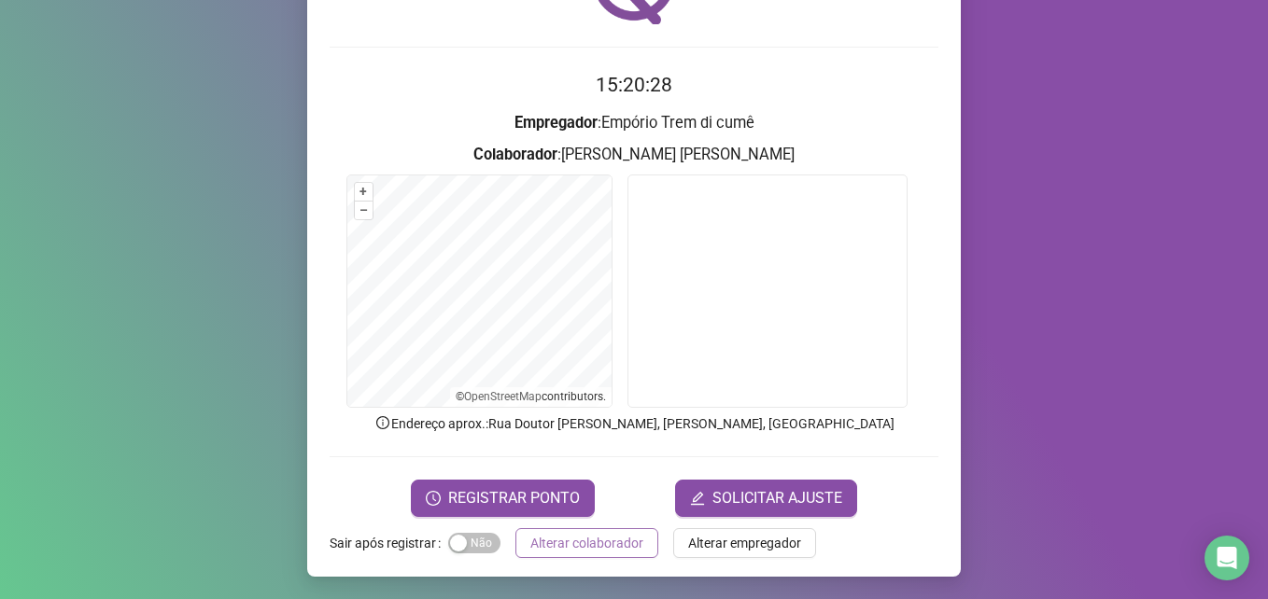
click at [590, 548] on span "Alterar colaborador" at bounding box center [586, 543] width 113 height 21
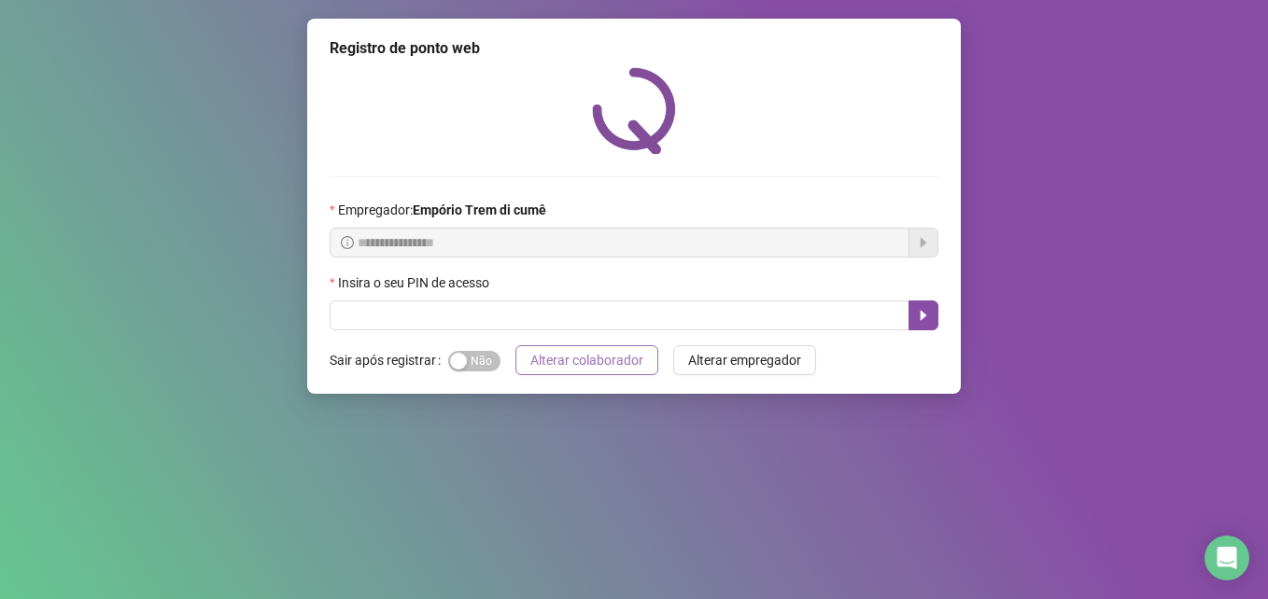
scroll to position [0, 0]
